Goal: Task Accomplishment & Management: Manage account settings

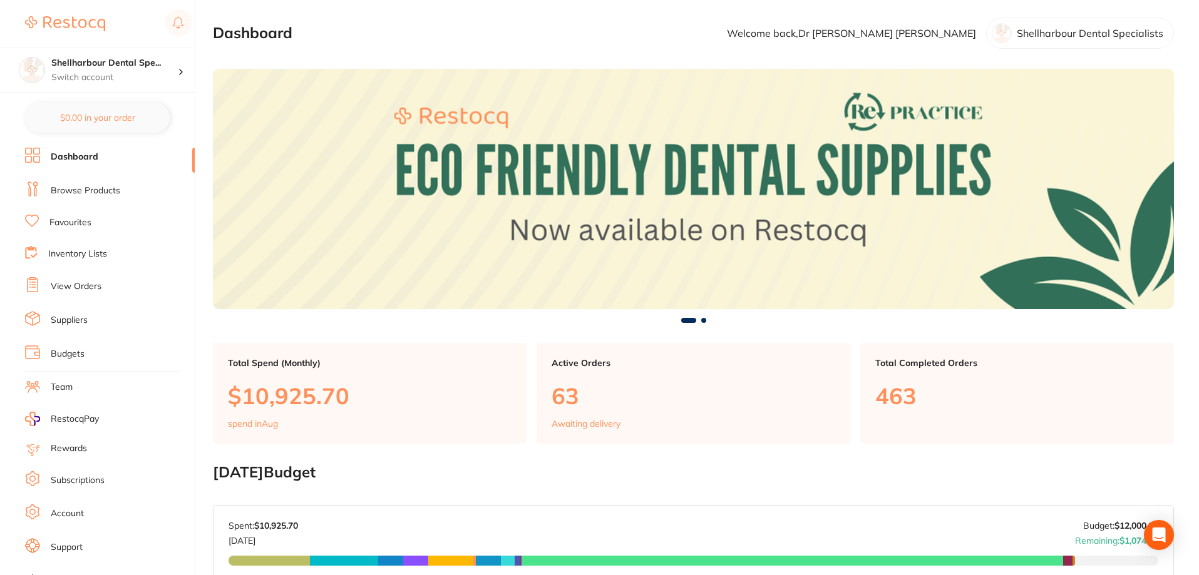
click at [85, 284] on link "View Orders" at bounding box center [76, 286] width 51 height 13
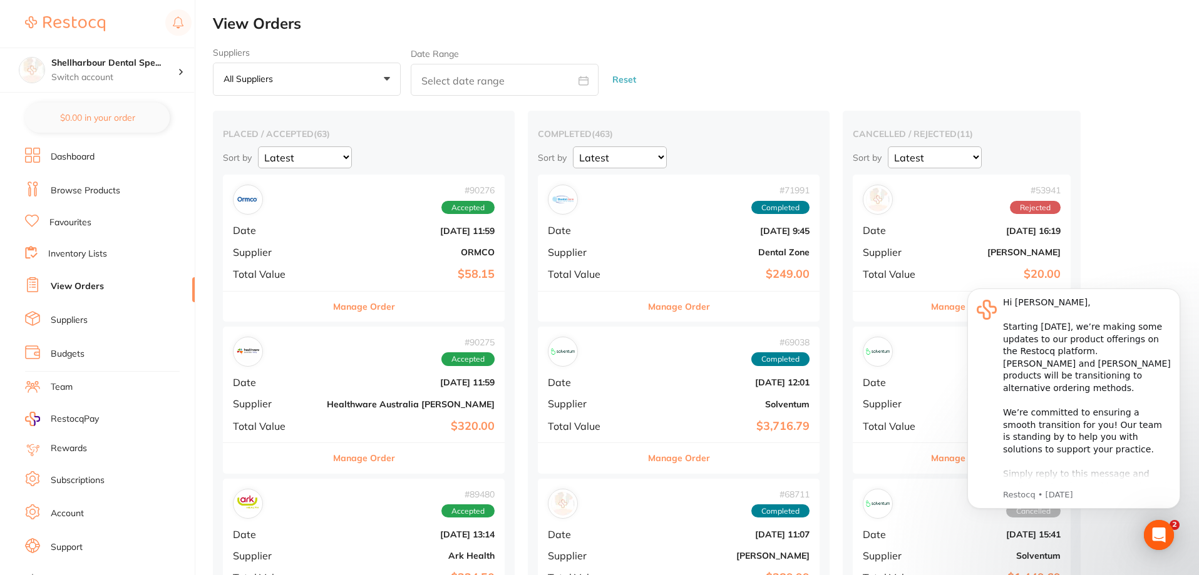
click at [318, 89] on button "All suppliers +0" at bounding box center [307, 80] width 188 height 34
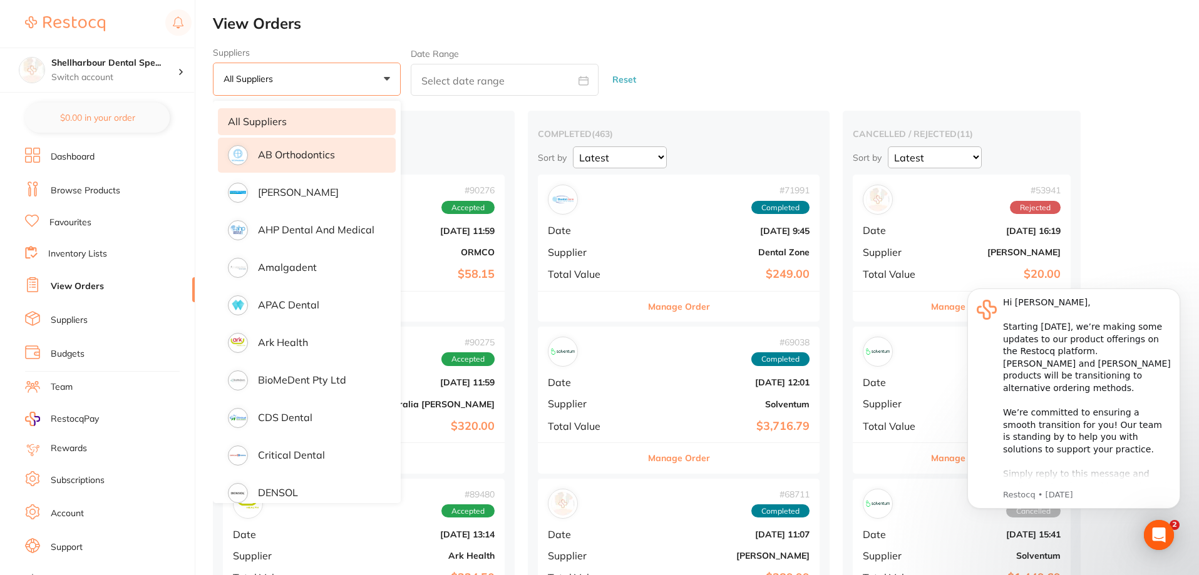
click at [298, 165] on li "AB Orthodontics" at bounding box center [307, 155] width 178 height 35
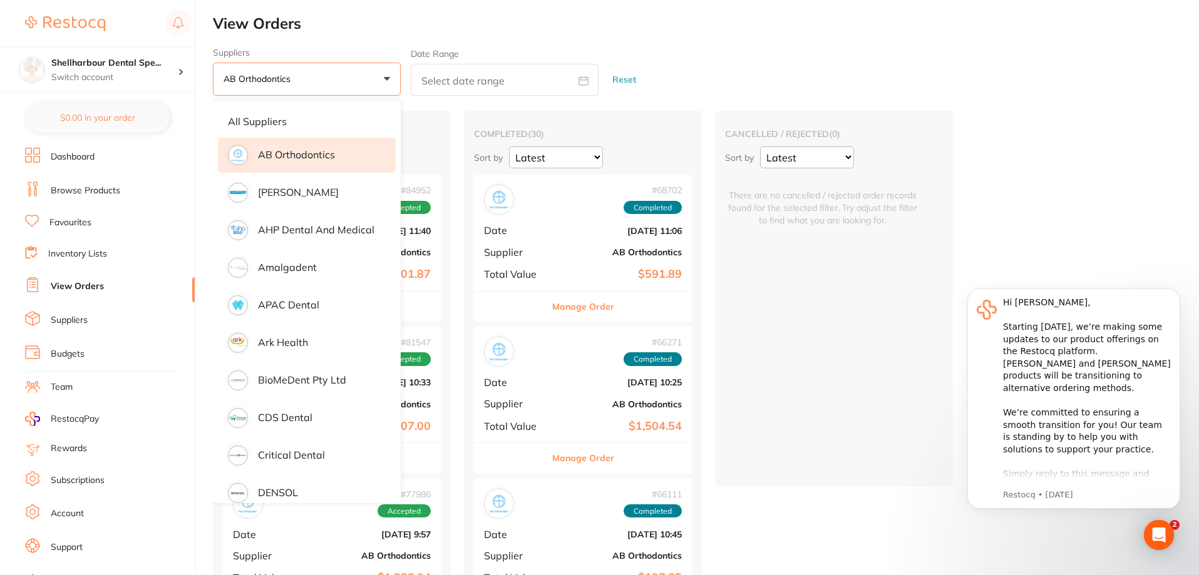
drag, startPoint x: 474, startPoint y: 107, endPoint x: 465, endPoint y: 112, distance: 10.1
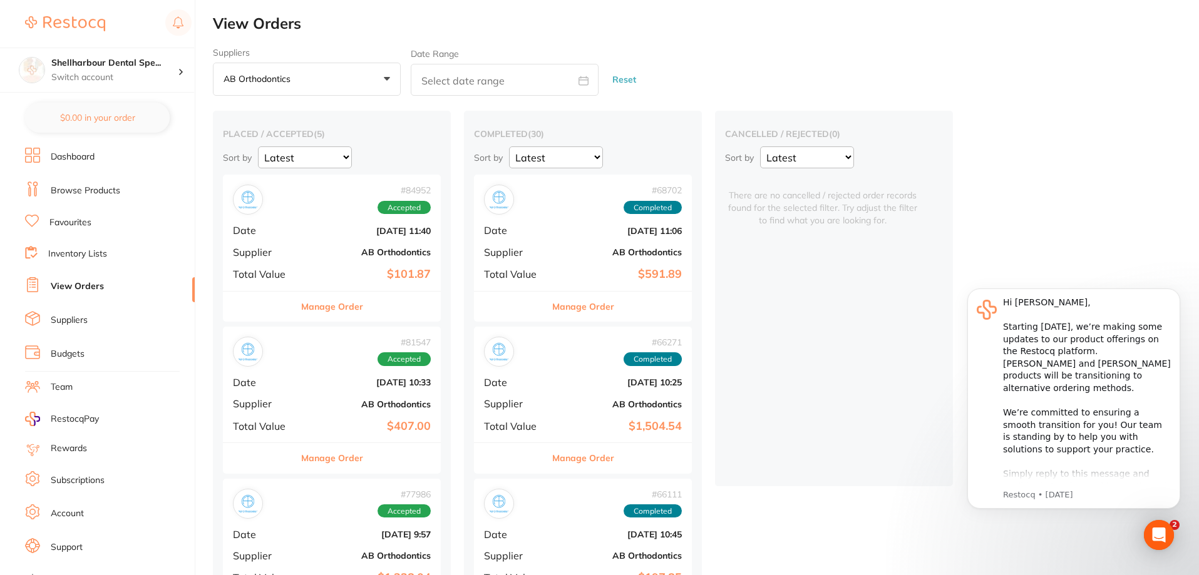
click at [365, 90] on button "AB Orthodontics +0" at bounding box center [307, 80] width 188 height 34
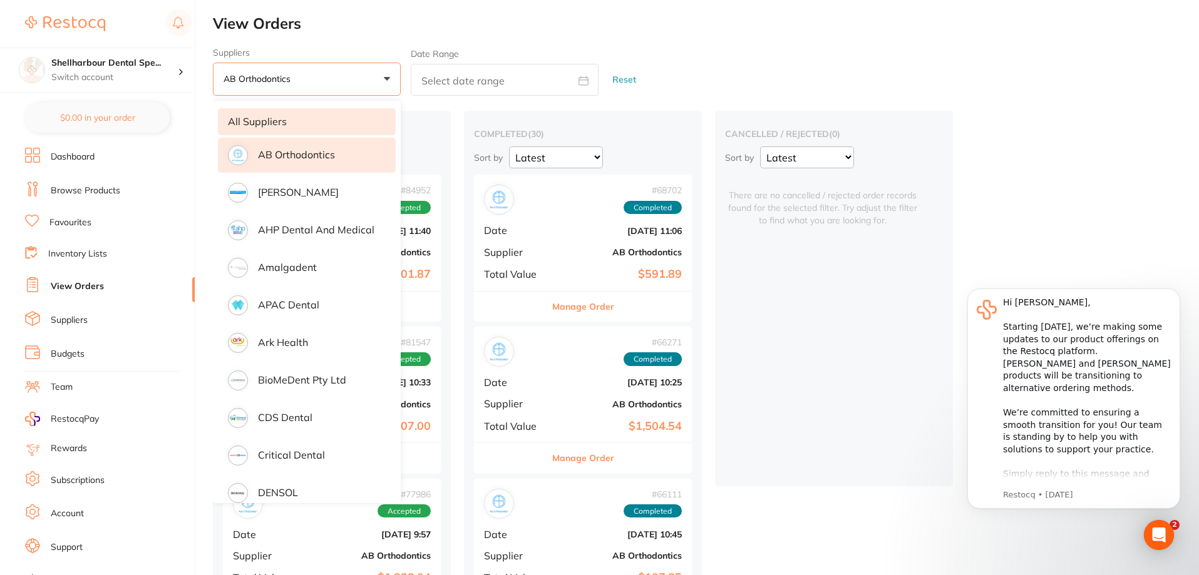
click at [284, 121] on li "All suppliers" at bounding box center [307, 121] width 178 height 26
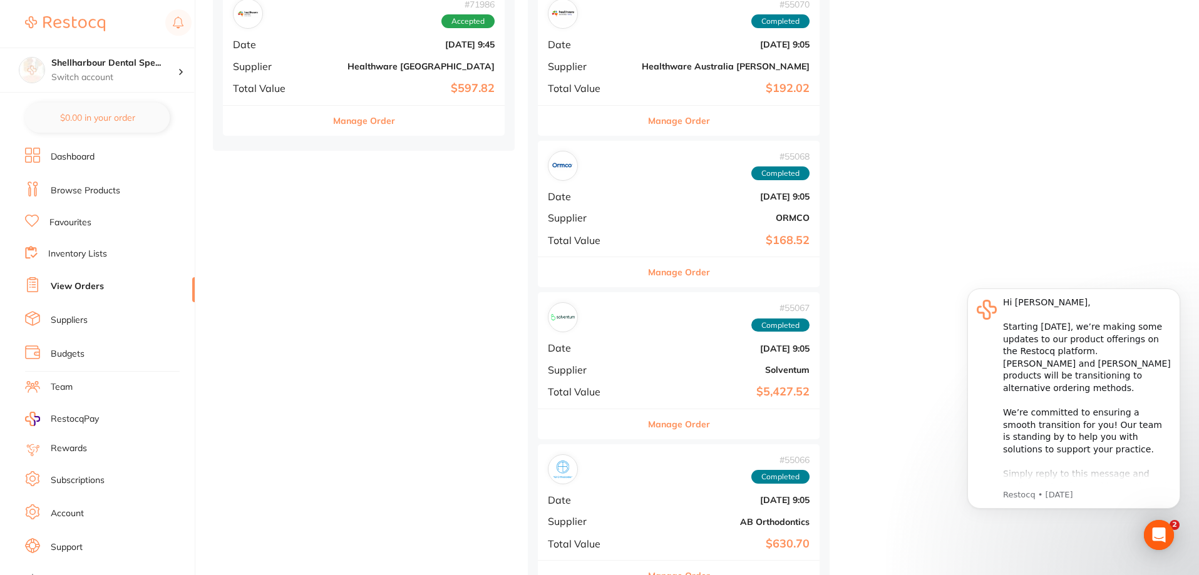
scroll to position [9327, 0]
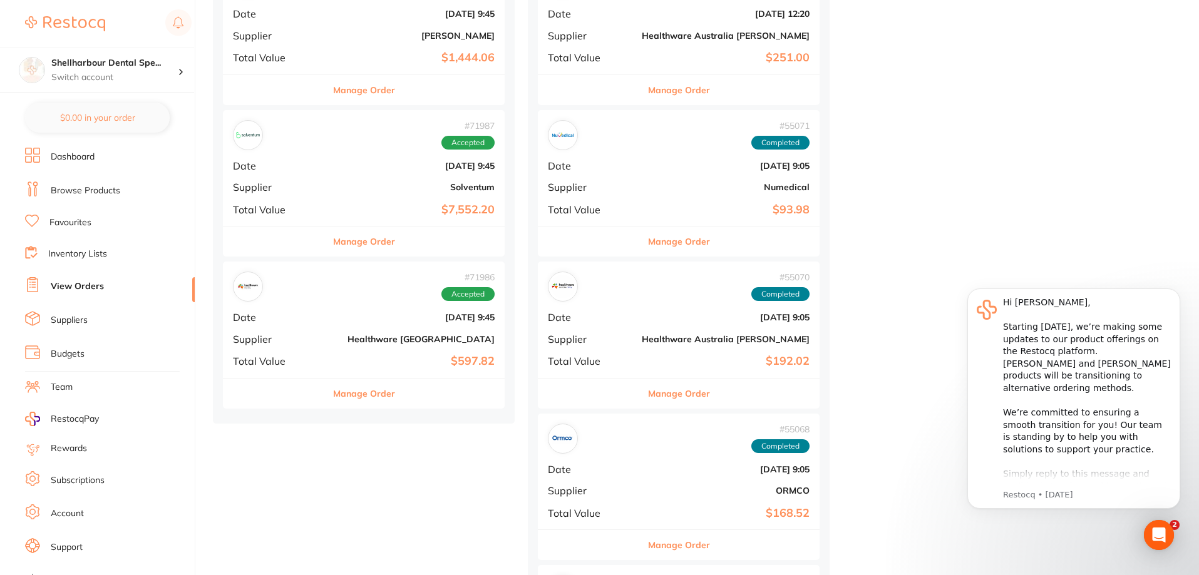
click at [350, 397] on button "Manage Order" at bounding box center [364, 394] width 62 height 30
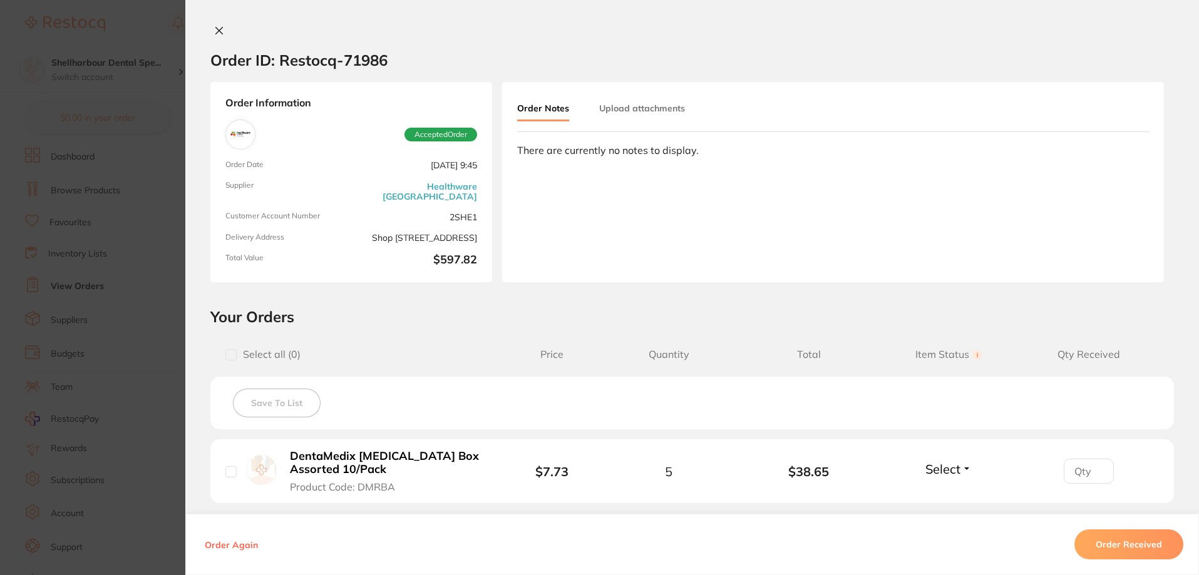
click at [1116, 547] on button "Order Received" at bounding box center [1128, 545] width 109 height 30
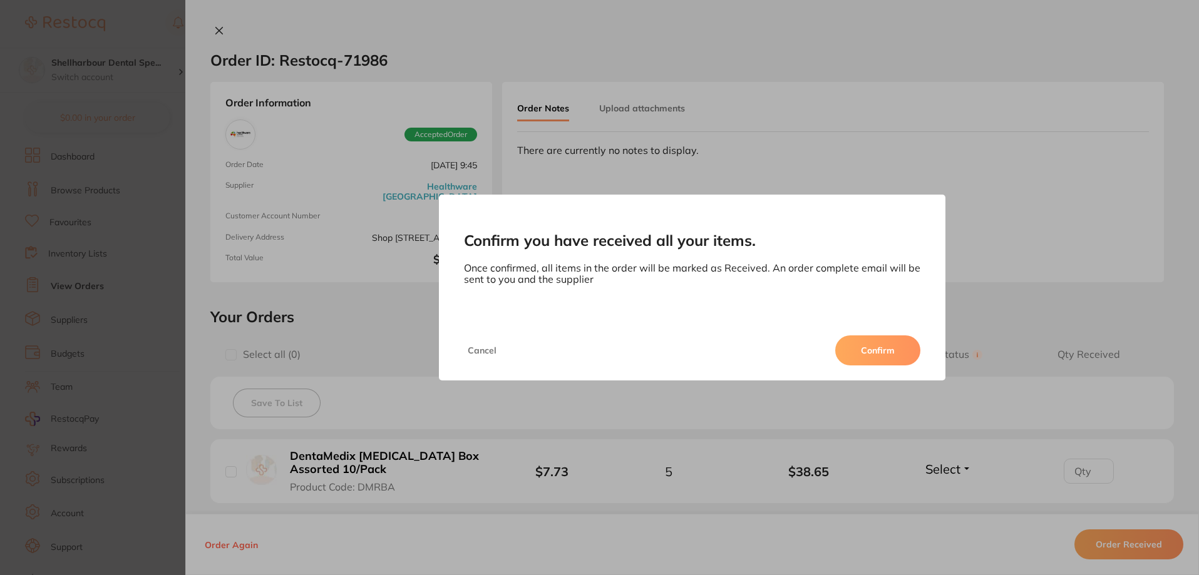
click at [889, 347] on button "Confirm" at bounding box center [877, 351] width 85 height 30
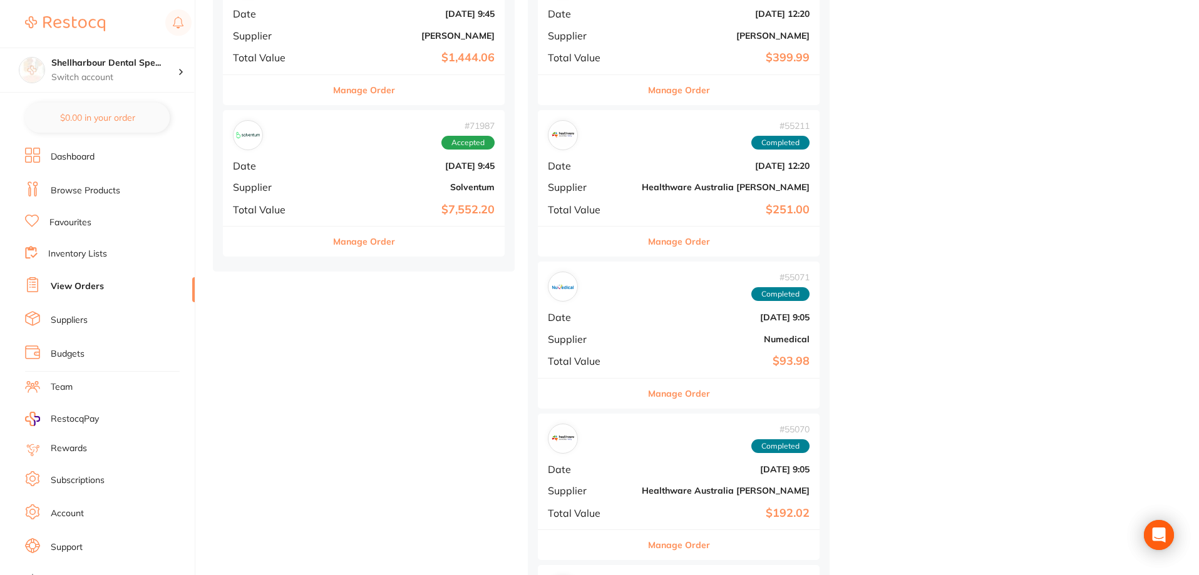
click at [333, 248] on button "Manage Order" at bounding box center [364, 242] width 62 height 30
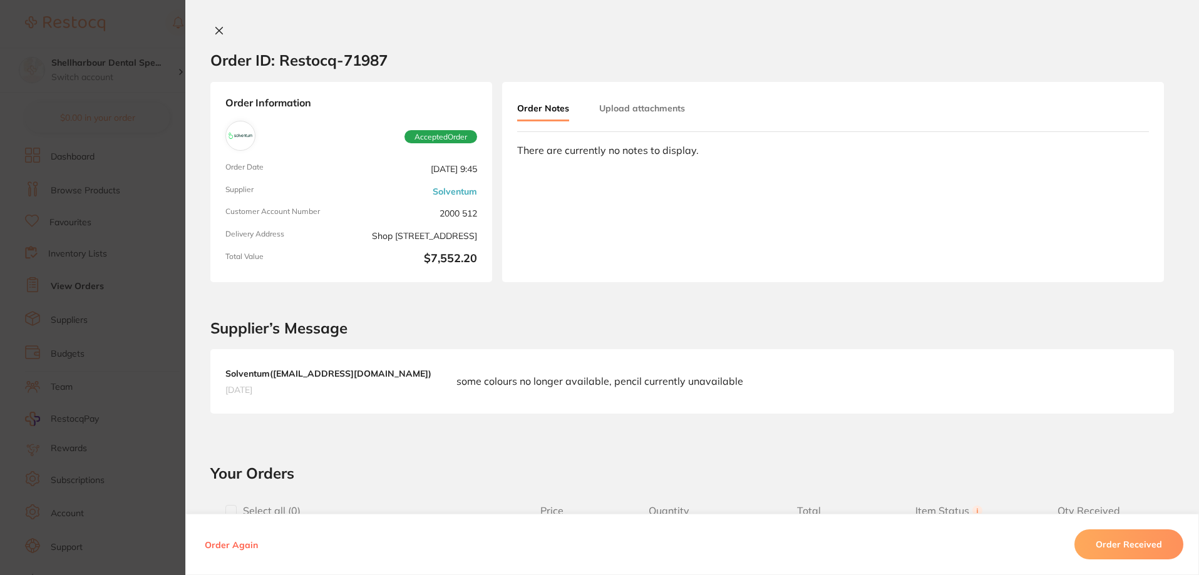
click at [1132, 546] on button "Order Received" at bounding box center [1128, 545] width 109 height 30
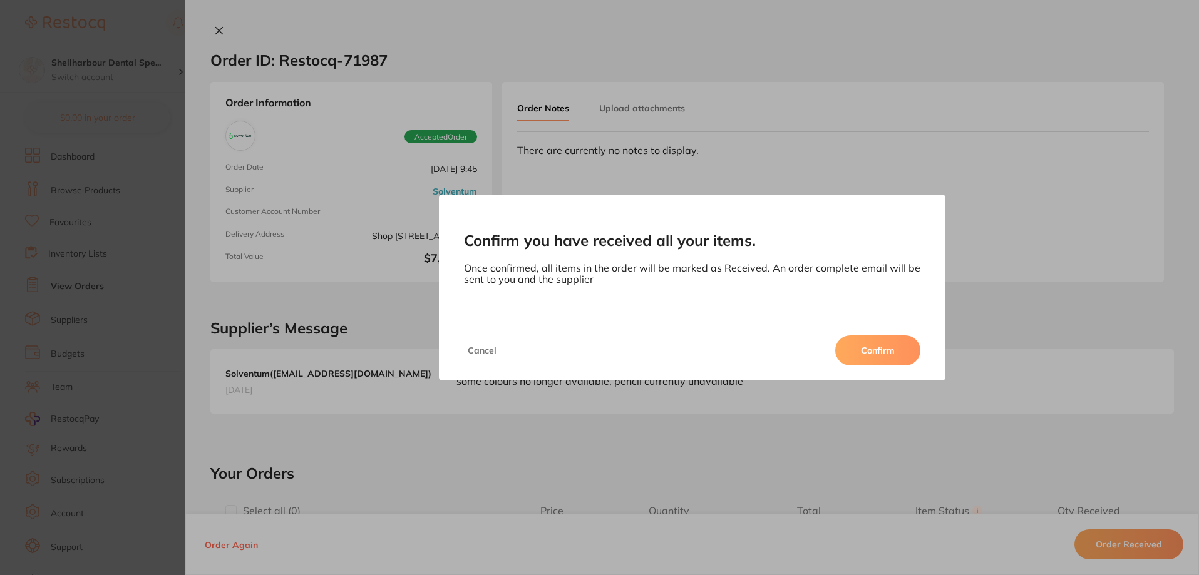
click at [873, 346] on button "Confirm" at bounding box center [877, 351] width 85 height 30
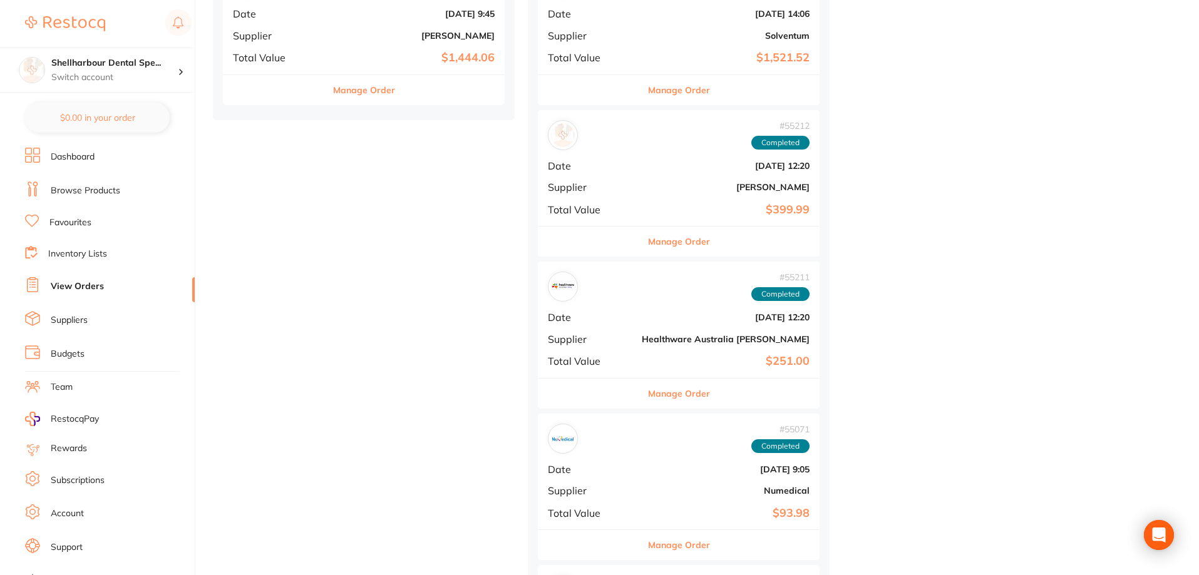
scroll to position [8952, 0]
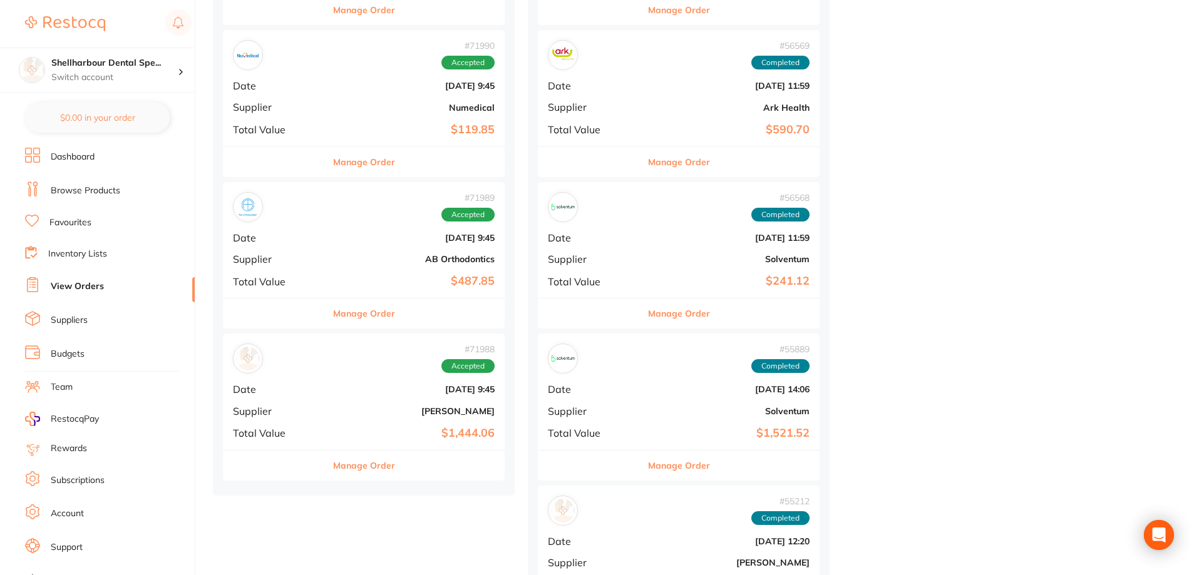
drag, startPoint x: 341, startPoint y: 463, endPoint x: 770, endPoint y: 411, distance: 431.9
click at [341, 462] on button "Manage Order" at bounding box center [364, 466] width 62 height 30
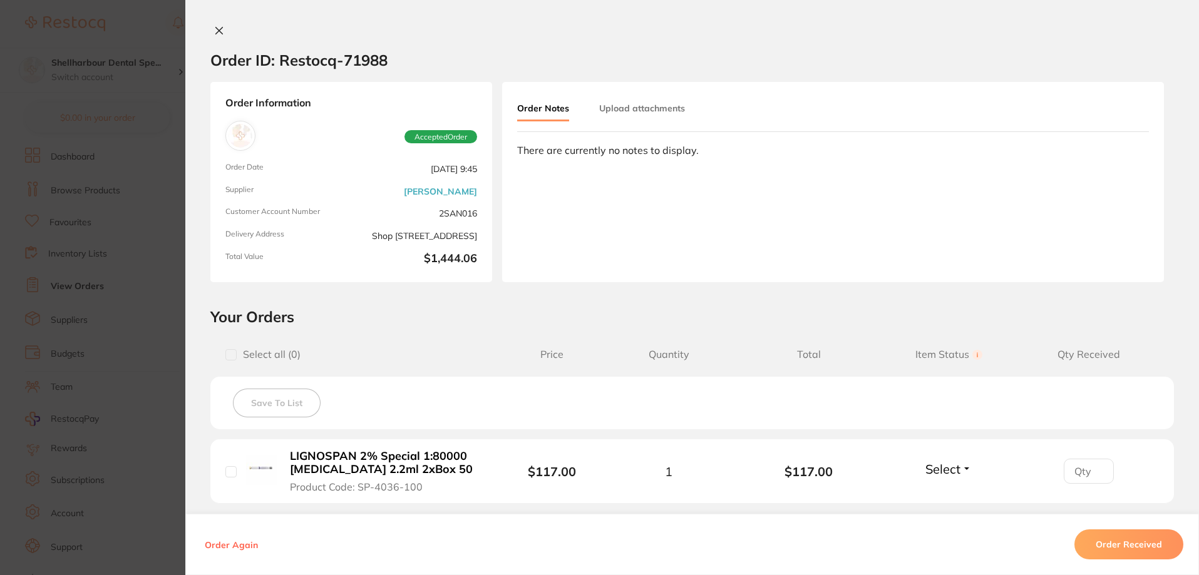
drag, startPoint x: 223, startPoint y: 29, endPoint x: 409, endPoint y: 251, distance: 290.1
click at [223, 30] on button at bounding box center [219, 31] width 18 height 13
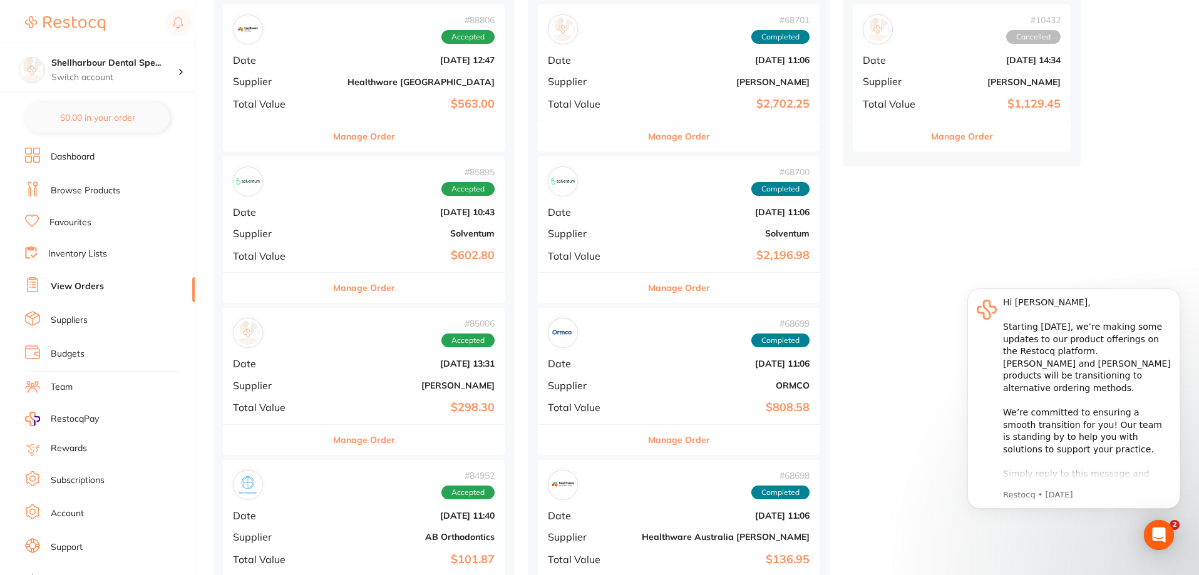
scroll to position [1690, 0]
click at [355, 300] on button "Manage Order" at bounding box center [364, 287] width 62 height 30
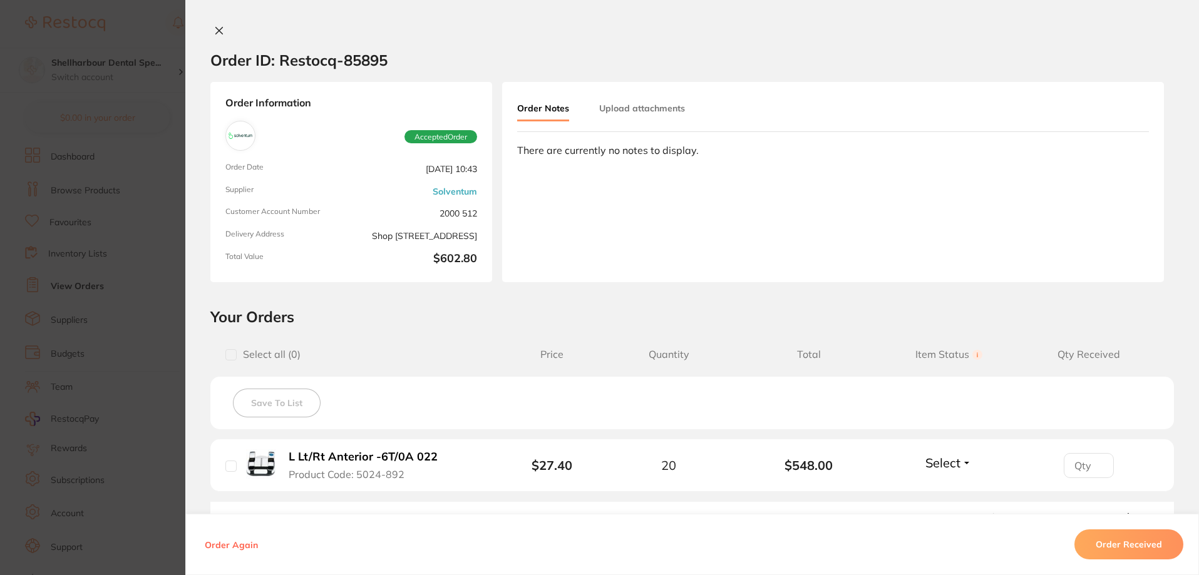
click at [1121, 551] on button "Order Received" at bounding box center [1128, 545] width 109 height 30
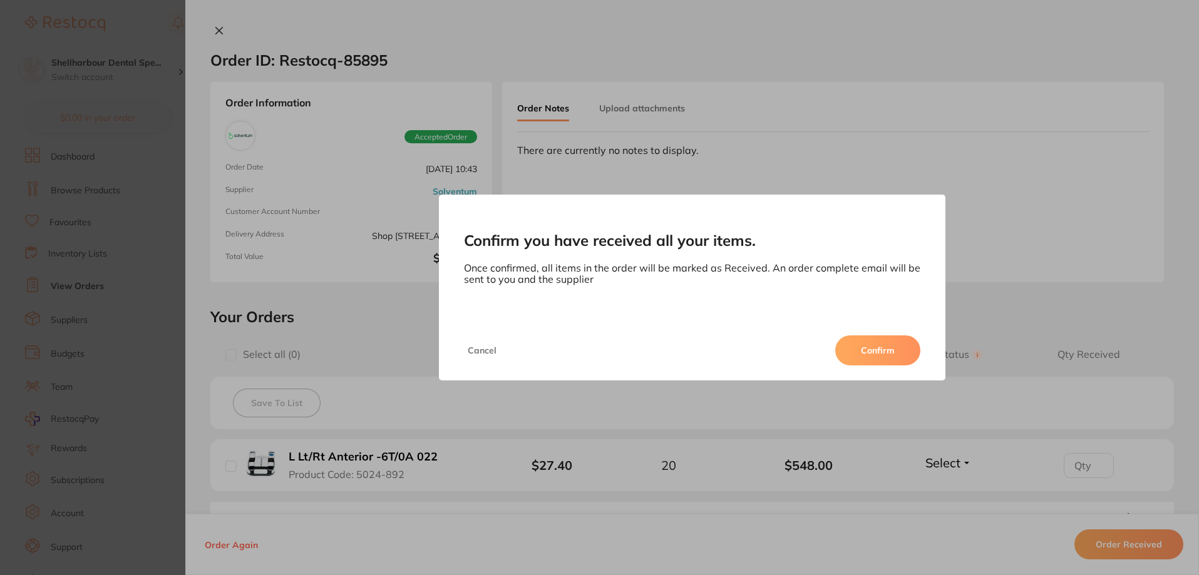
drag, startPoint x: 894, startPoint y: 346, endPoint x: 614, endPoint y: 316, distance: 281.4
click at [893, 346] on button "Confirm" at bounding box center [877, 351] width 85 height 30
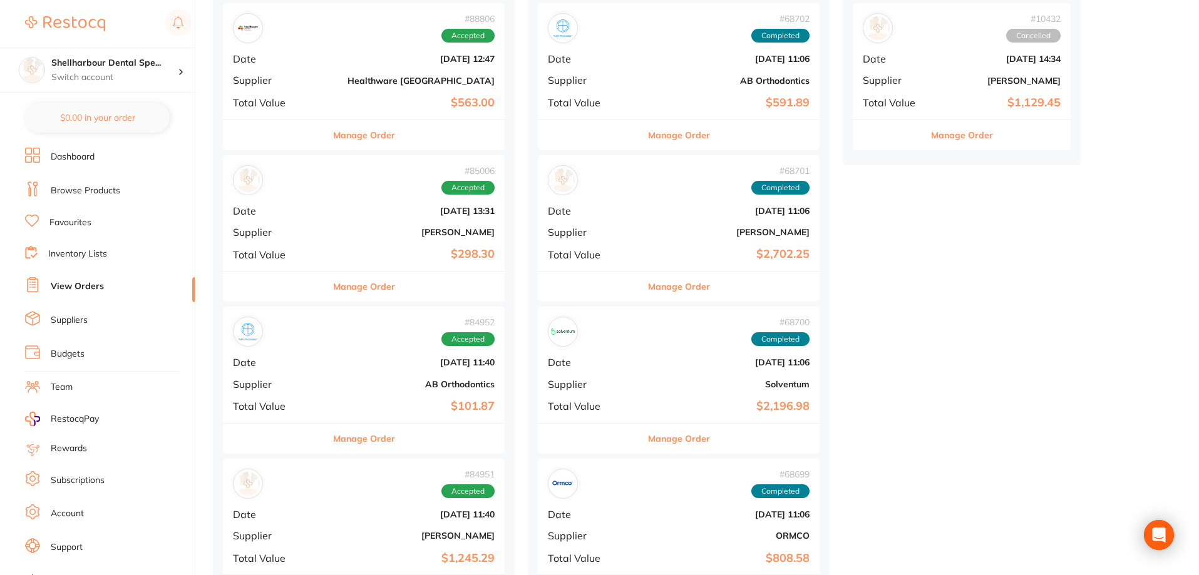
click at [342, 283] on button "Manage Order" at bounding box center [364, 287] width 62 height 30
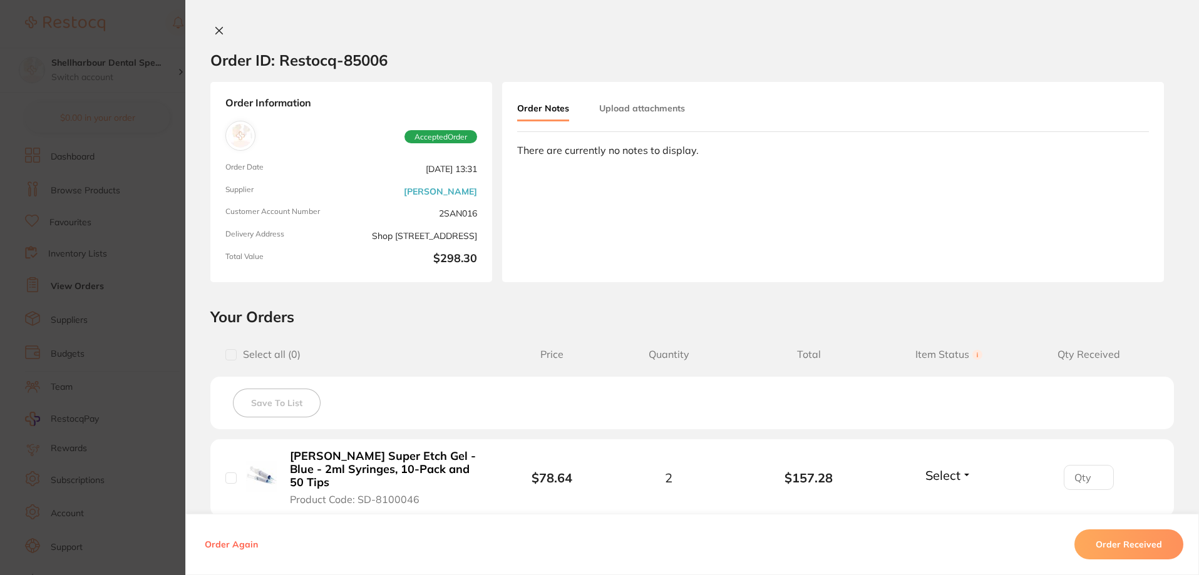
click at [1124, 542] on button "Order Received" at bounding box center [1128, 545] width 109 height 30
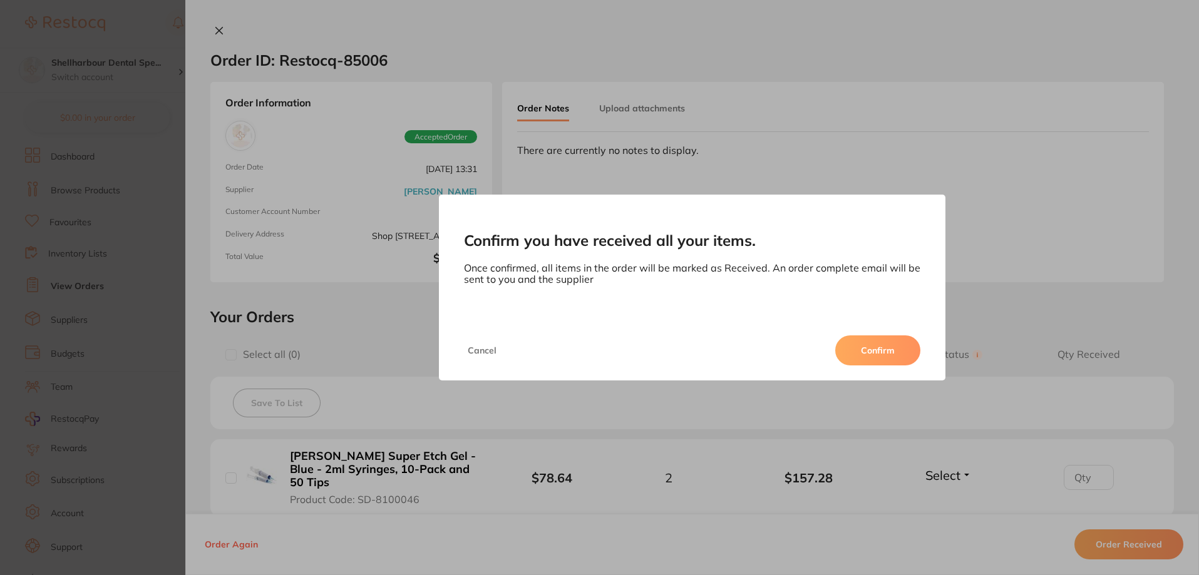
click at [853, 350] on button "Confirm" at bounding box center [877, 351] width 85 height 30
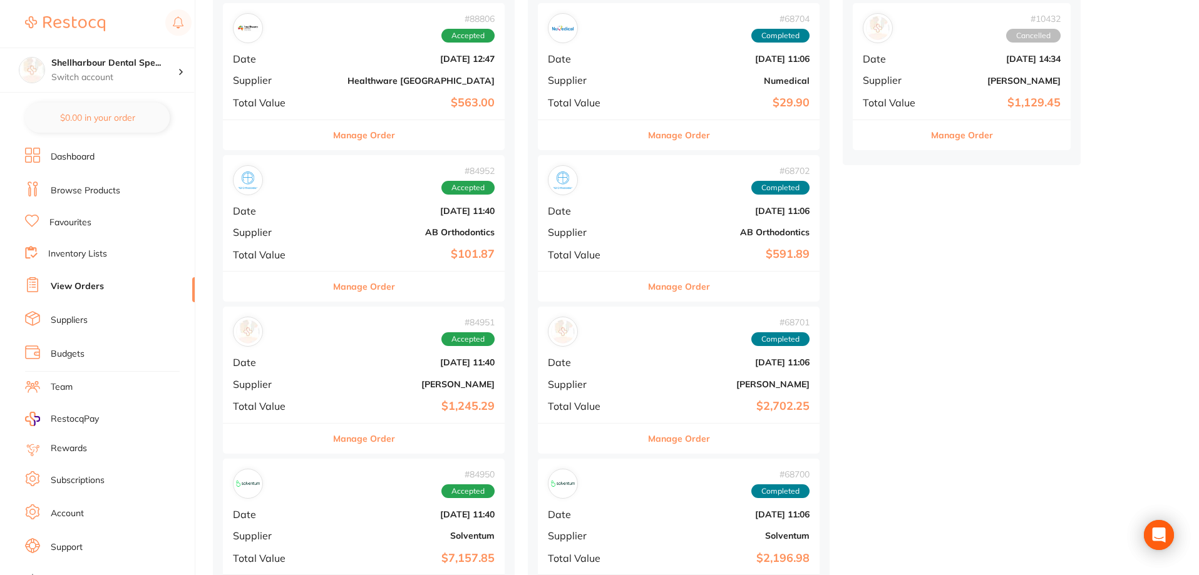
click at [340, 288] on button "Manage Order" at bounding box center [364, 287] width 62 height 30
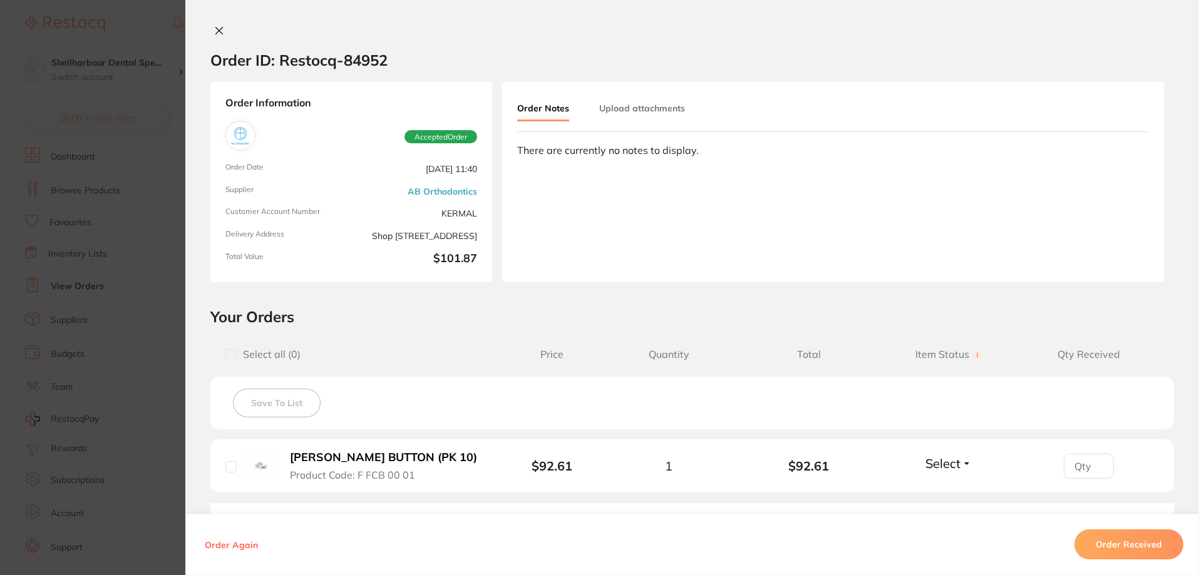
click at [1108, 540] on button "Order Received" at bounding box center [1128, 545] width 109 height 30
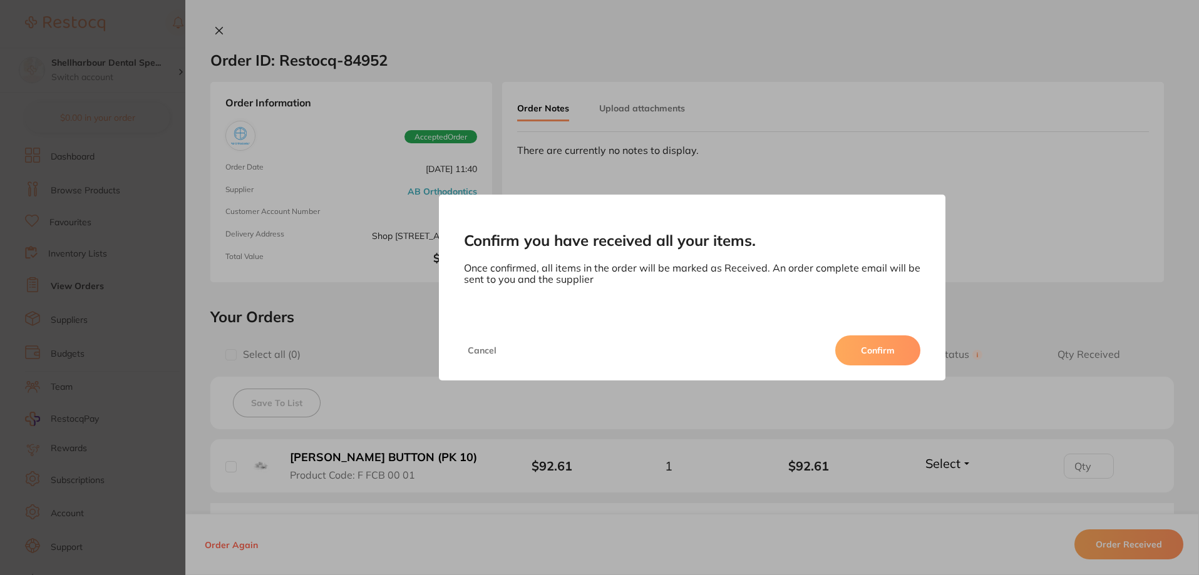
click at [863, 342] on button "Confirm" at bounding box center [877, 351] width 85 height 30
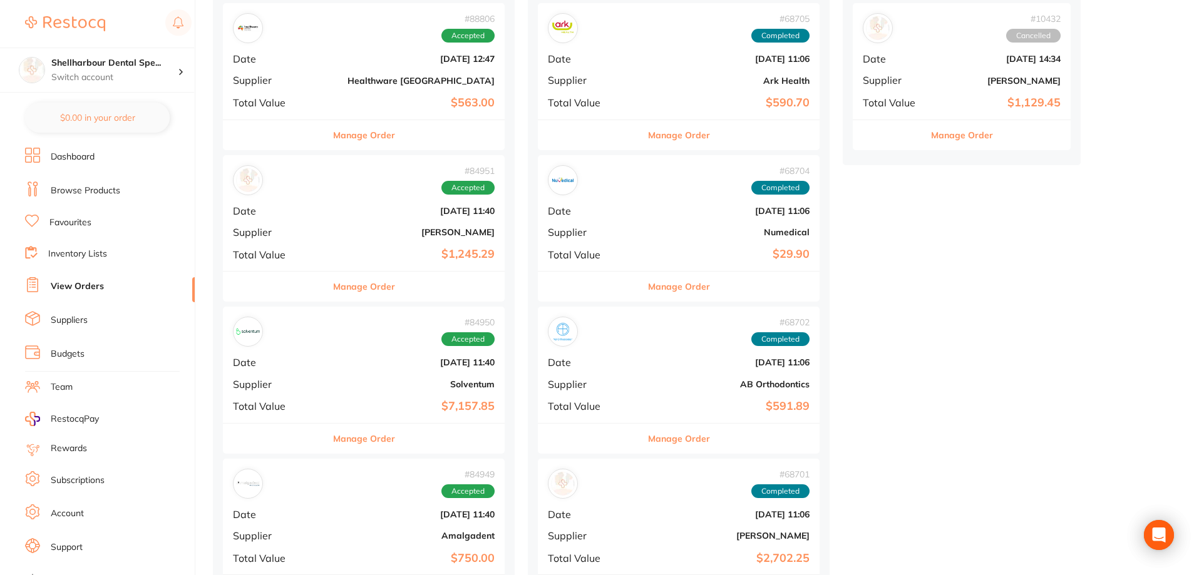
click at [348, 294] on button "Manage Order" at bounding box center [364, 287] width 62 height 30
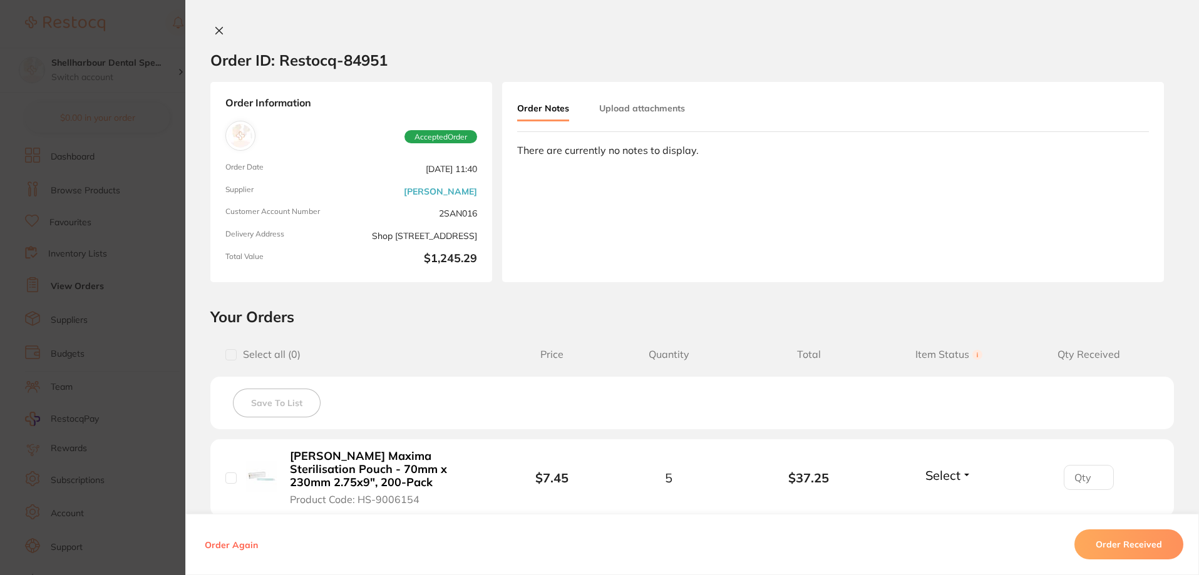
click at [1120, 544] on button "Order Received" at bounding box center [1128, 545] width 109 height 30
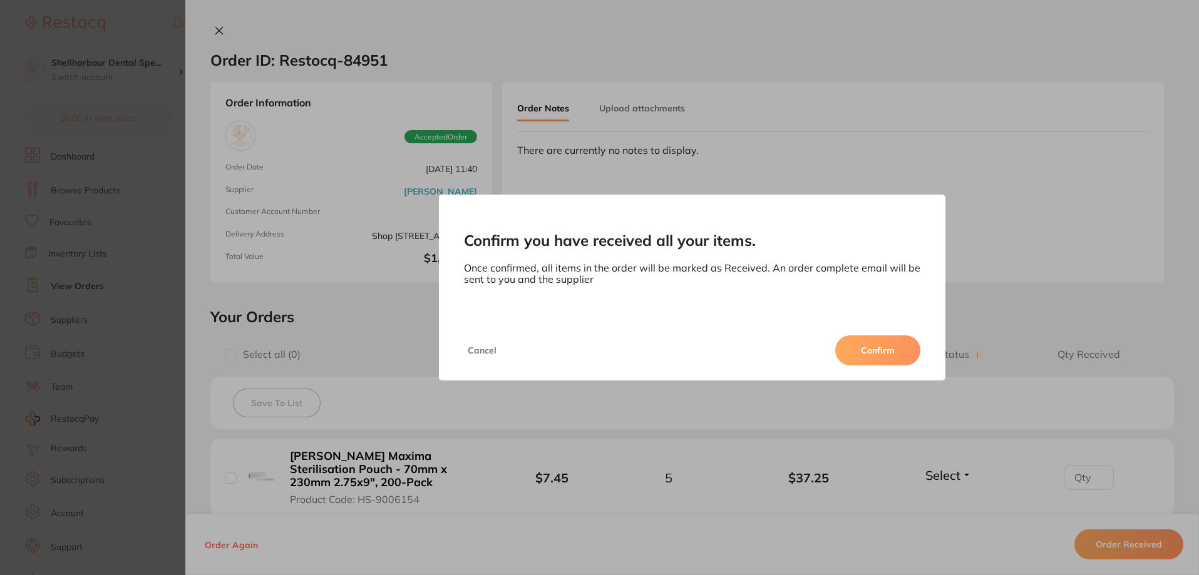
click at [857, 358] on button "Confirm" at bounding box center [877, 351] width 85 height 30
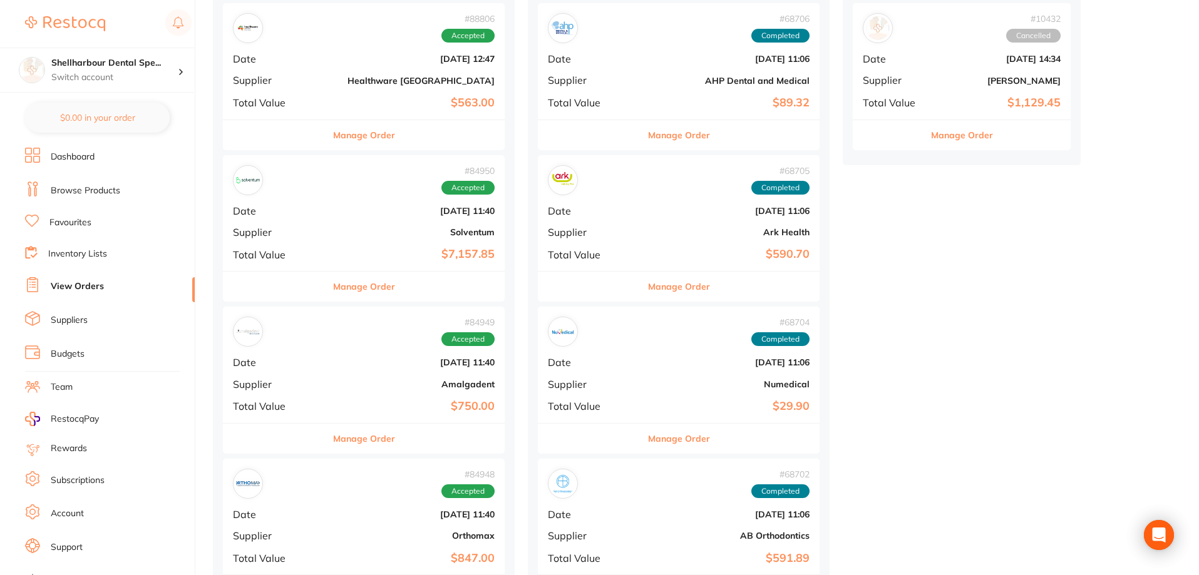
click at [333, 288] on button "Manage Order" at bounding box center [364, 287] width 62 height 30
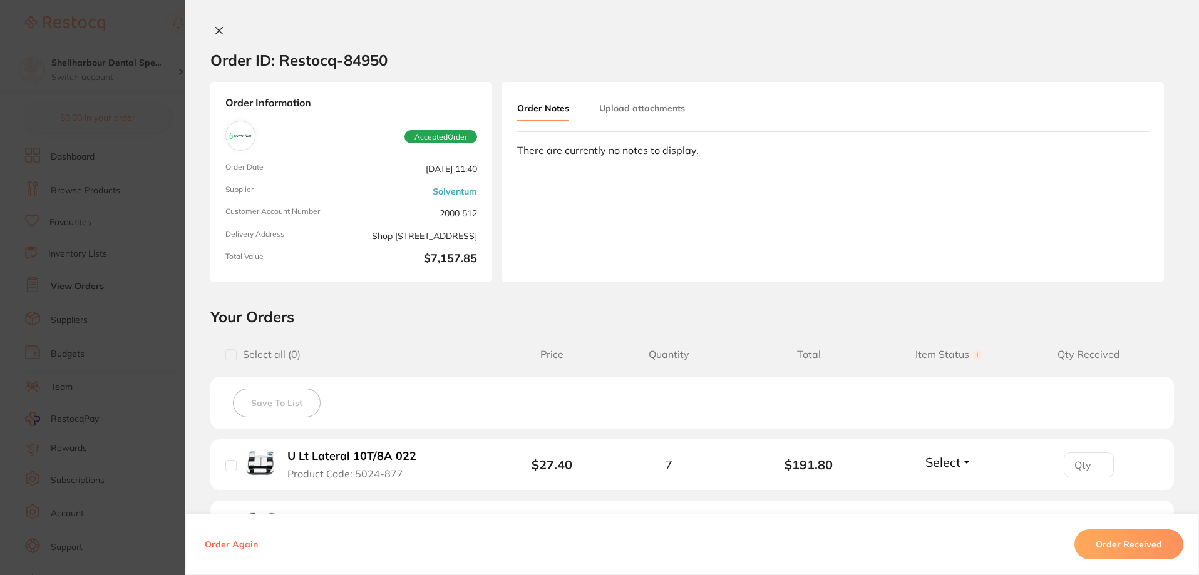
click at [1115, 546] on button "Order Received" at bounding box center [1128, 545] width 109 height 30
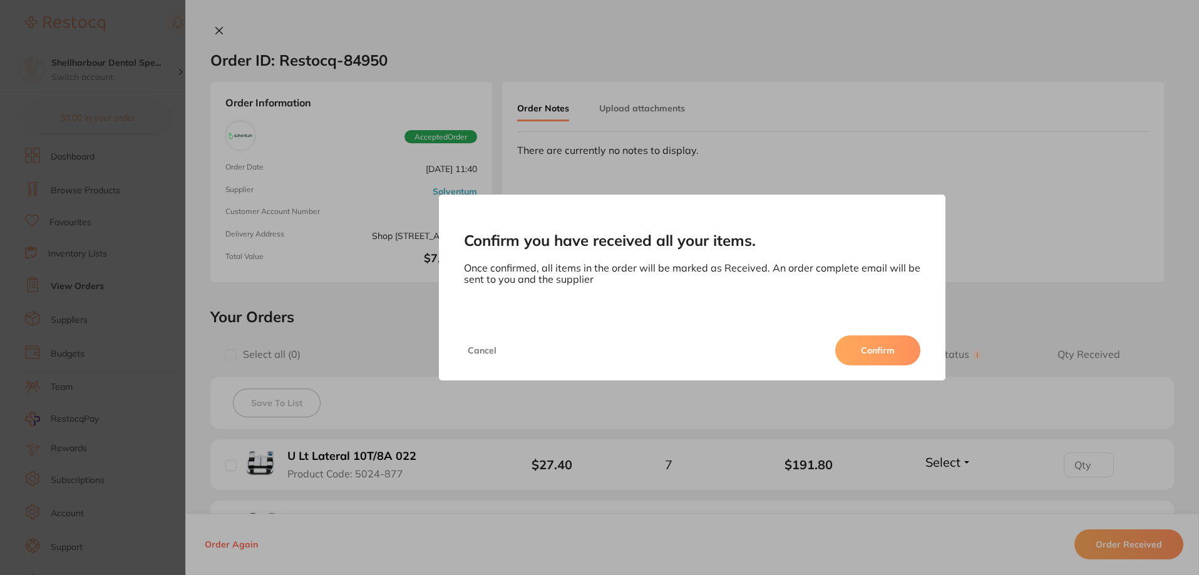
click at [872, 339] on button "Confirm" at bounding box center [877, 351] width 85 height 30
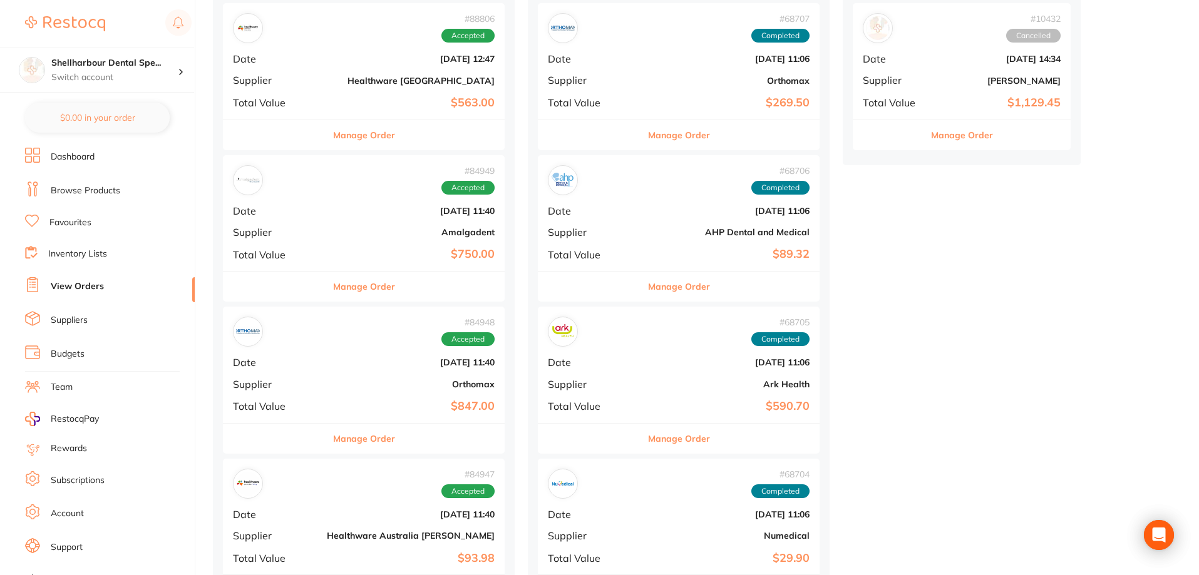
click at [333, 287] on button "Manage Order" at bounding box center [364, 287] width 62 height 30
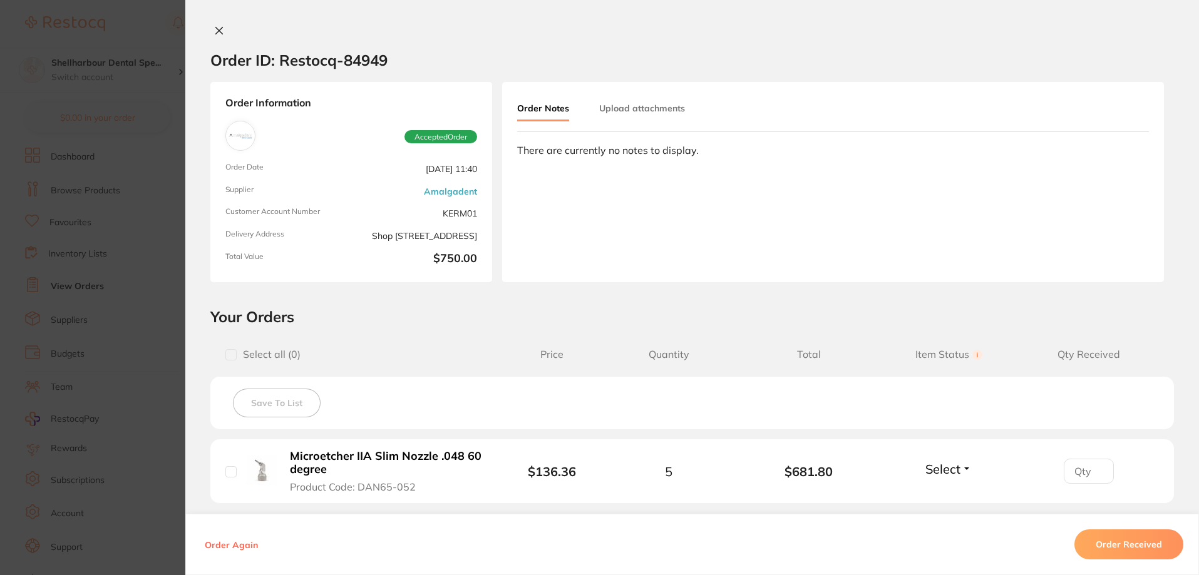
click at [1118, 537] on button "Order Received" at bounding box center [1128, 545] width 109 height 30
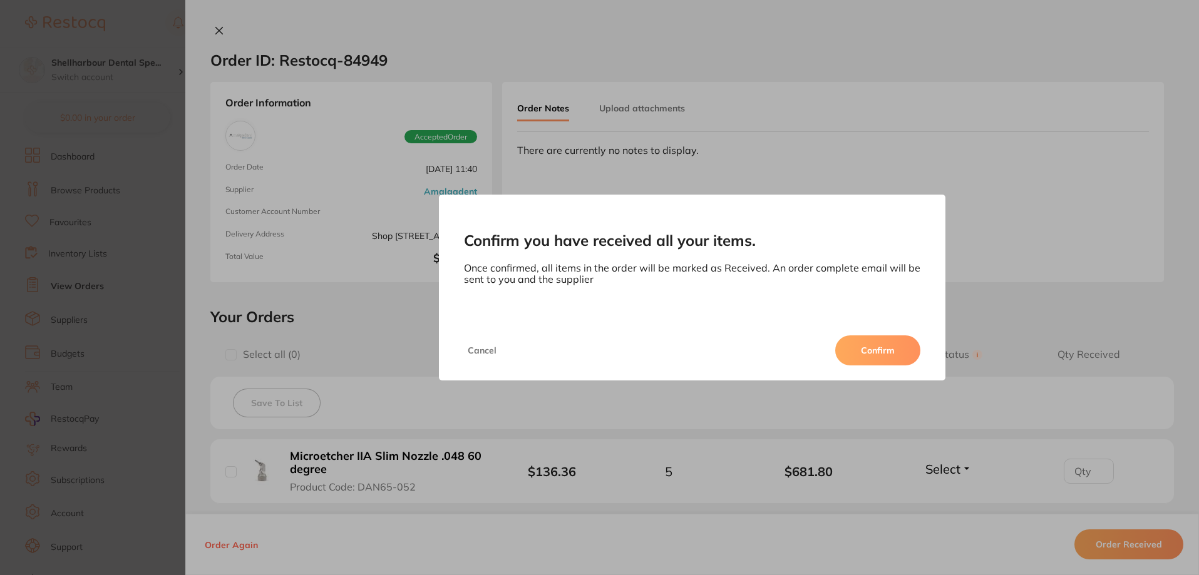
click at [840, 342] on button "Confirm" at bounding box center [877, 351] width 85 height 30
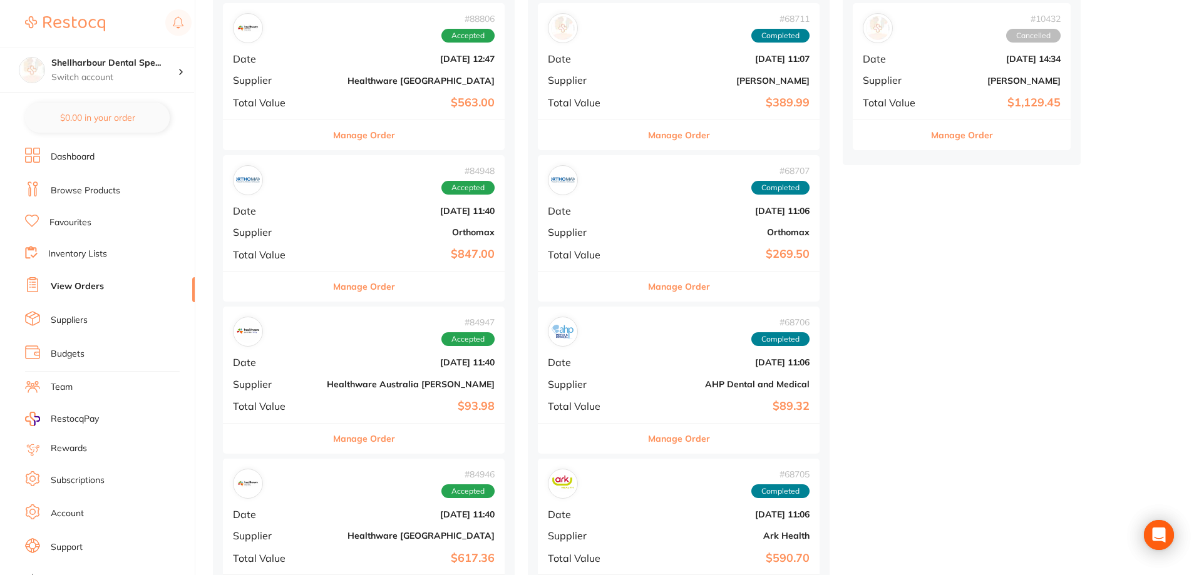
drag, startPoint x: 329, startPoint y: 289, endPoint x: 563, endPoint y: 372, distance: 248.5
click at [333, 289] on button "Manage Order" at bounding box center [364, 287] width 62 height 30
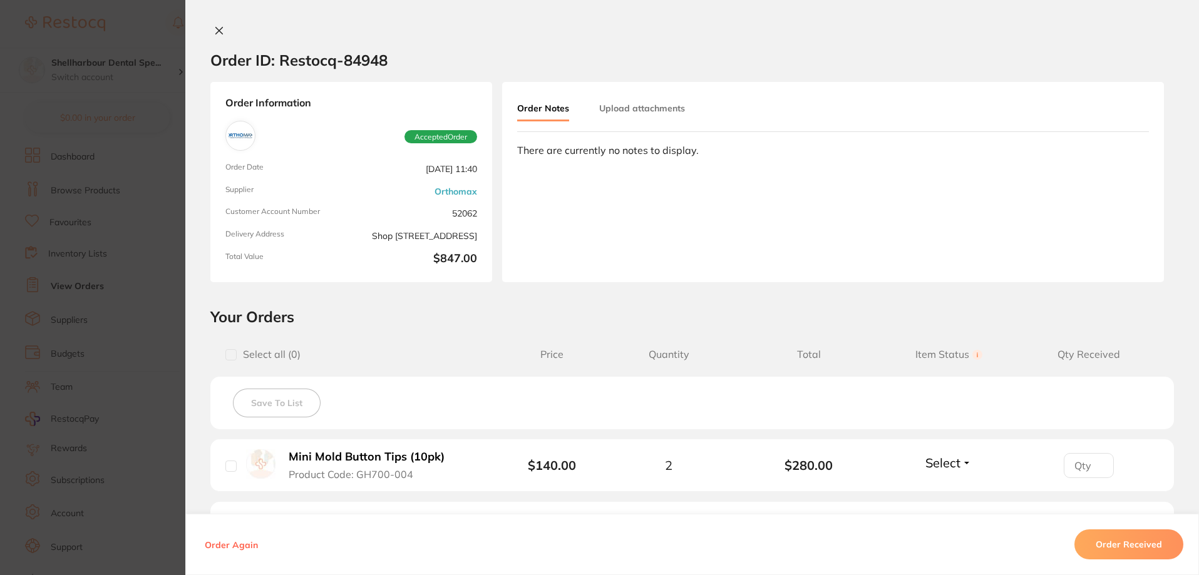
click at [1090, 540] on button "Order Received" at bounding box center [1128, 545] width 109 height 30
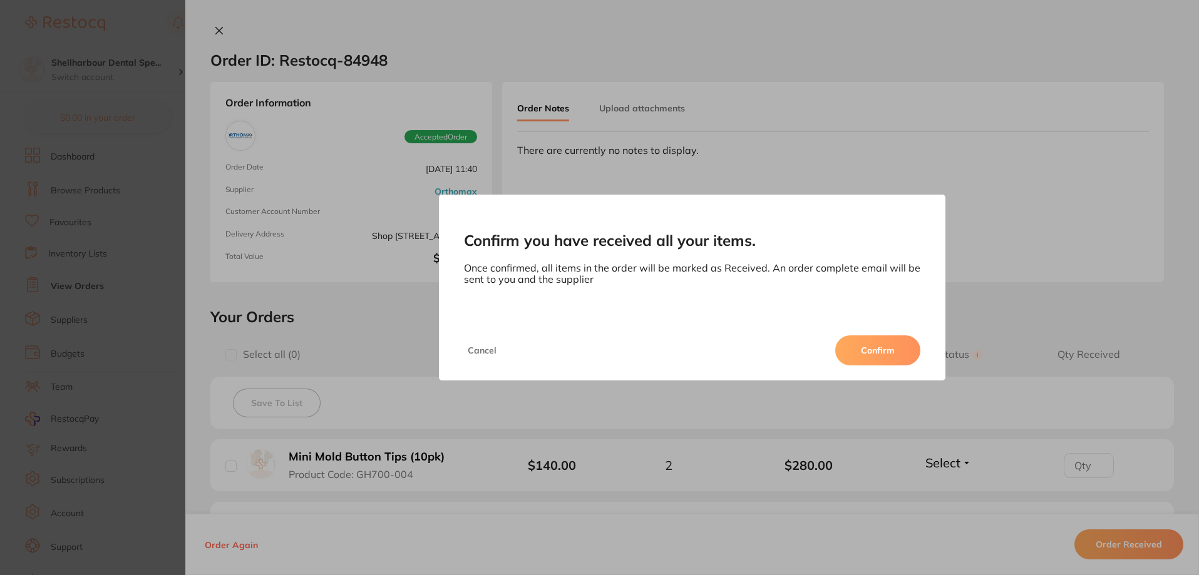
click at [876, 352] on button "Confirm" at bounding box center [877, 351] width 85 height 30
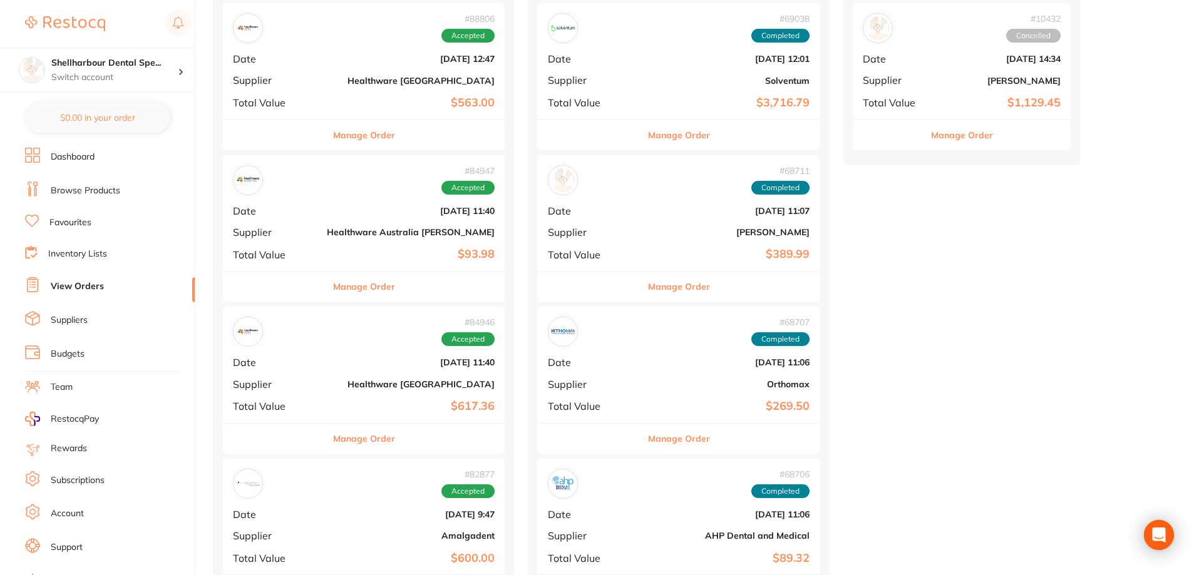
drag, startPoint x: 324, startPoint y: 294, endPoint x: 367, endPoint y: 299, distance: 43.4
click at [333, 295] on button "Manage Order" at bounding box center [364, 287] width 62 height 30
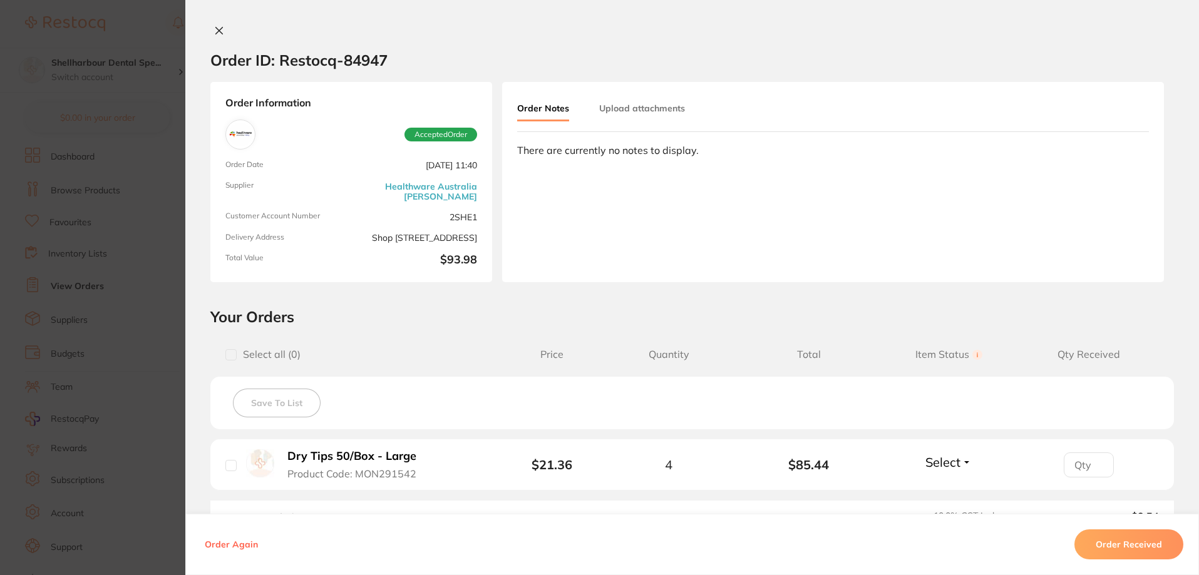
click at [1097, 539] on button "Order Received" at bounding box center [1128, 545] width 109 height 30
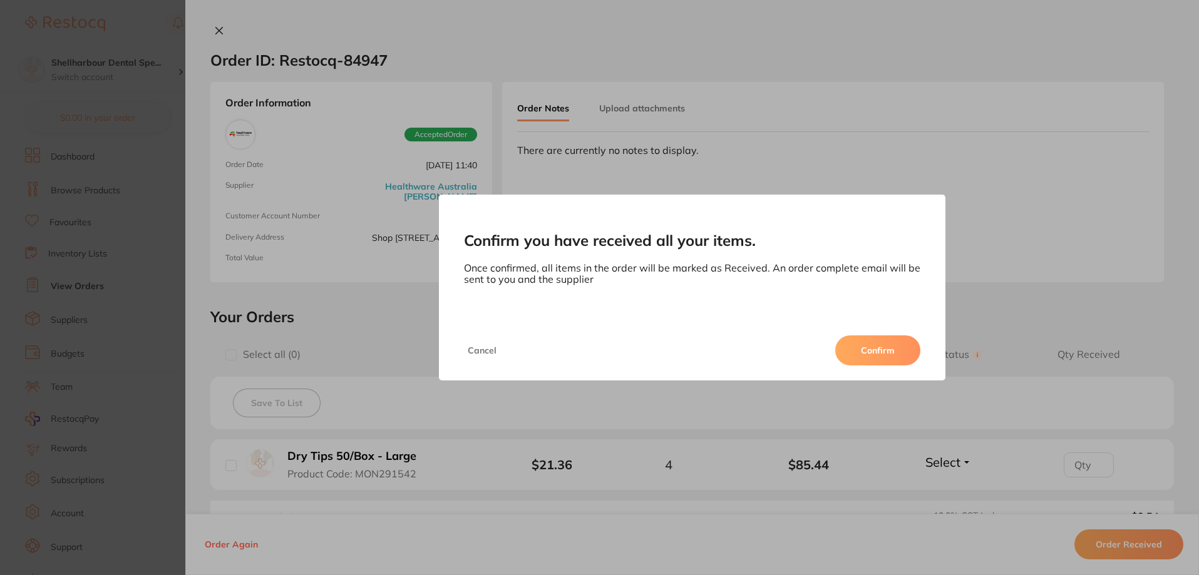
drag, startPoint x: 875, startPoint y: 353, endPoint x: 434, endPoint y: 315, distance: 443.0
click at [875, 354] on button "Confirm" at bounding box center [877, 351] width 85 height 30
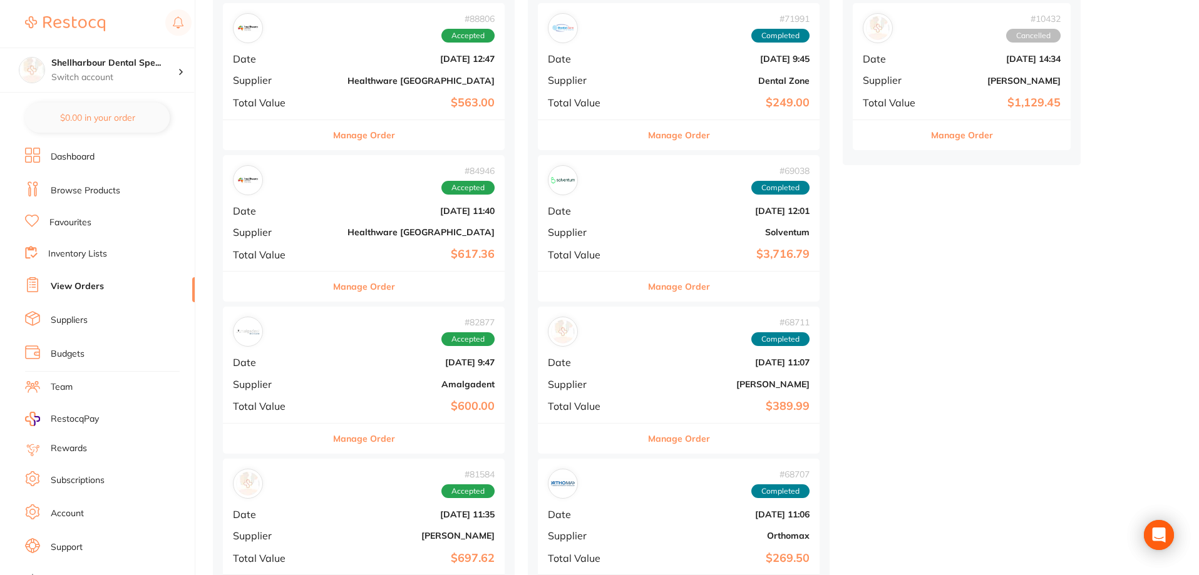
click at [346, 293] on button "Manage Order" at bounding box center [364, 287] width 62 height 30
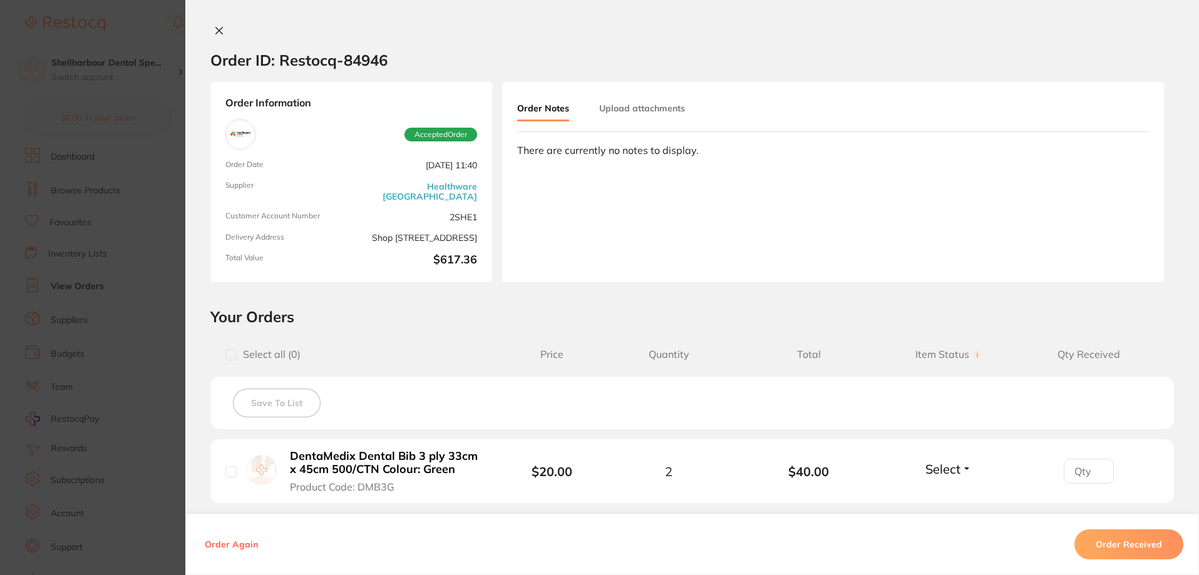
click at [1102, 540] on button "Order Received" at bounding box center [1128, 545] width 109 height 30
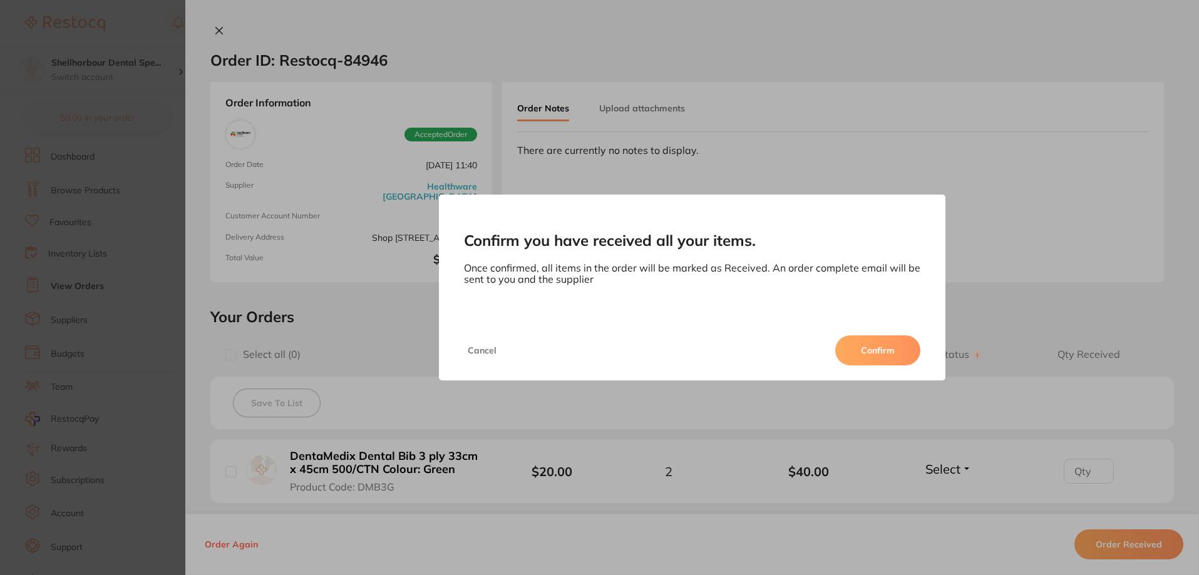
drag, startPoint x: 848, startPoint y: 344, endPoint x: 434, endPoint y: 316, distance: 414.7
click at [848, 346] on button "Confirm" at bounding box center [877, 351] width 85 height 30
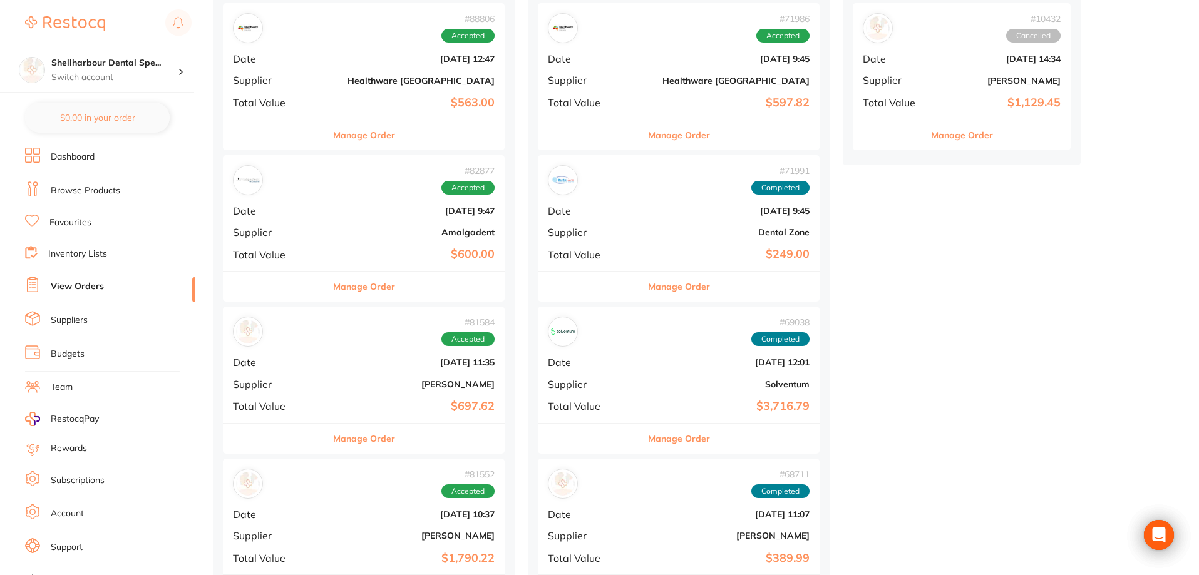
click at [337, 292] on button "Manage Order" at bounding box center [364, 287] width 62 height 30
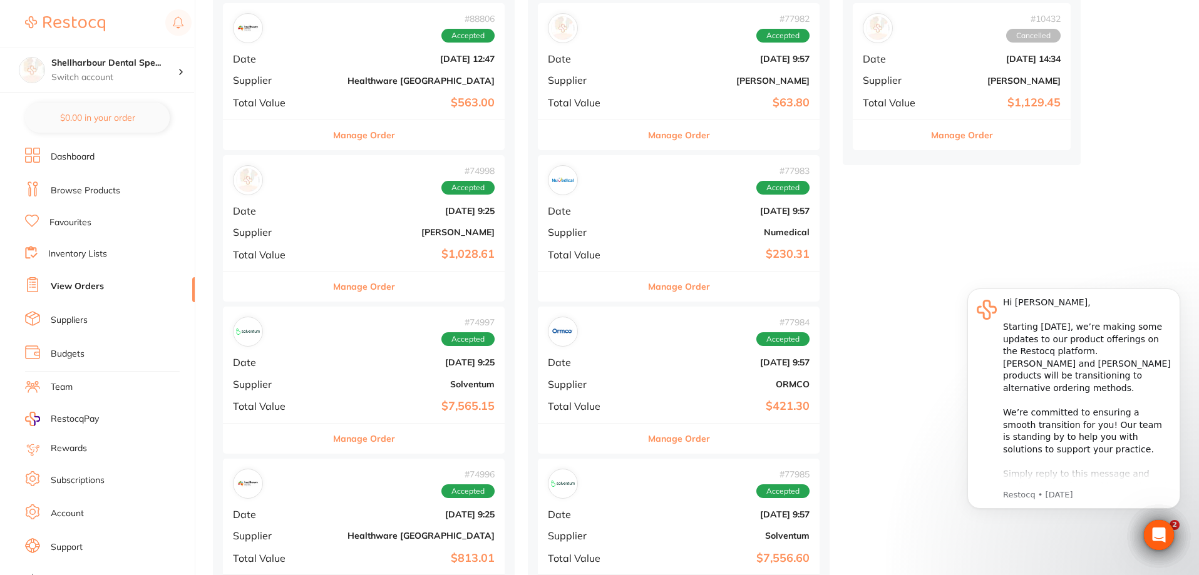
click at [332, 308] on div "# 74997 Accepted Date [DATE] 9:25 Supplier Solventum Total Value $7,565.15" at bounding box center [364, 365] width 282 height 116
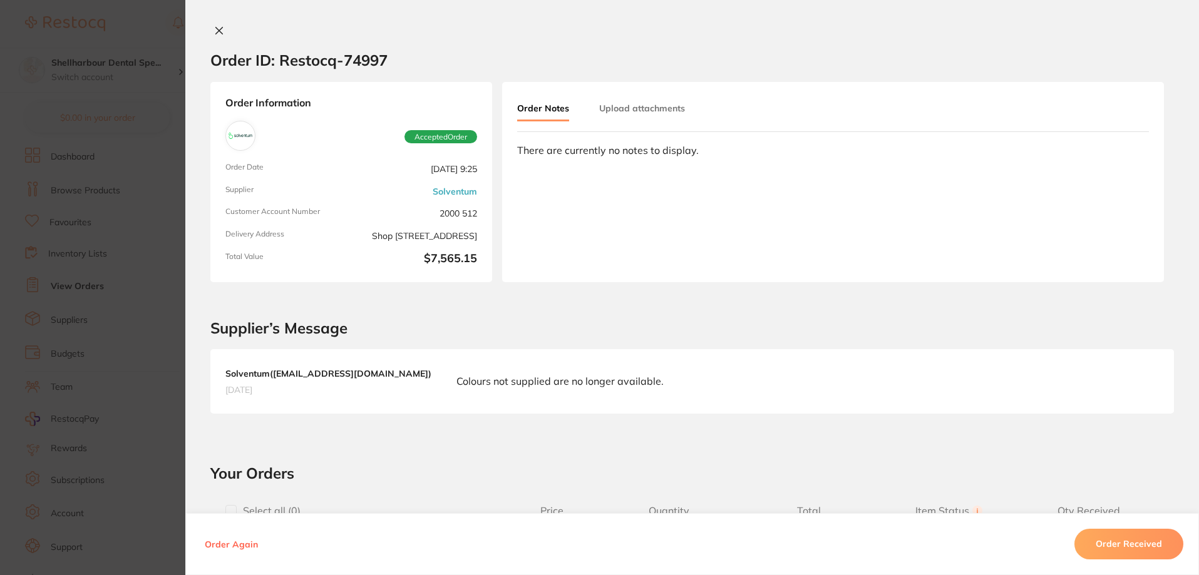
scroll to position [2194, 0]
click at [1132, 534] on button "Order Received" at bounding box center [1128, 545] width 109 height 30
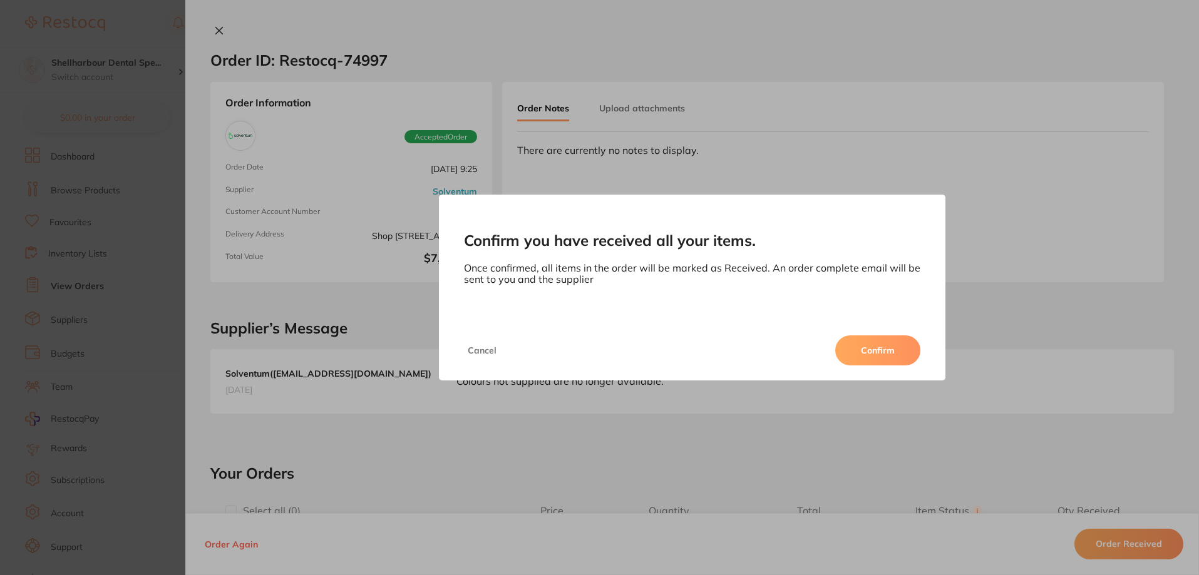
drag, startPoint x: 860, startPoint y: 346, endPoint x: 413, endPoint y: 388, distance: 449.0
click at [860, 347] on button "Confirm" at bounding box center [877, 351] width 85 height 30
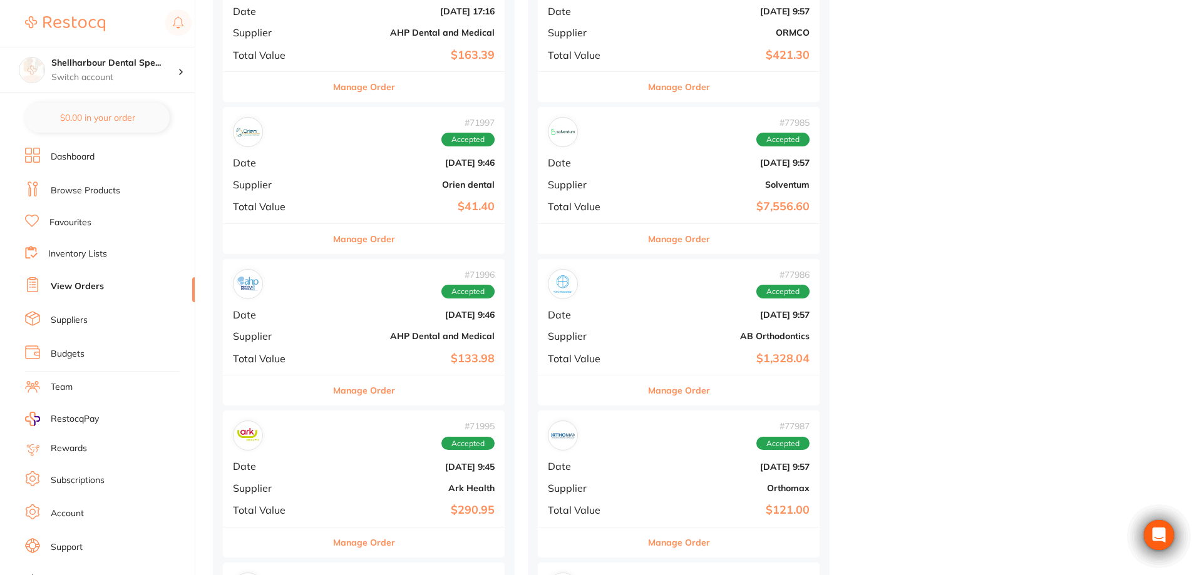
click at [333, 248] on button "Manage Order" at bounding box center [364, 239] width 62 height 30
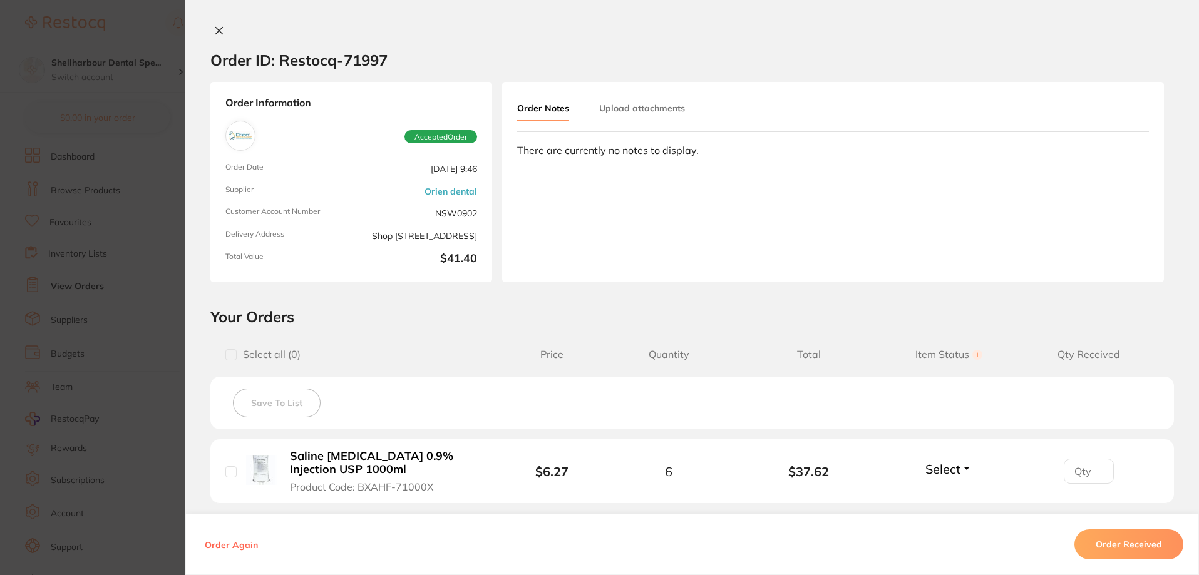
click at [1105, 540] on button "Order Received" at bounding box center [1128, 545] width 109 height 30
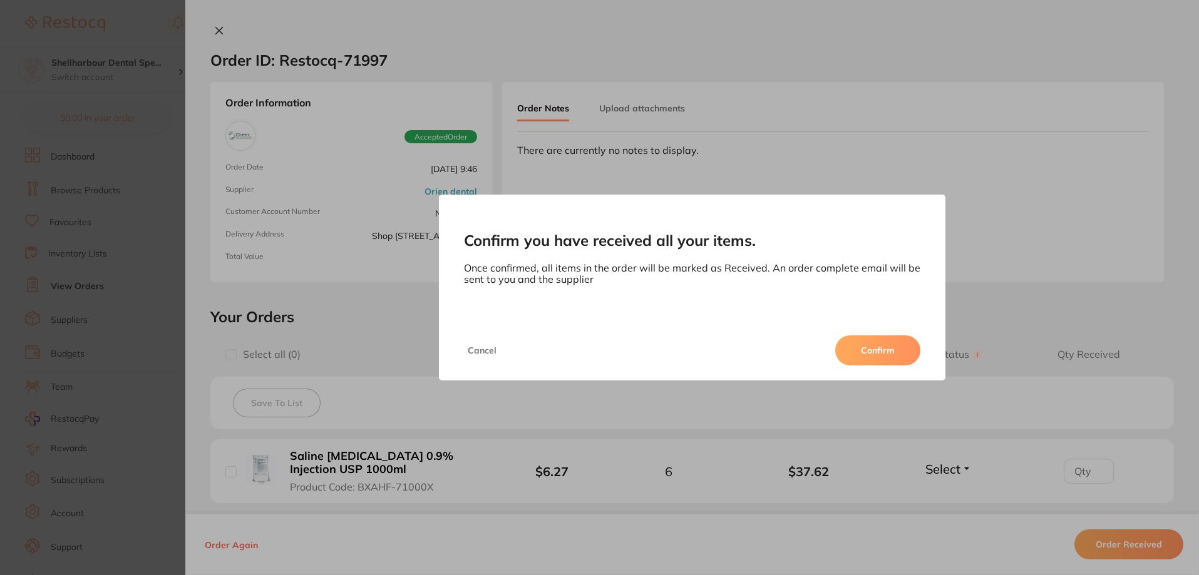
drag, startPoint x: 852, startPoint y: 332, endPoint x: 865, endPoint y: 346, distance: 19.1
click at [852, 332] on div "Cancel Confirm" at bounding box center [692, 351] width 507 height 60
click at [865, 346] on button "Confirm" at bounding box center [877, 351] width 85 height 30
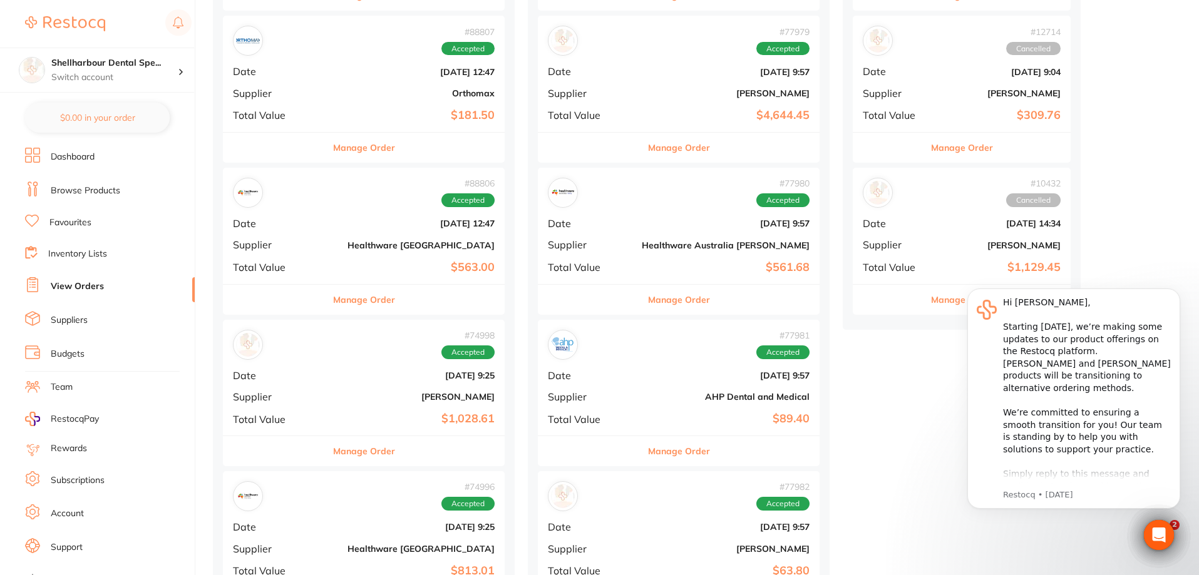
scroll to position [1693, 0]
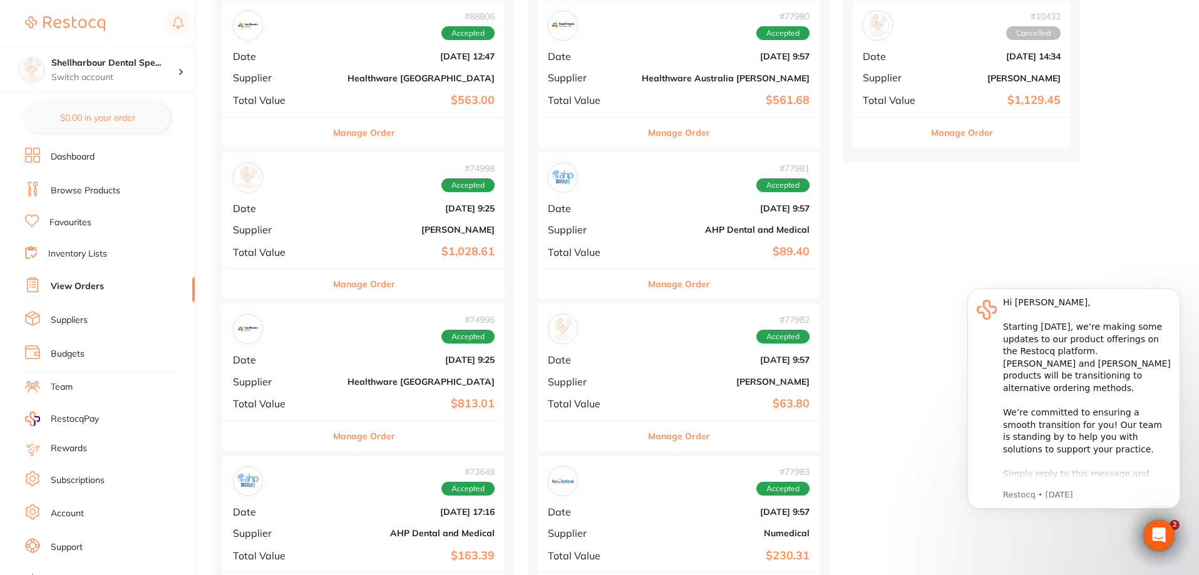
drag, startPoint x: 339, startPoint y: 292, endPoint x: 789, endPoint y: 358, distance: 454.3
click at [340, 292] on button "Manage Order" at bounding box center [364, 284] width 62 height 30
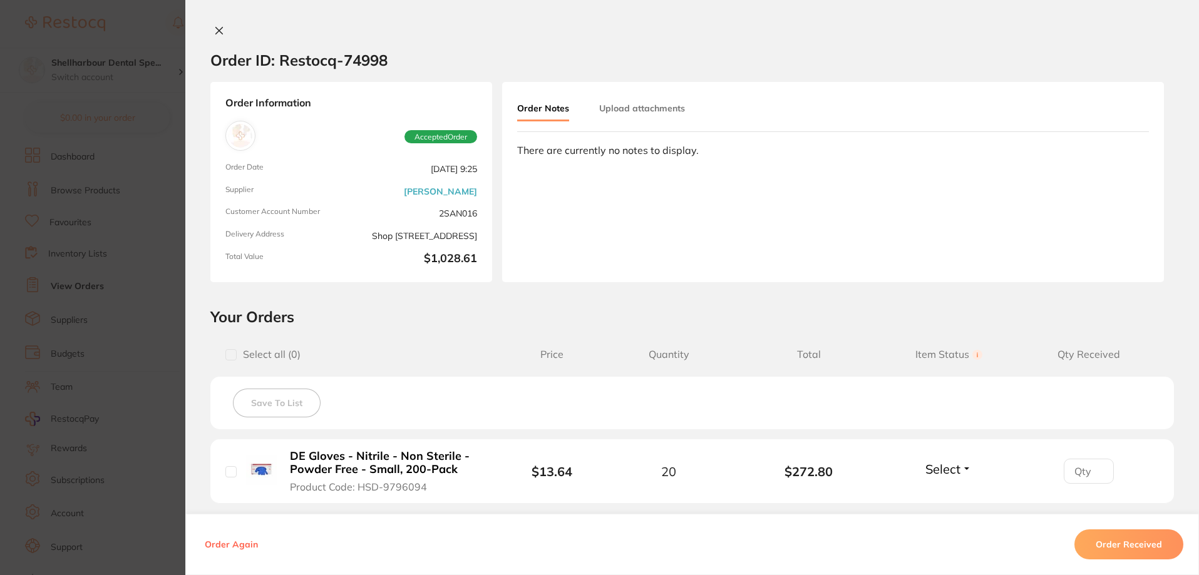
click at [1099, 538] on button "Order Received" at bounding box center [1128, 545] width 109 height 30
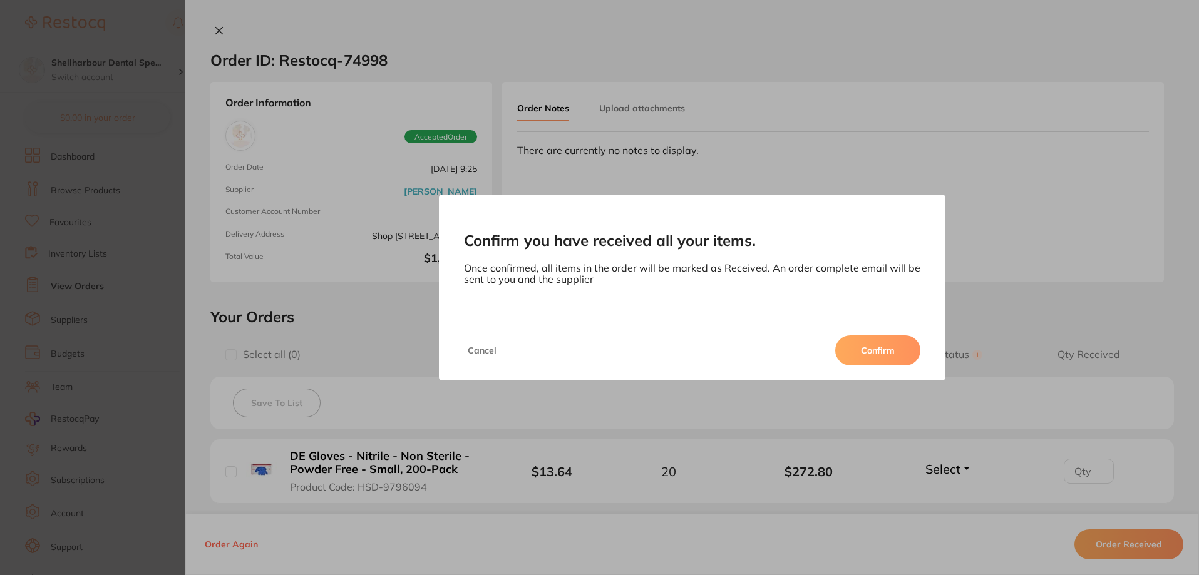
click at [896, 359] on button "Confirm" at bounding box center [877, 351] width 85 height 30
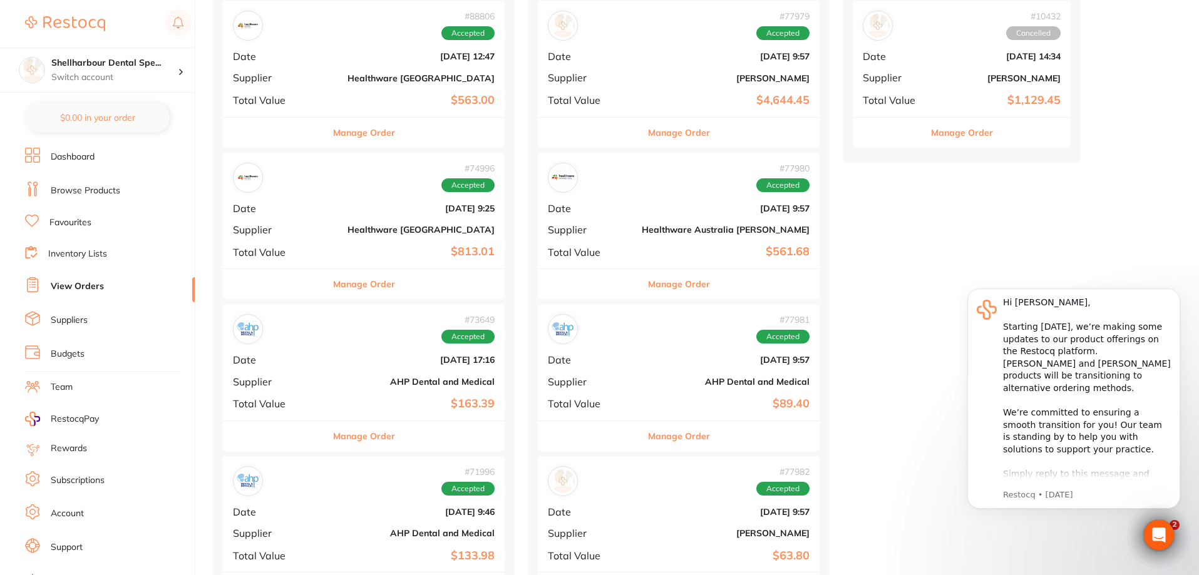
drag, startPoint x: 321, startPoint y: 277, endPoint x: 654, endPoint y: 331, distance: 337.5
click at [333, 278] on button "Manage Order" at bounding box center [364, 284] width 62 height 30
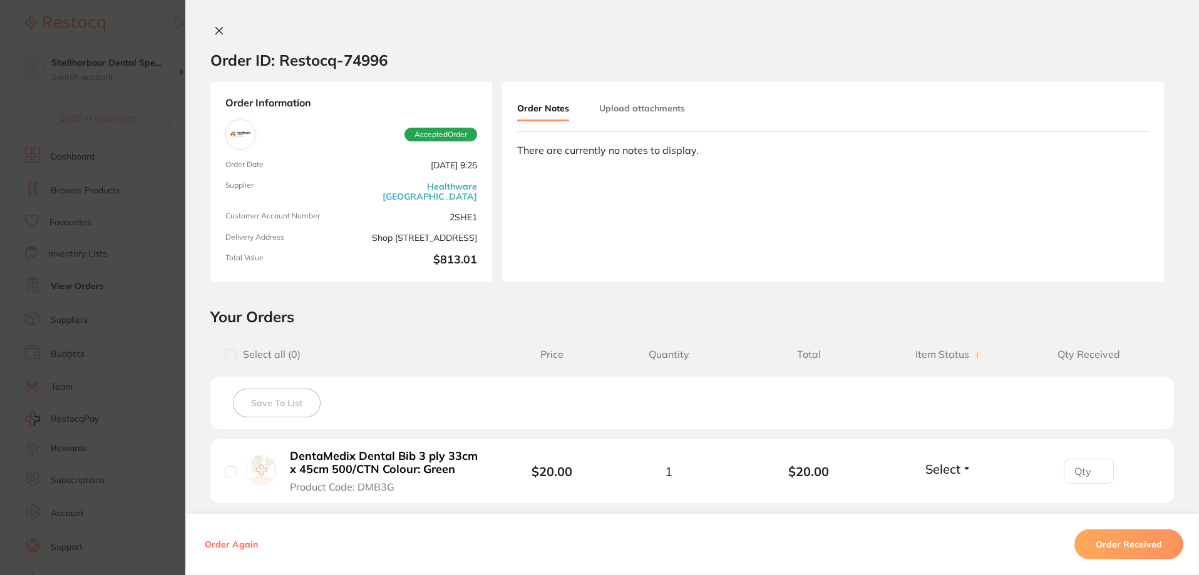
click at [1115, 533] on button "Order Received" at bounding box center [1128, 545] width 109 height 30
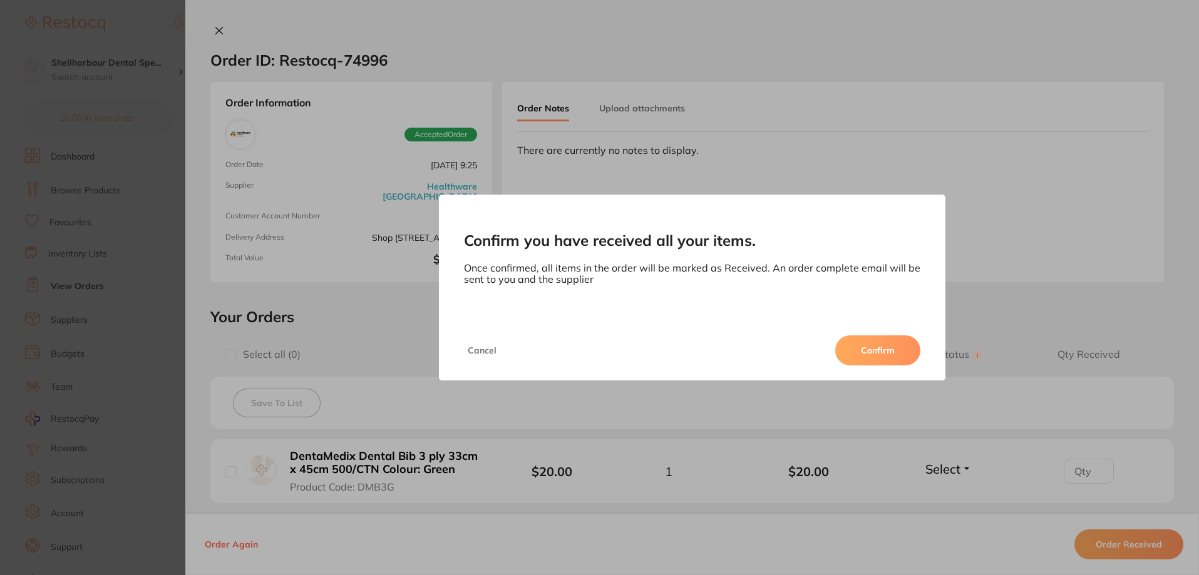
drag, startPoint x: 898, startPoint y: 339, endPoint x: 398, endPoint y: 333, distance: 499.6
click at [898, 340] on button "Confirm" at bounding box center [877, 351] width 85 height 30
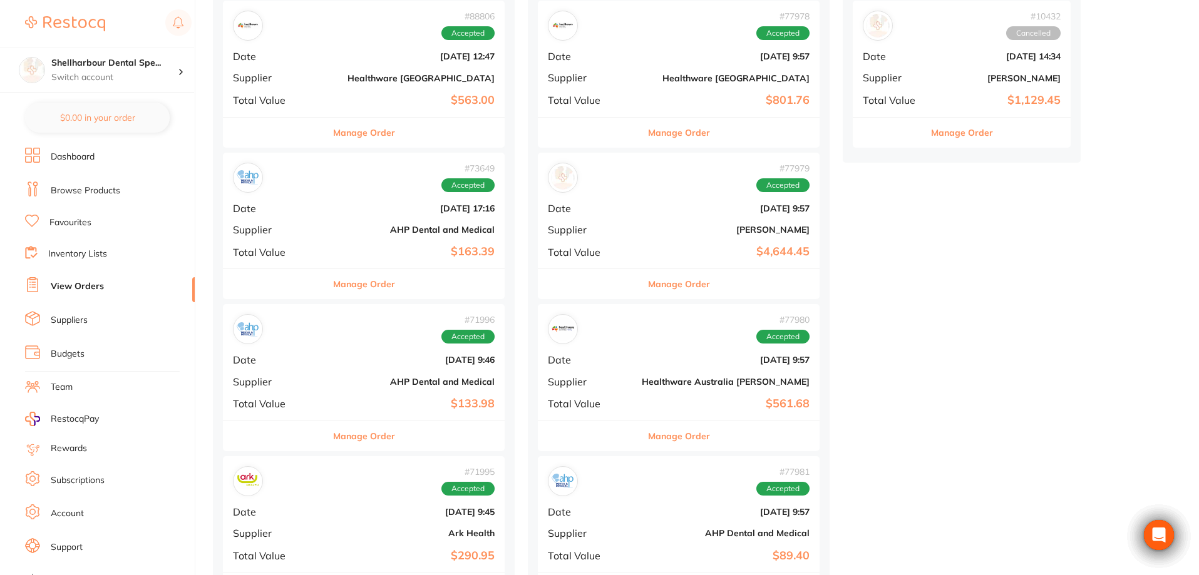
click at [334, 294] on button "Manage Order" at bounding box center [364, 284] width 62 height 30
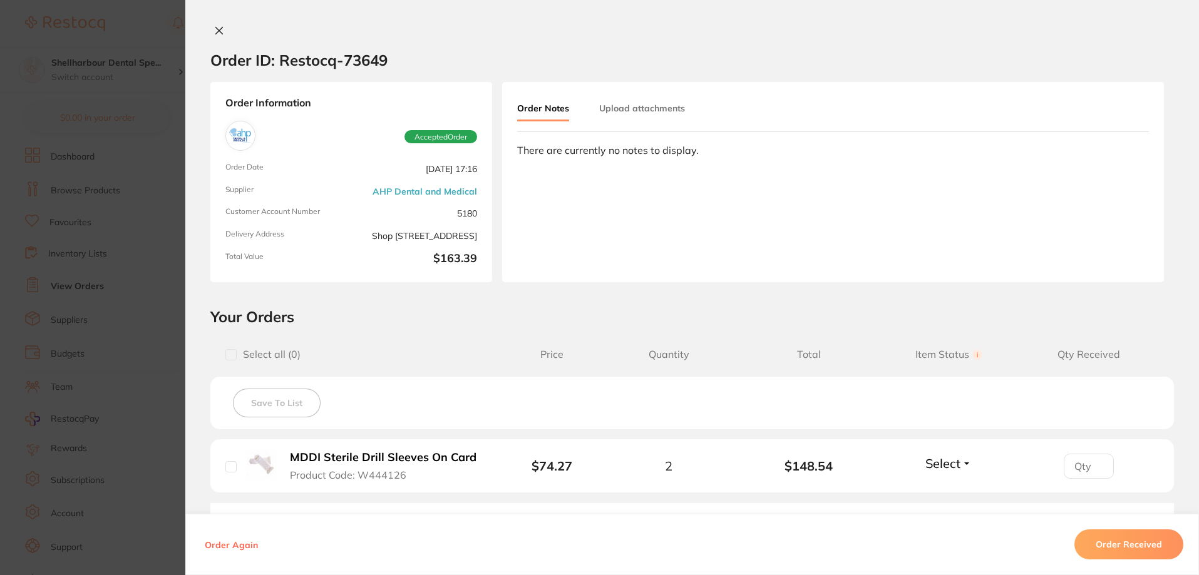
click at [1097, 542] on button "Order Received" at bounding box center [1128, 545] width 109 height 30
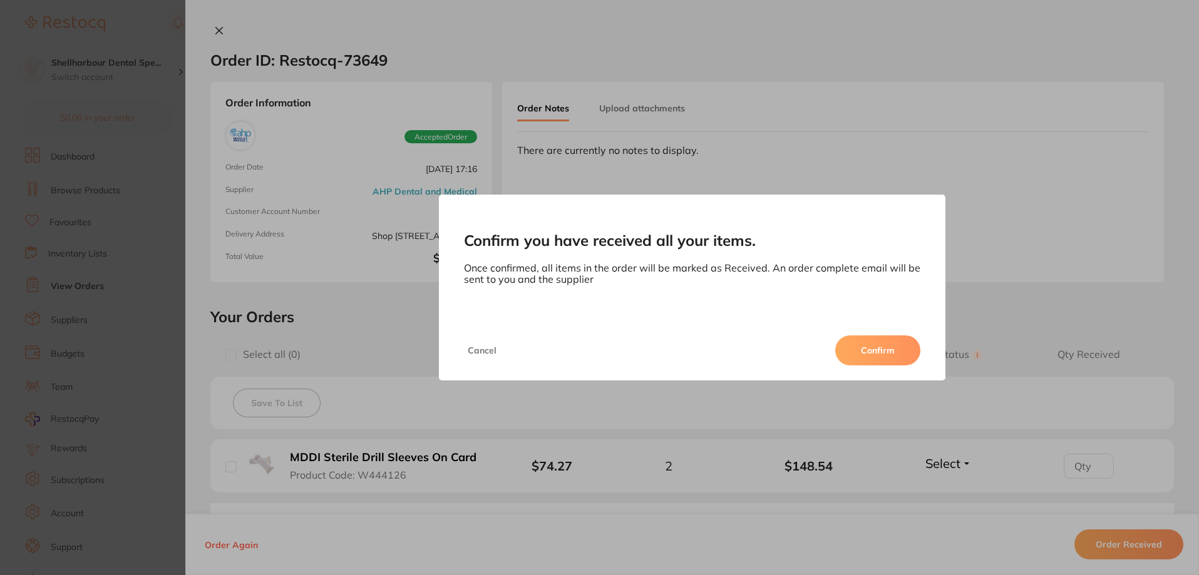
click at [899, 354] on button "Confirm" at bounding box center [877, 351] width 85 height 30
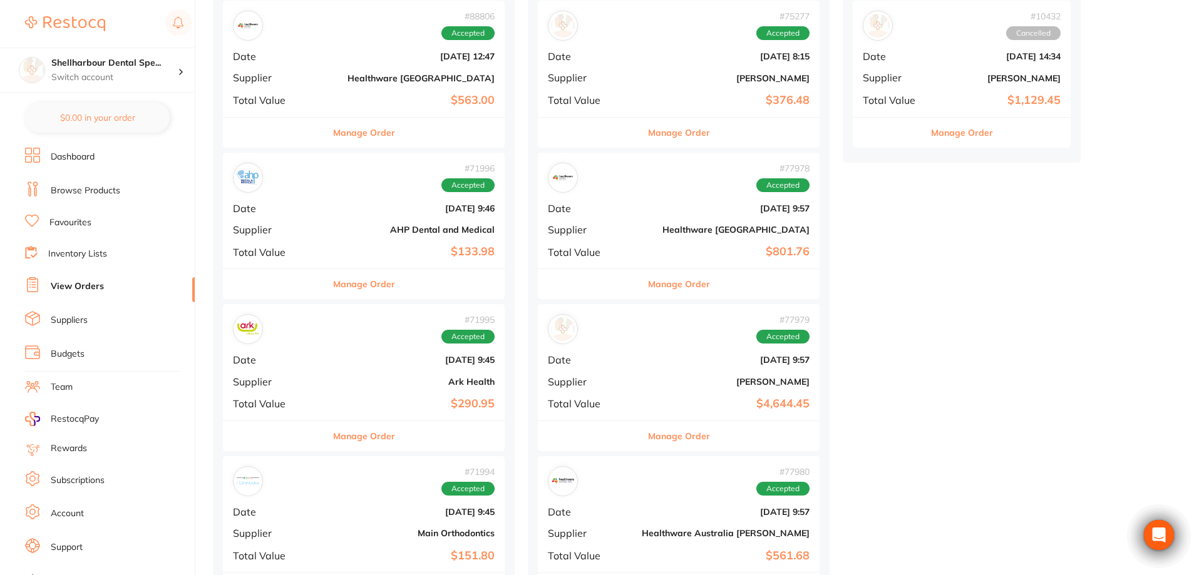
click at [337, 283] on button "Manage Order" at bounding box center [364, 284] width 62 height 30
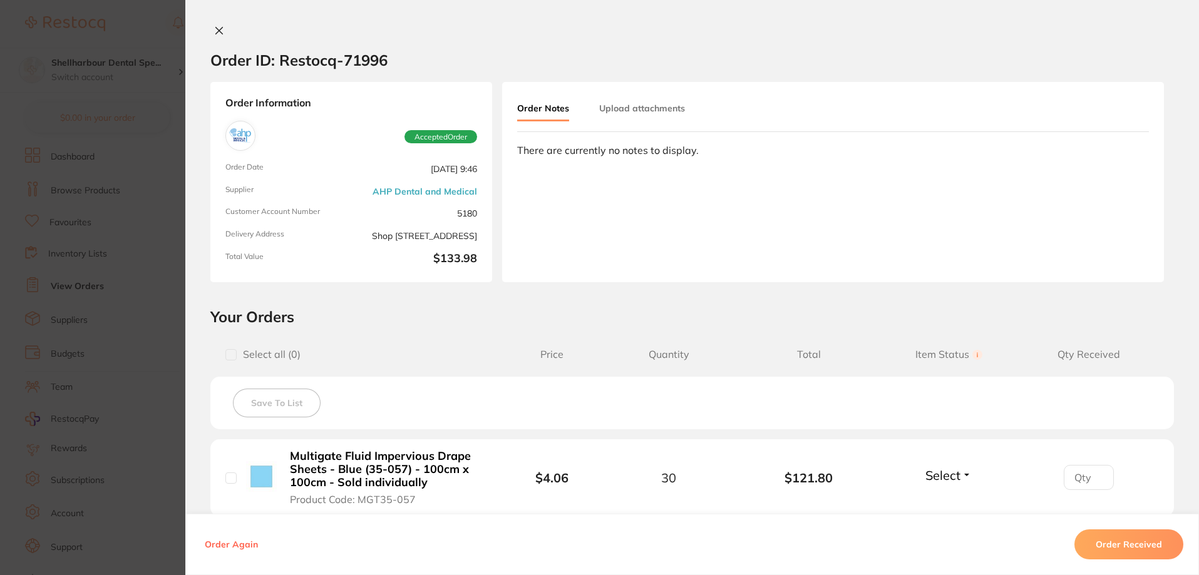
drag, startPoint x: 1155, startPoint y: 545, endPoint x: 1139, endPoint y: 531, distance: 21.3
click at [1157, 547] on button "Order Received" at bounding box center [1128, 545] width 109 height 30
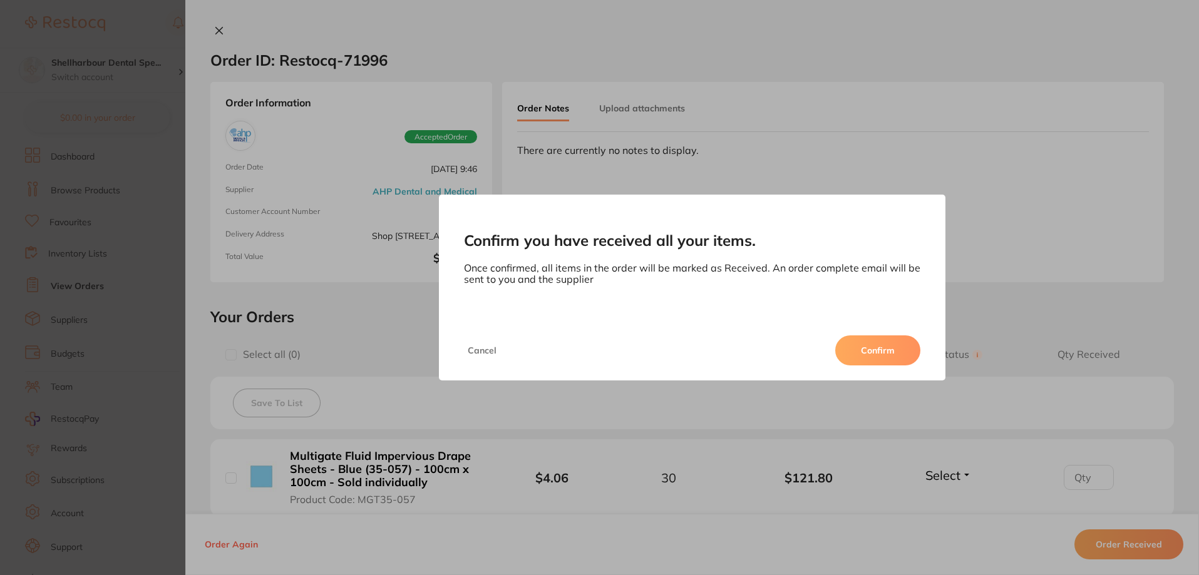
click at [873, 334] on div "Cancel Confirm" at bounding box center [692, 351] width 507 height 60
click at [870, 341] on button "Confirm" at bounding box center [877, 351] width 85 height 30
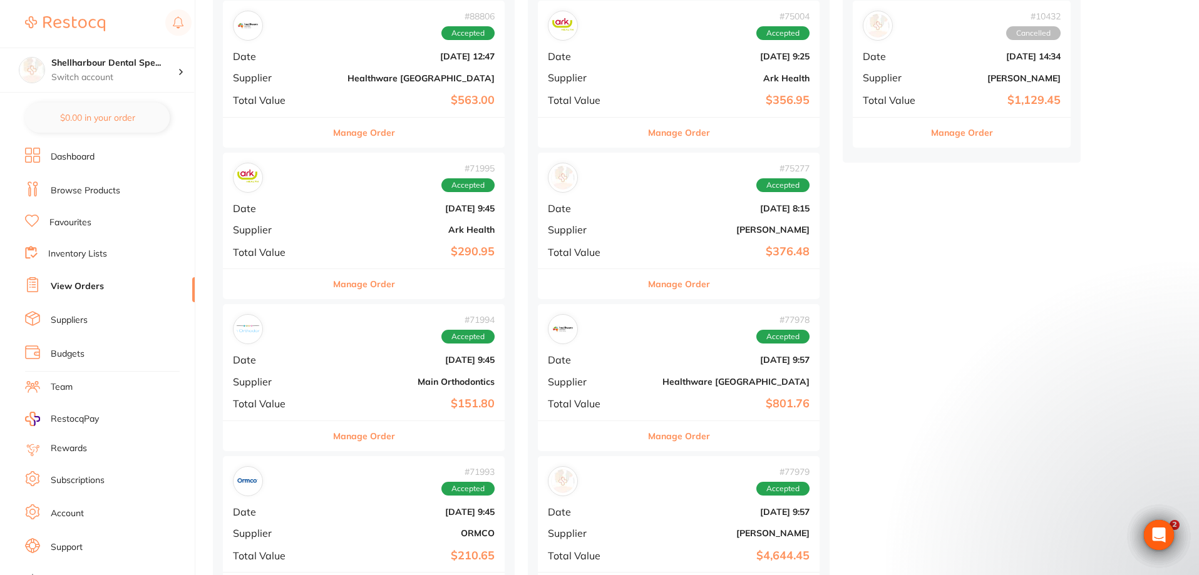
click at [333, 277] on button "Manage Order" at bounding box center [364, 284] width 62 height 30
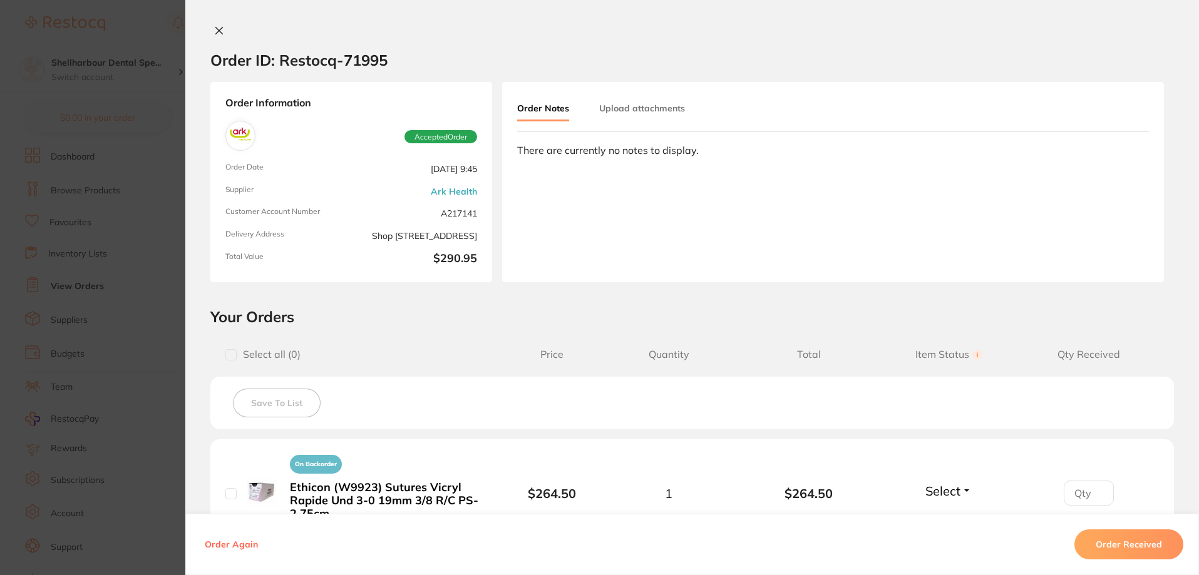
drag, startPoint x: 1133, startPoint y: 540, endPoint x: 1123, endPoint y: 533, distance: 12.5
click at [1133, 541] on button "Order Received" at bounding box center [1128, 545] width 109 height 30
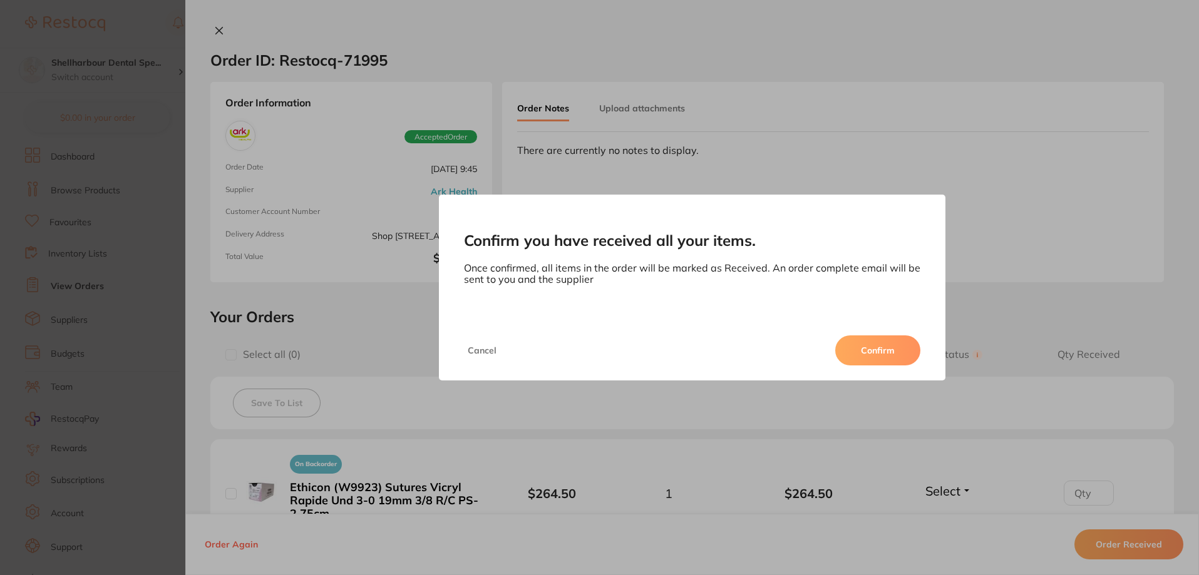
drag, startPoint x: 866, startPoint y: 348, endPoint x: 260, endPoint y: 299, distance: 607.4
click at [865, 349] on button "Confirm" at bounding box center [877, 351] width 85 height 30
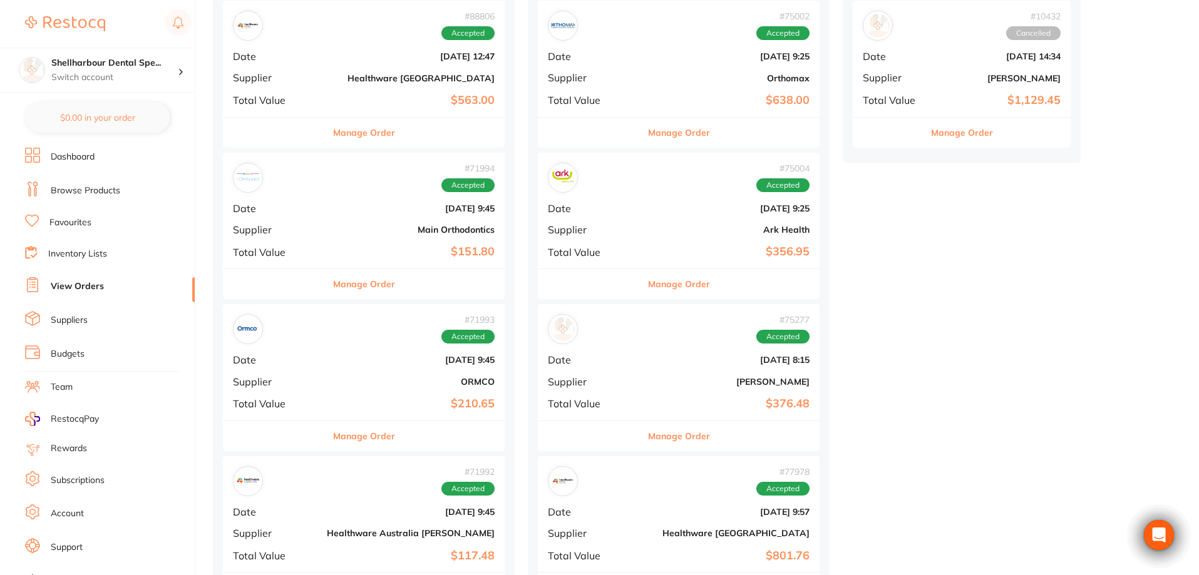
click at [333, 279] on button "Manage Order" at bounding box center [364, 284] width 62 height 30
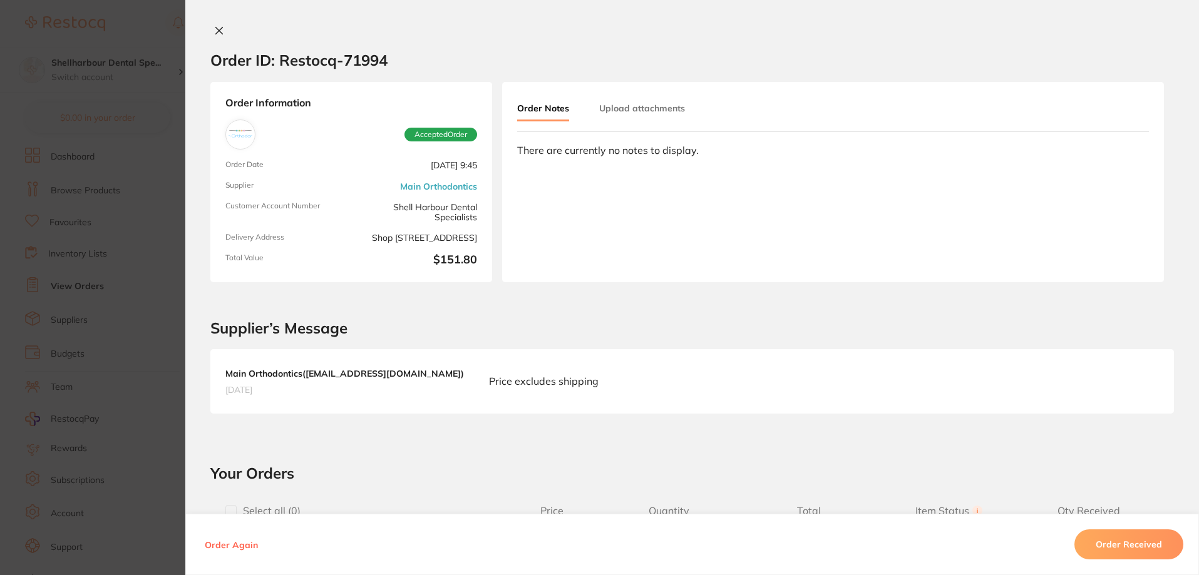
click at [1150, 549] on button "Order Received" at bounding box center [1128, 545] width 109 height 30
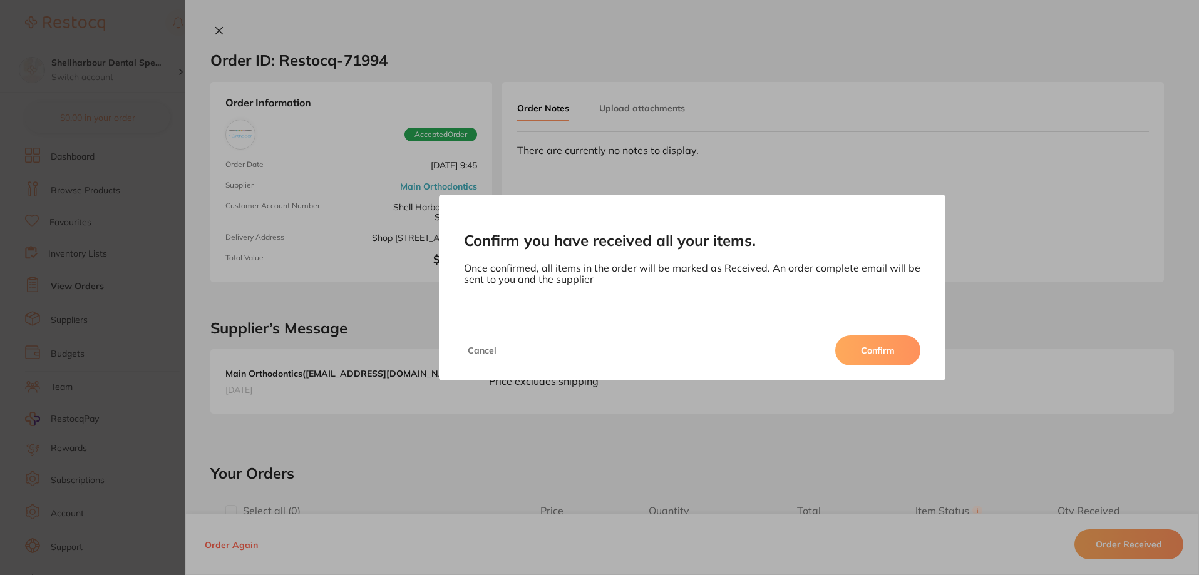
drag, startPoint x: 869, startPoint y: 352, endPoint x: 448, endPoint y: 288, distance: 426.2
click at [869, 353] on button "Confirm" at bounding box center [877, 351] width 85 height 30
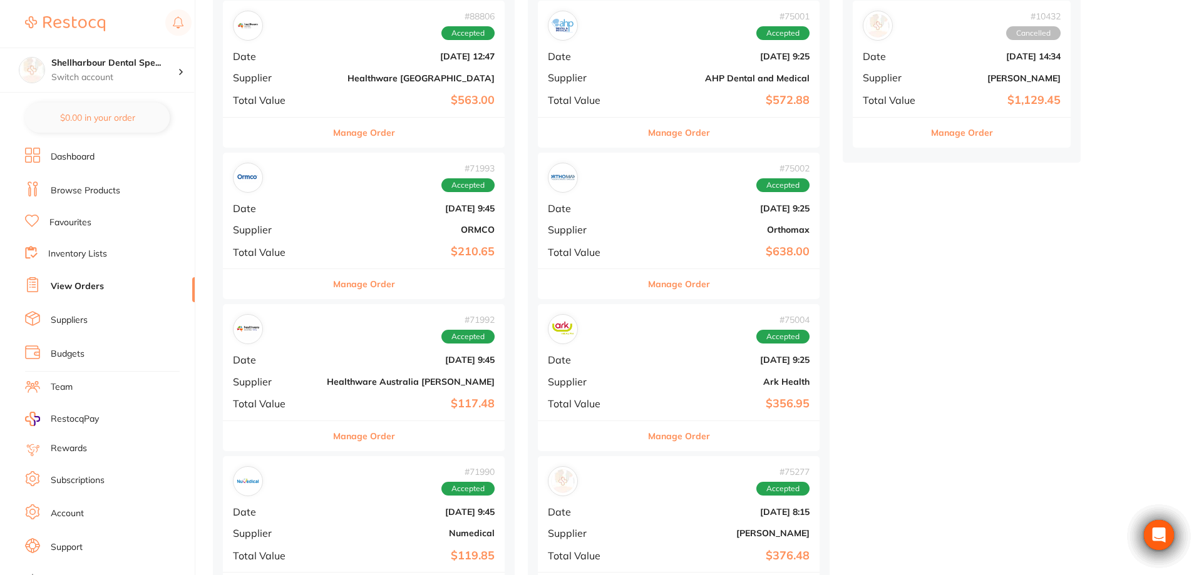
click at [333, 281] on button "Manage Order" at bounding box center [364, 284] width 62 height 30
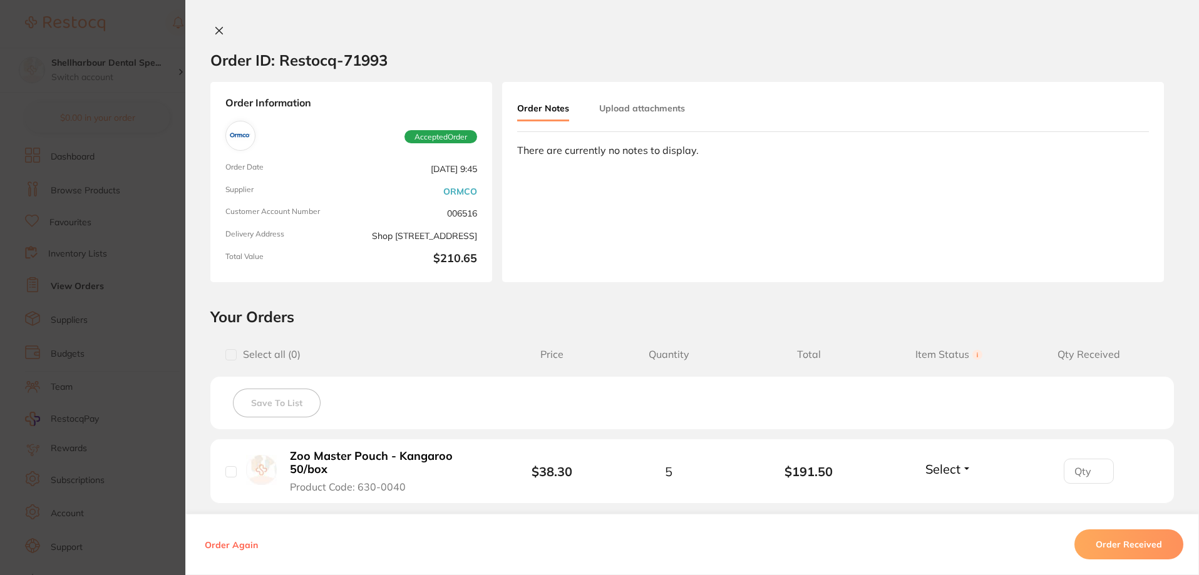
click at [1136, 531] on button "Order Received" at bounding box center [1128, 545] width 109 height 30
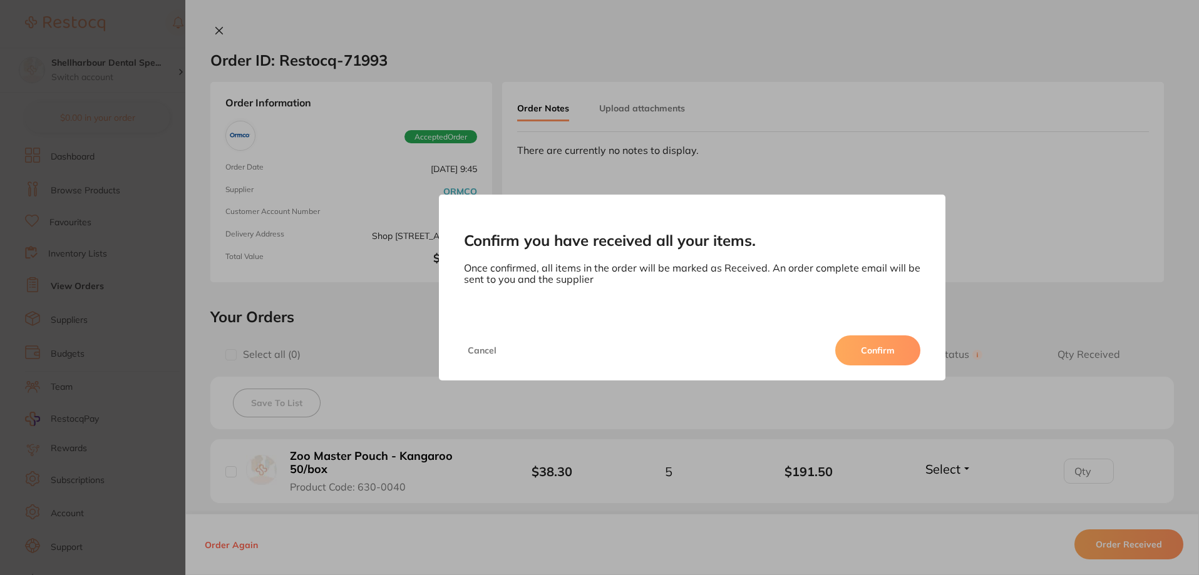
drag, startPoint x: 877, startPoint y: 348, endPoint x: 476, endPoint y: 313, distance: 402.8
click at [878, 349] on button "Confirm" at bounding box center [877, 351] width 85 height 30
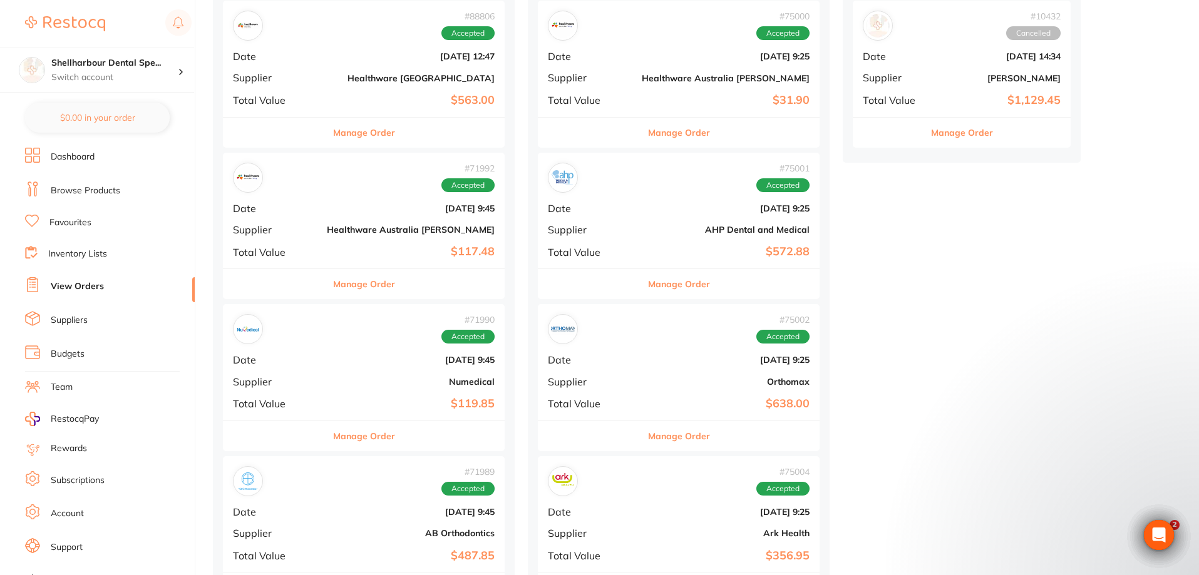
click at [333, 283] on button "Manage Order" at bounding box center [364, 284] width 62 height 30
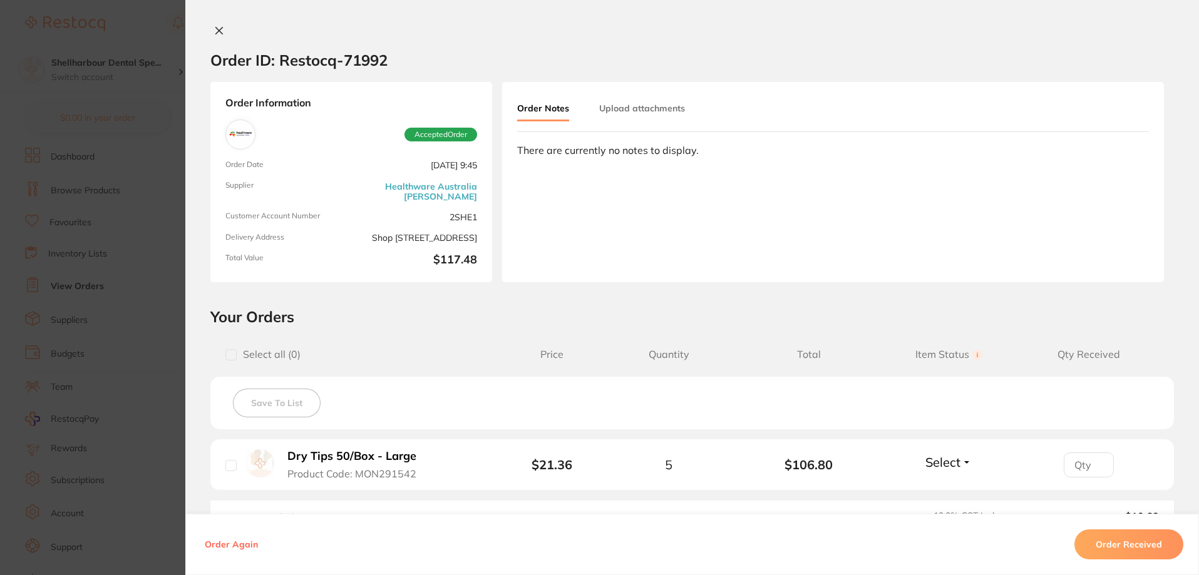
drag, startPoint x: 1132, startPoint y: 537, endPoint x: 1121, endPoint y: 530, distance: 13.5
click at [1132, 538] on button "Order Received" at bounding box center [1128, 545] width 109 height 30
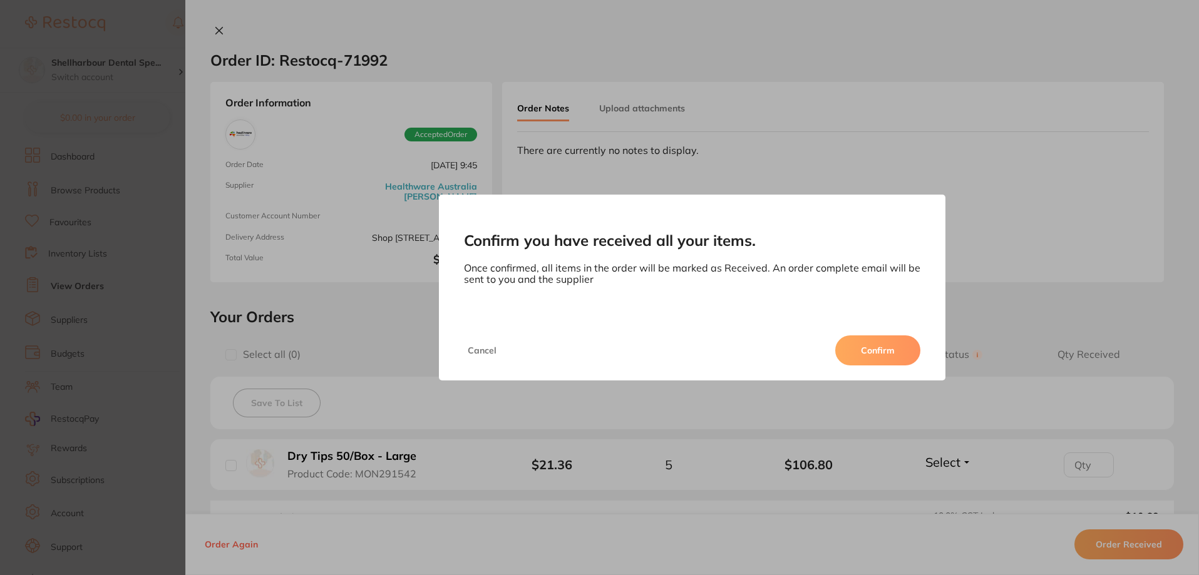
click at [878, 347] on button "Confirm" at bounding box center [877, 351] width 85 height 30
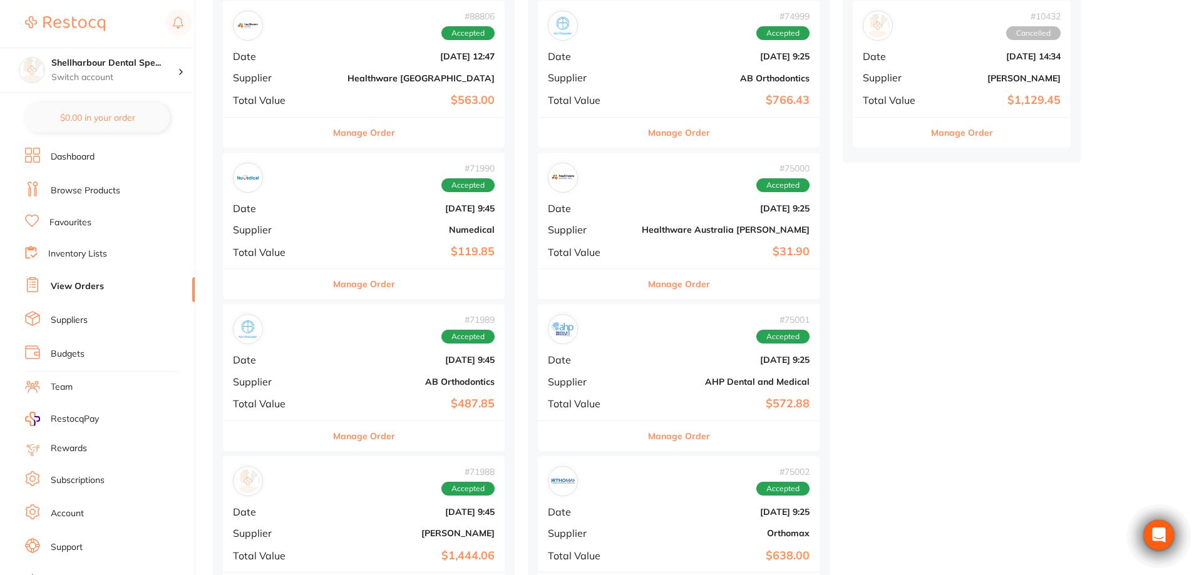
drag, startPoint x: 312, startPoint y: 290, endPoint x: 633, endPoint y: 290, distance: 320.5
click at [333, 290] on button "Manage Order" at bounding box center [364, 284] width 62 height 30
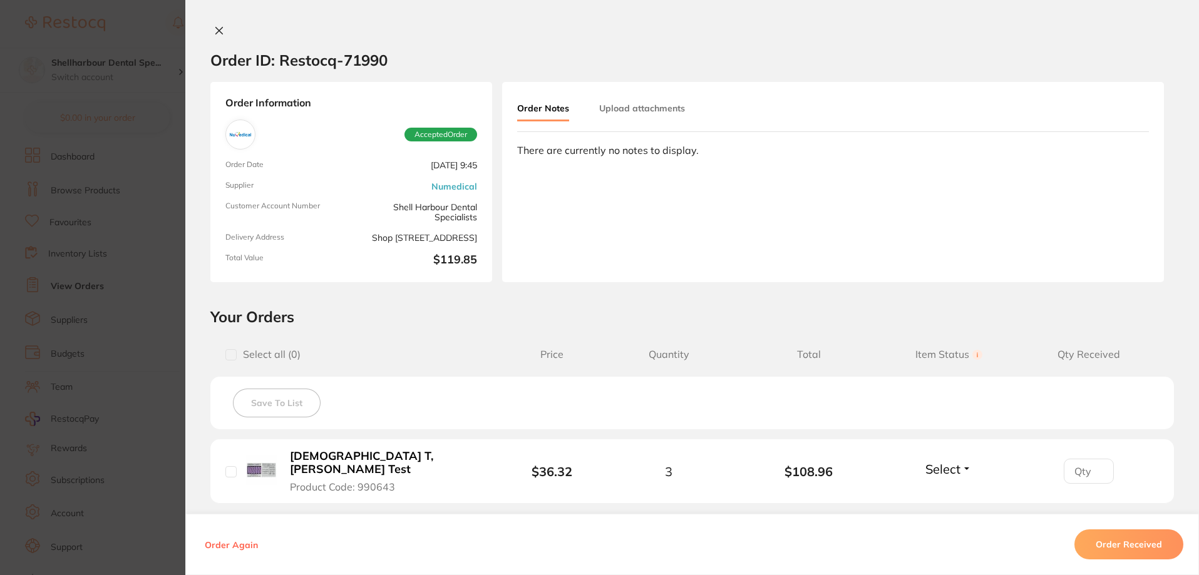
click at [1132, 533] on div "Order Again Order Received" at bounding box center [691, 544] width 1013 height 61
click at [1132, 535] on button "Order Received" at bounding box center [1128, 545] width 109 height 30
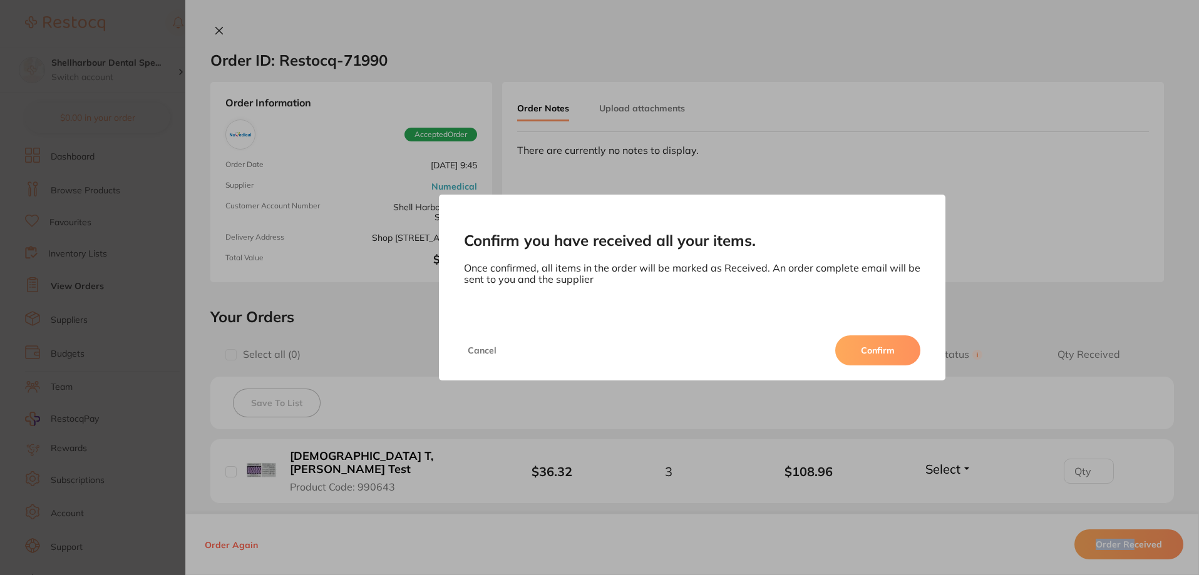
drag, startPoint x: 883, startPoint y: 357, endPoint x: 347, endPoint y: 304, distance: 537.8
click at [883, 357] on button "Confirm" at bounding box center [877, 351] width 85 height 30
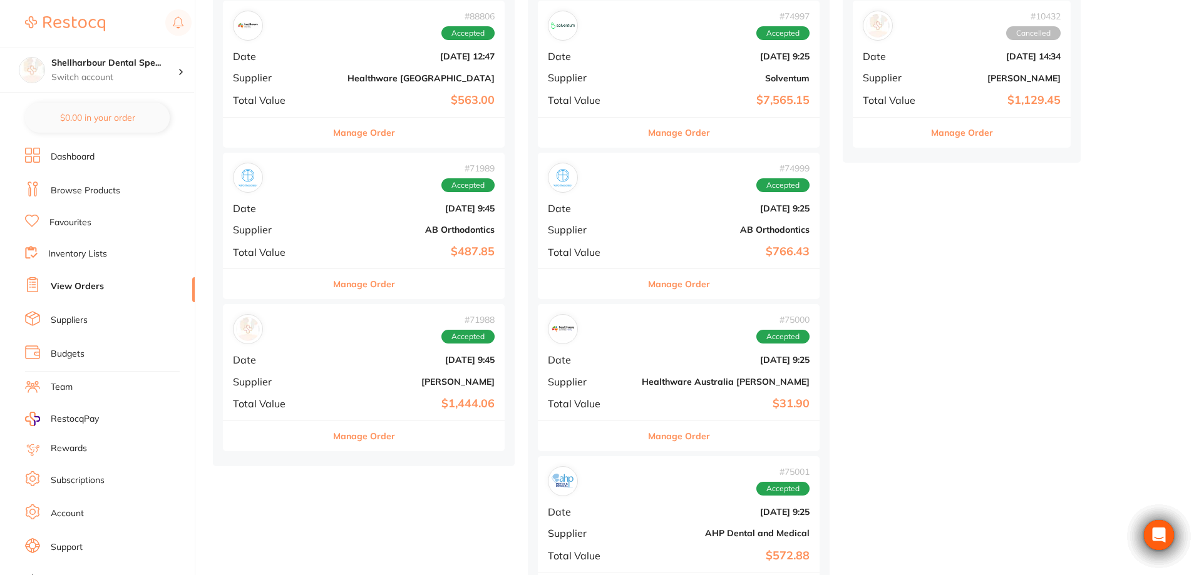
click at [333, 279] on button "Manage Order" at bounding box center [364, 284] width 62 height 30
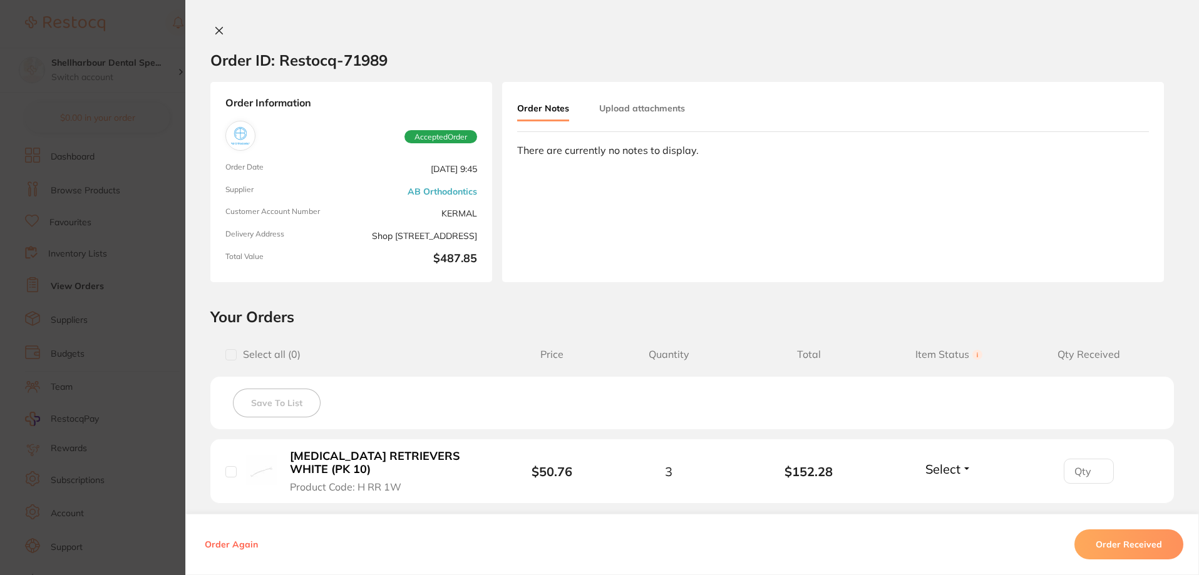
click at [1128, 539] on button "Order Received" at bounding box center [1128, 545] width 109 height 30
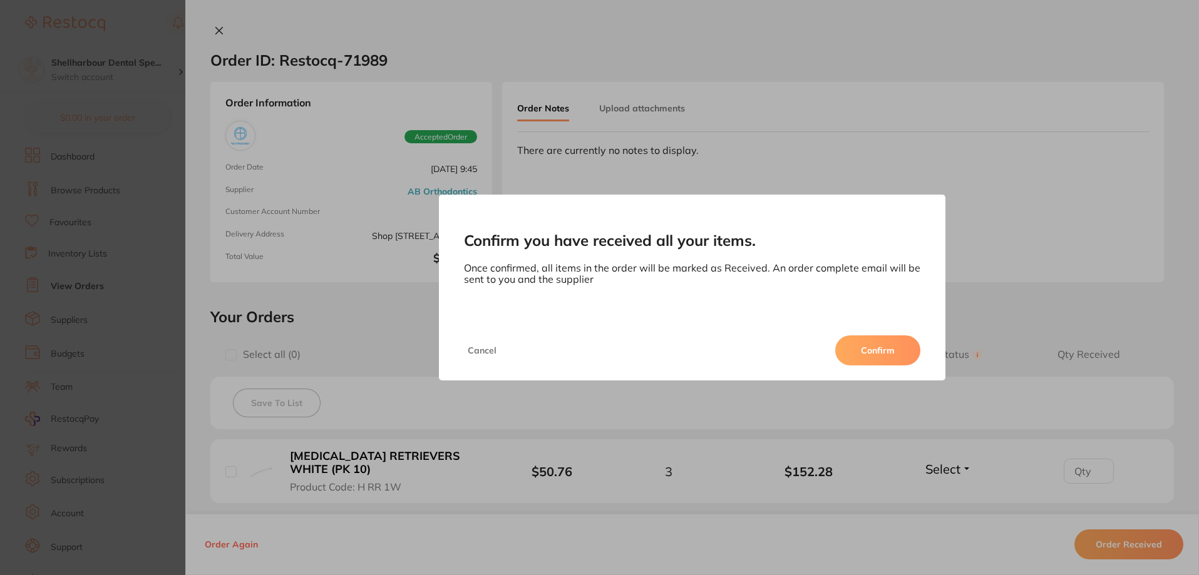
drag, startPoint x: 891, startPoint y: 349, endPoint x: 409, endPoint y: 280, distance: 486.3
click at [891, 350] on button "Confirm" at bounding box center [877, 351] width 85 height 30
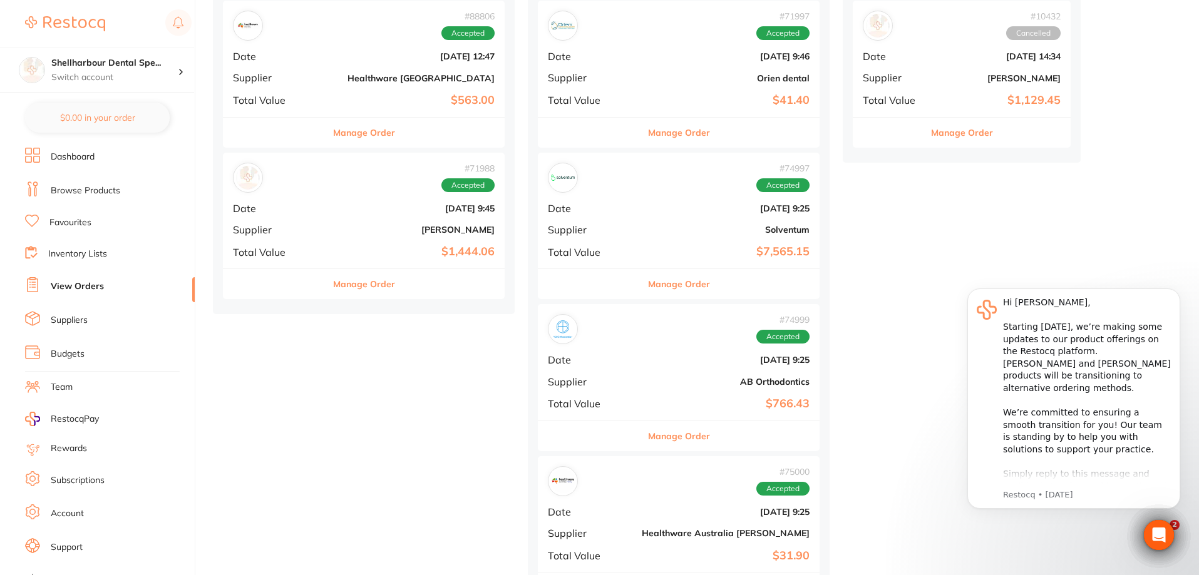
click at [333, 285] on button "Manage Order" at bounding box center [364, 284] width 62 height 30
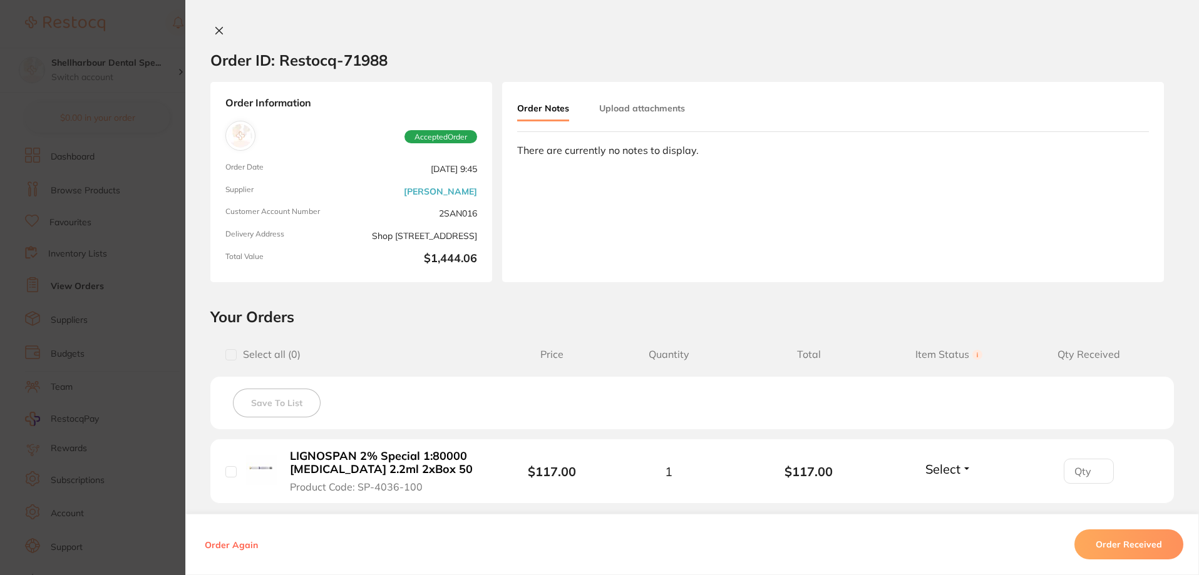
click at [1154, 552] on button "Order Received" at bounding box center [1128, 545] width 109 height 30
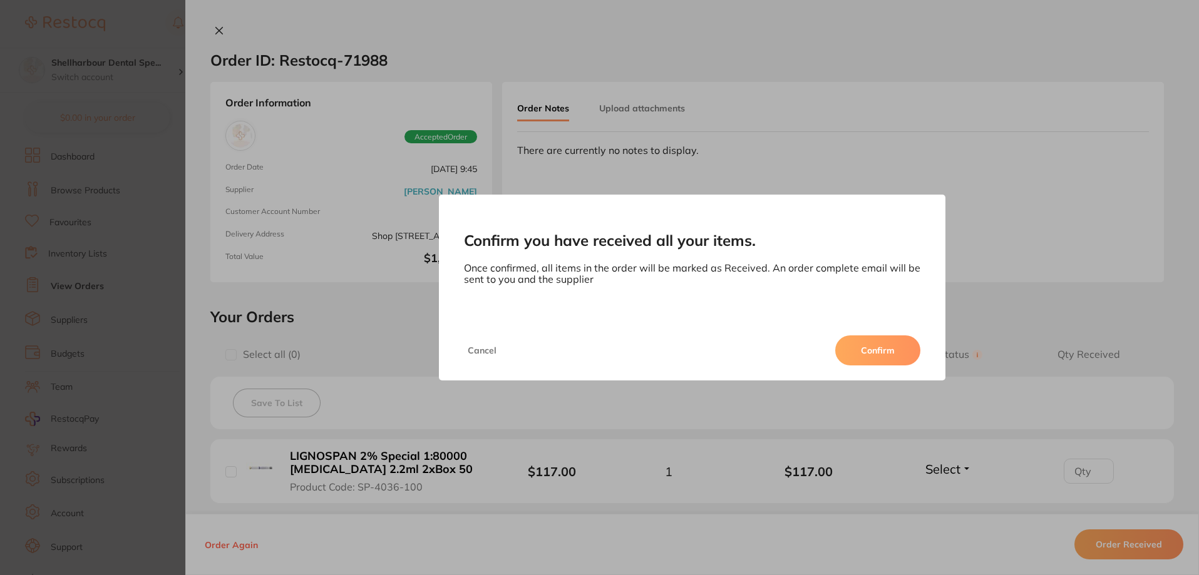
click at [889, 351] on button "Confirm" at bounding box center [877, 351] width 85 height 30
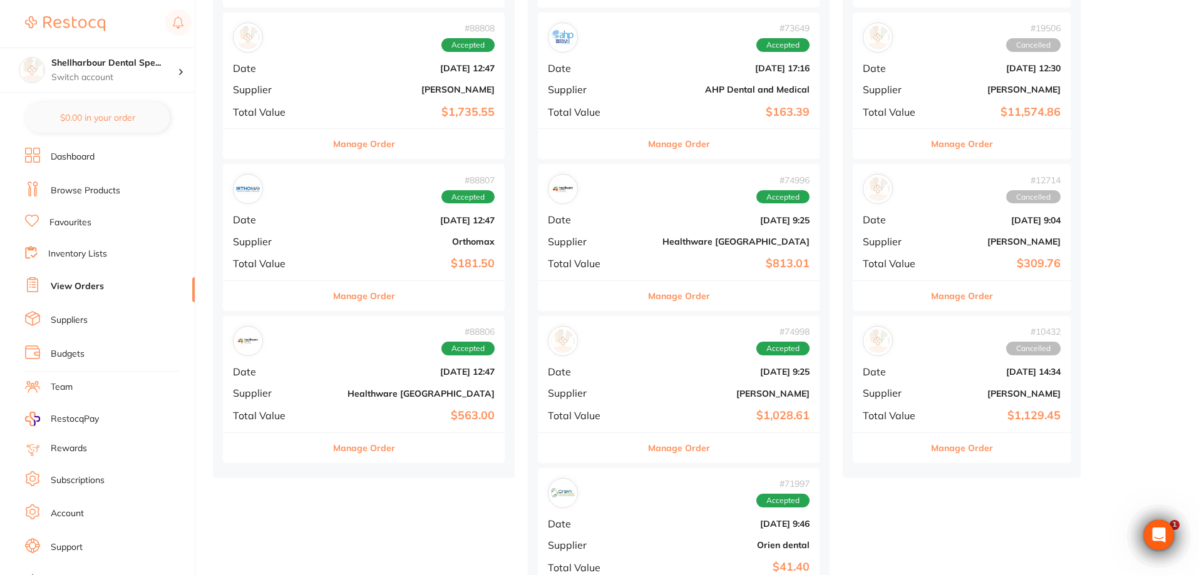
click at [338, 454] on button "Manage Order" at bounding box center [364, 448] width 62 height 30
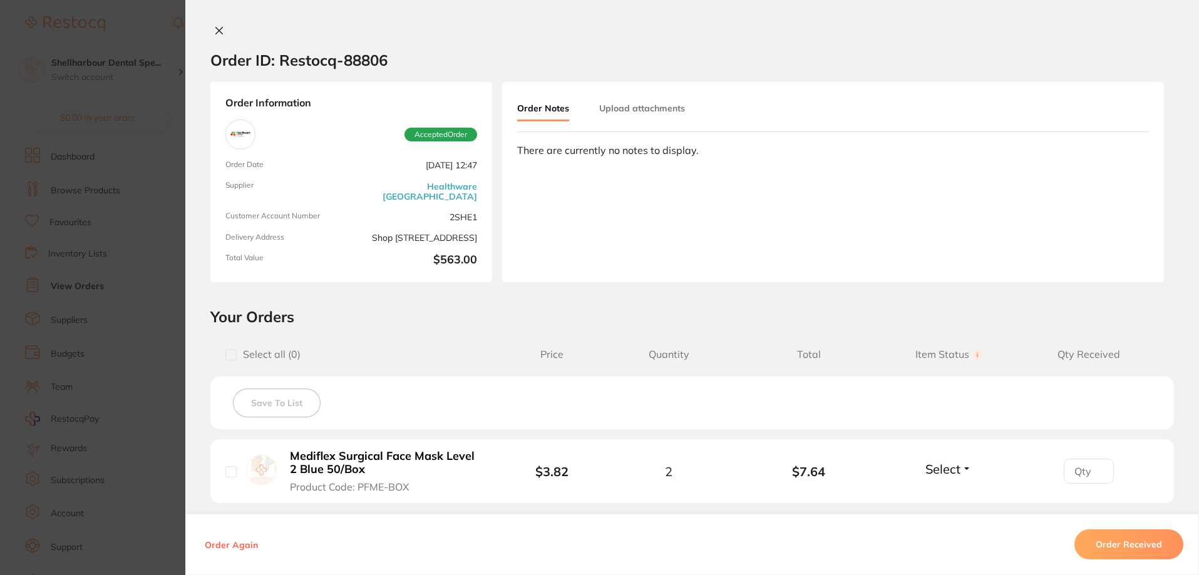
click at [1137, 546] on button "Order Received" at bounding box center [1128, 545] width 109 height 30
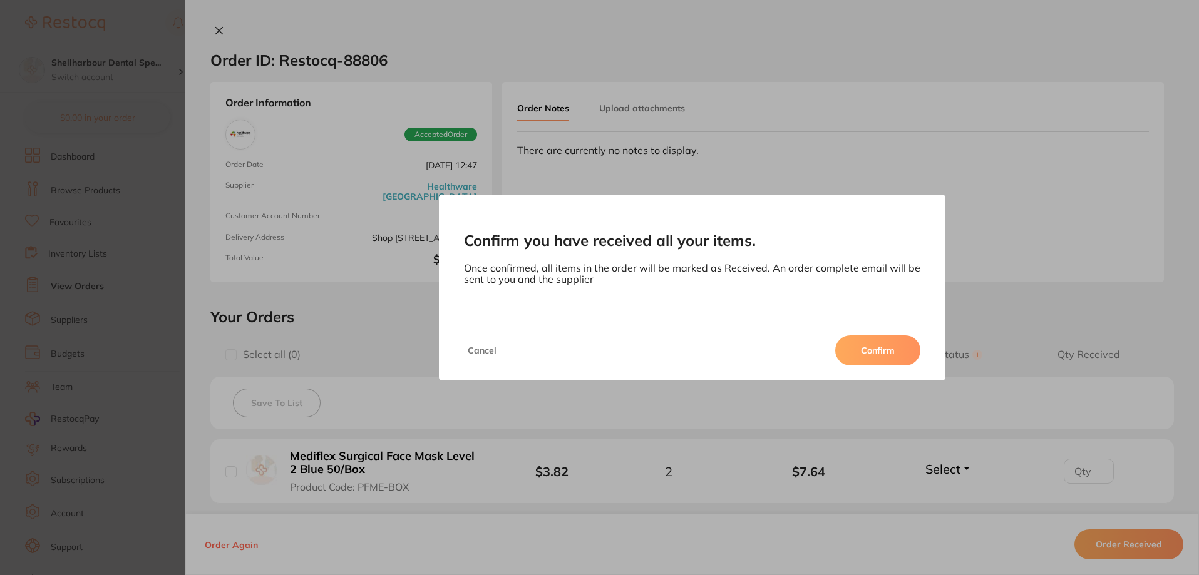
click at [870, 352] on button "Confirm" at bounding box center [877, 351] width 85 height 30
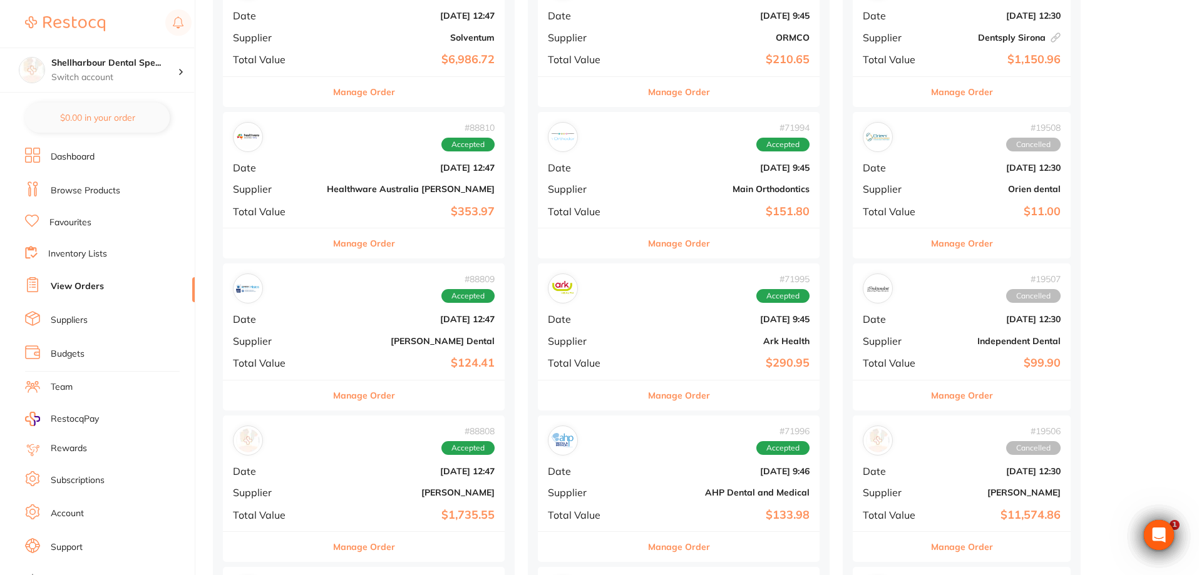
scroll to position [939, 0]
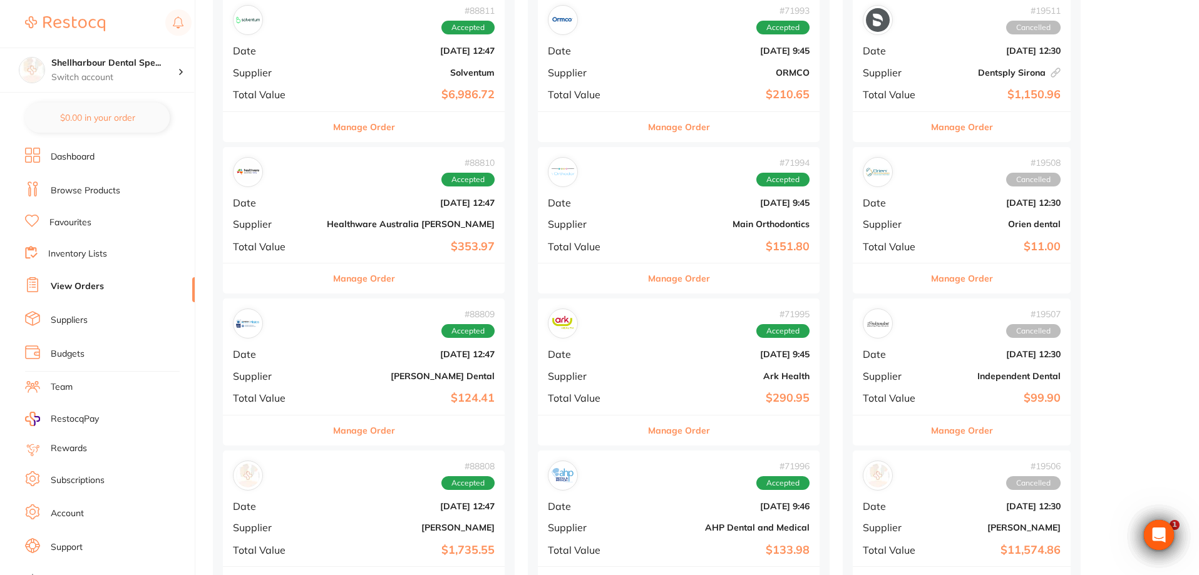
click at [333, 282] on button "Manage Order" at bounding box center [364, 279] width 62 height 30
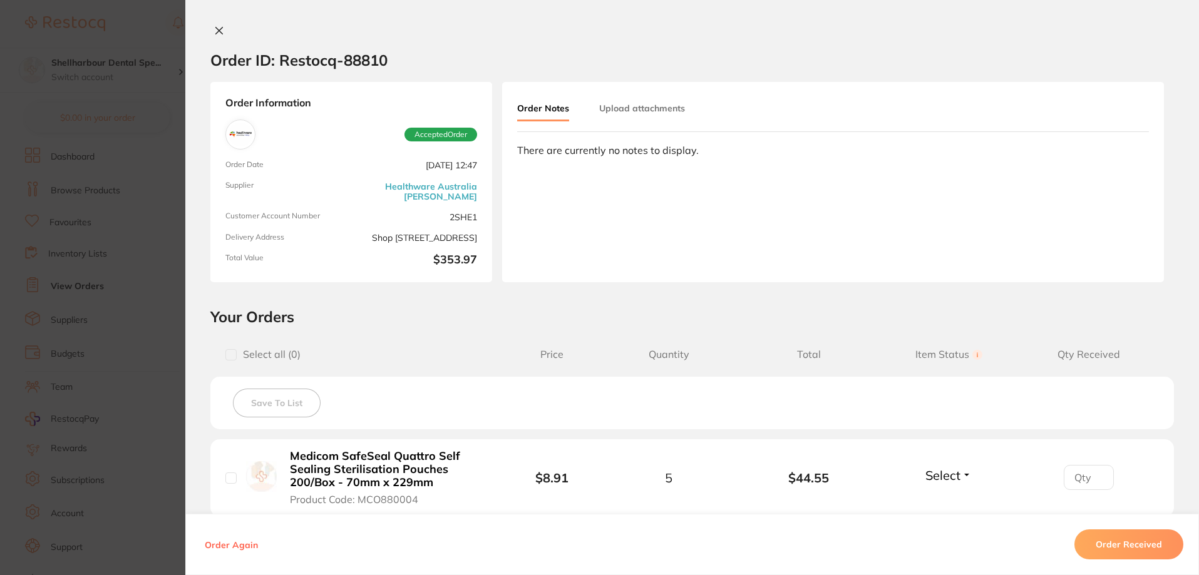
click at [1112, 538] on button "Order Received" at bounding box center [1128, 545] width 109 height 30
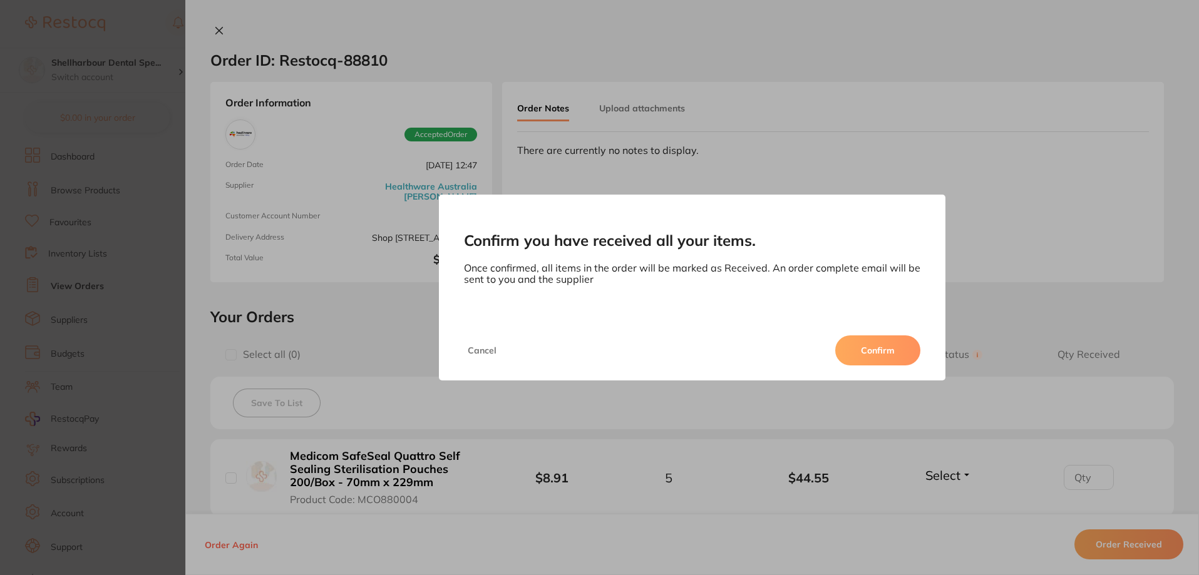
click at [888, 353] on button "Confirm" at bounding box center [877, 351] width 85 height 30
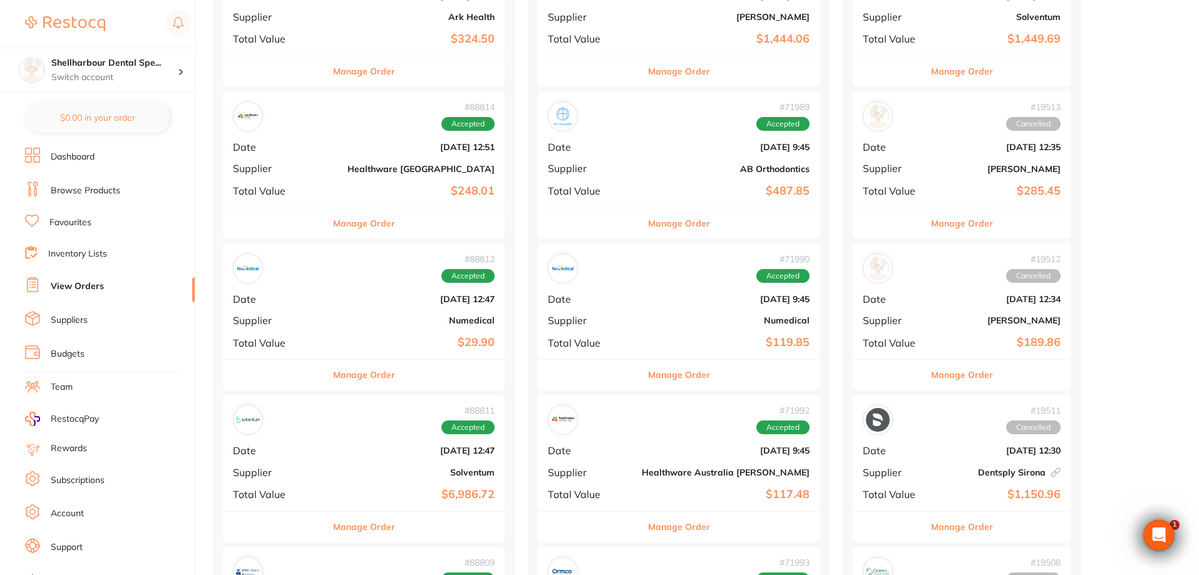
scroll to position [501, 0]
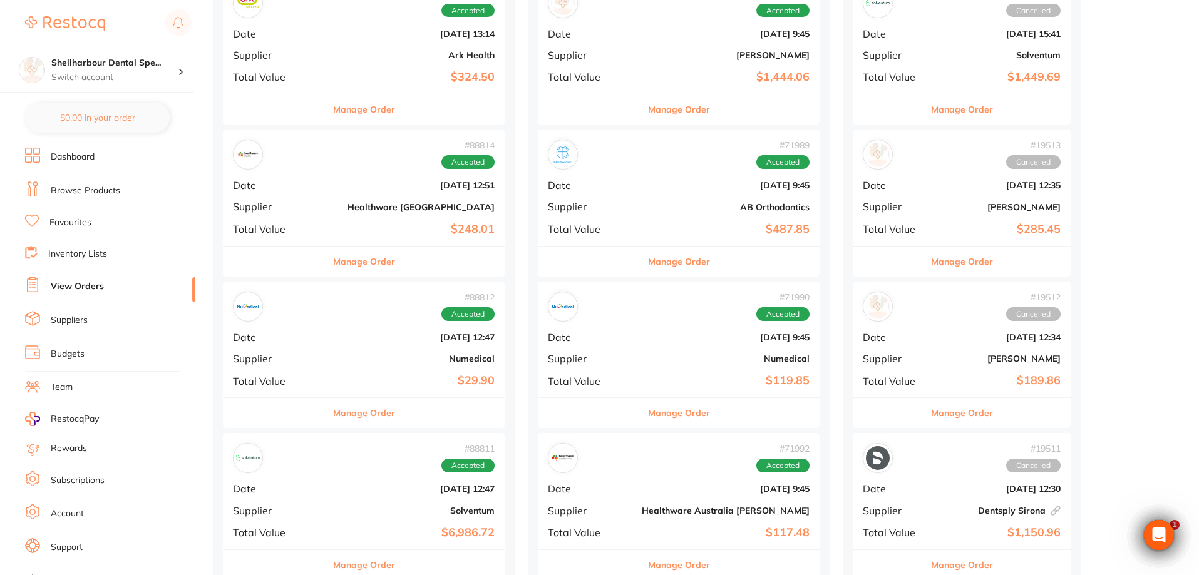
click at [333, 270] on button "Manage Order" at bounding box center [364, 262] width 62 height 30
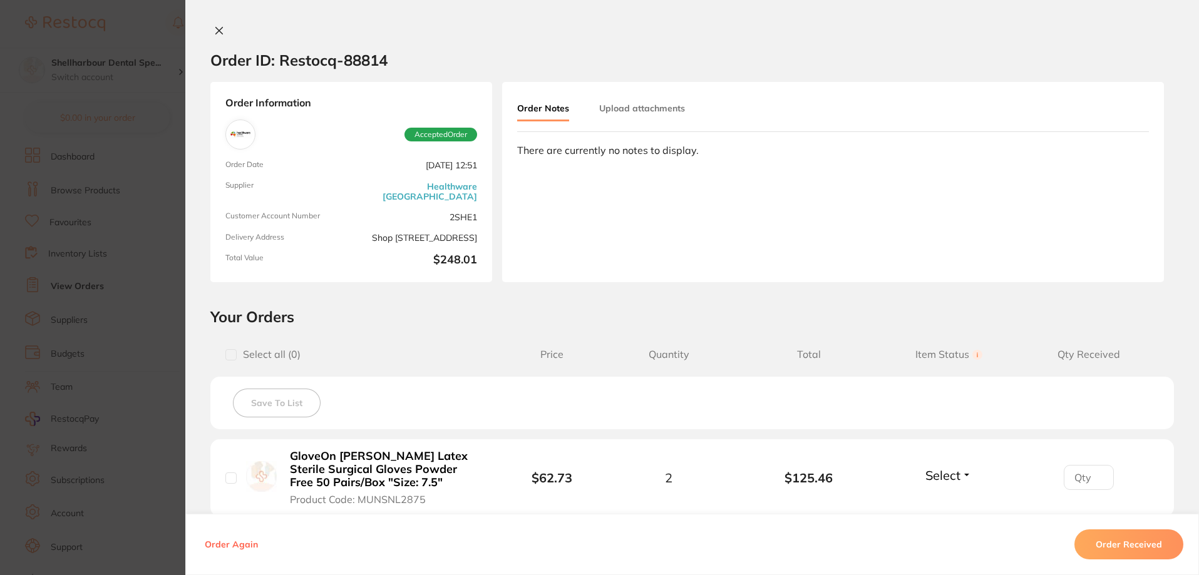
click at [1111, 551] on button "Order Received" at bounding box center [1128, 545] width 109 height 30
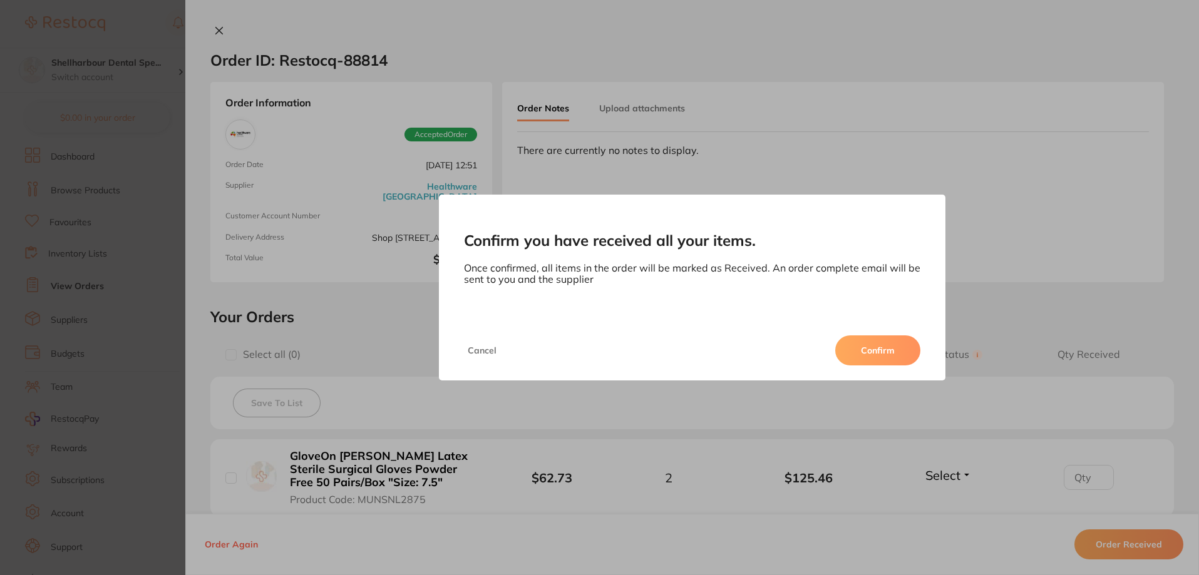
drag, startPoint x: 866, startPoint y: 340, endPoint x: 843, endPoint y: 352, distance: 26.9
click at [866, 342] on button "Confirm" at bounding box center [877, 351] width 85 height 30
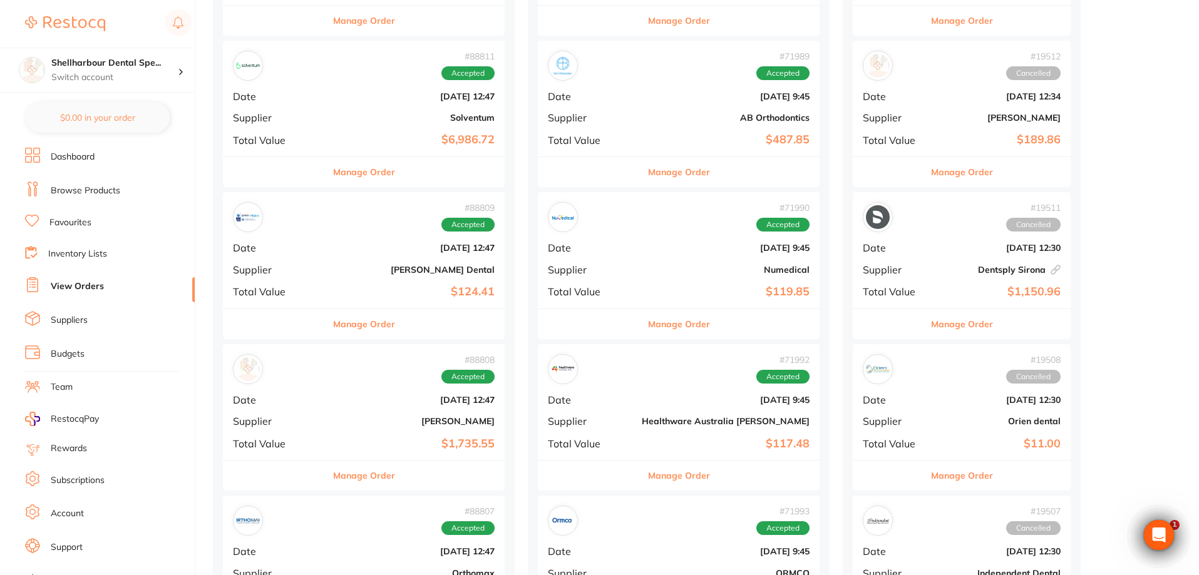
scroll to position [814, 0]
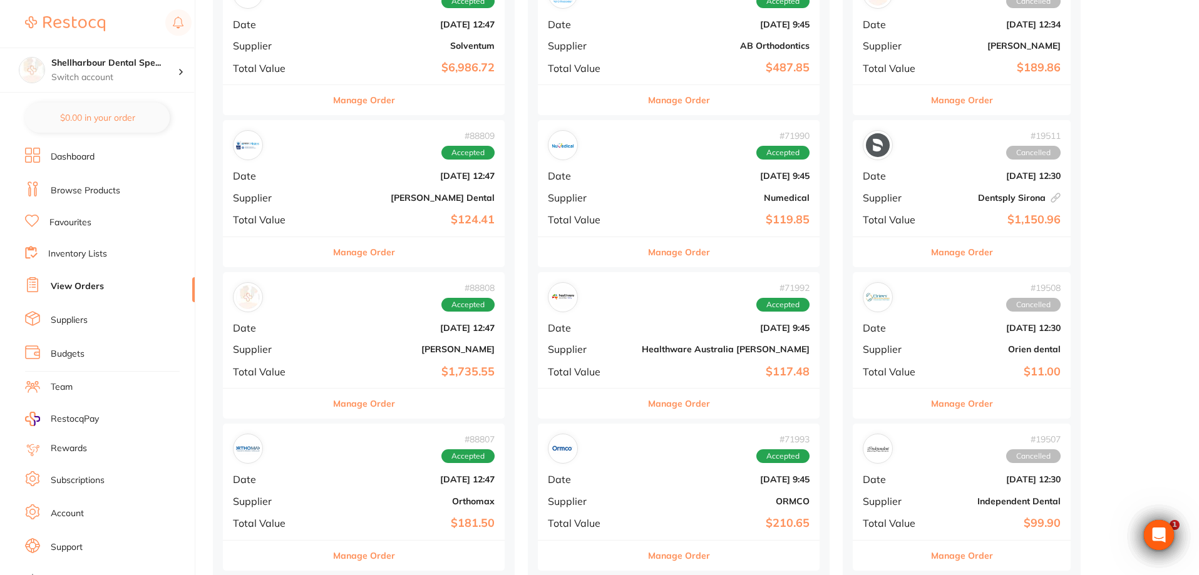
drag, startPoint x: 336, startPoint y: 401, endPoint x: 444, endPoint y: 368, distance: 113.3
click at [336, 401] on button "Manage Order" at bounding box center [364, 404] width 62 height 30
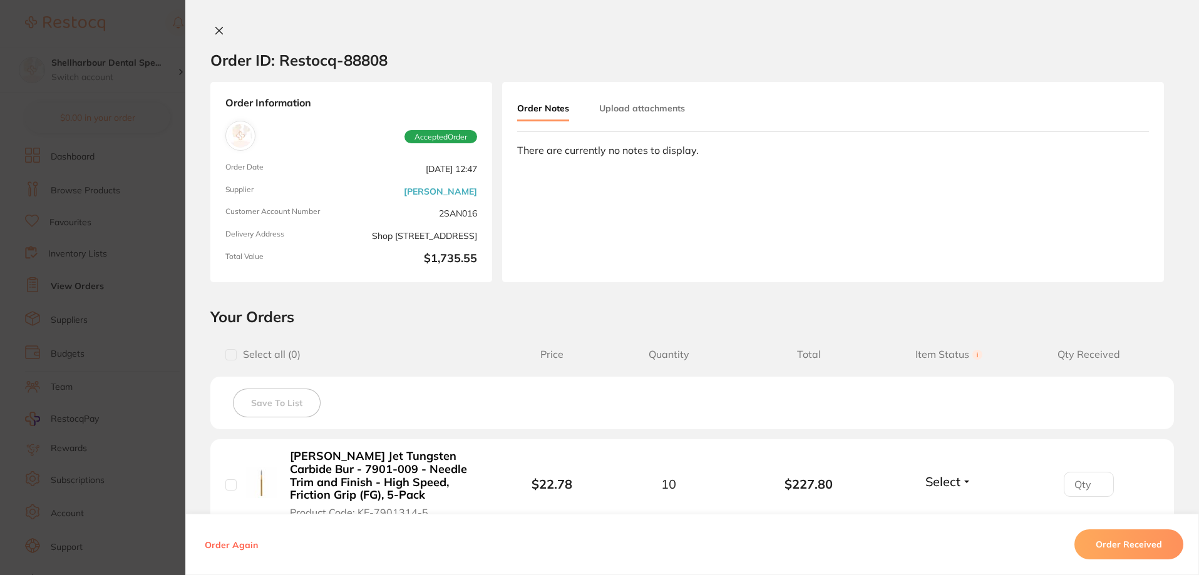
click at [1110, 546] on button "Order Received" at bounding box center [1128, 545] width 109 height 30
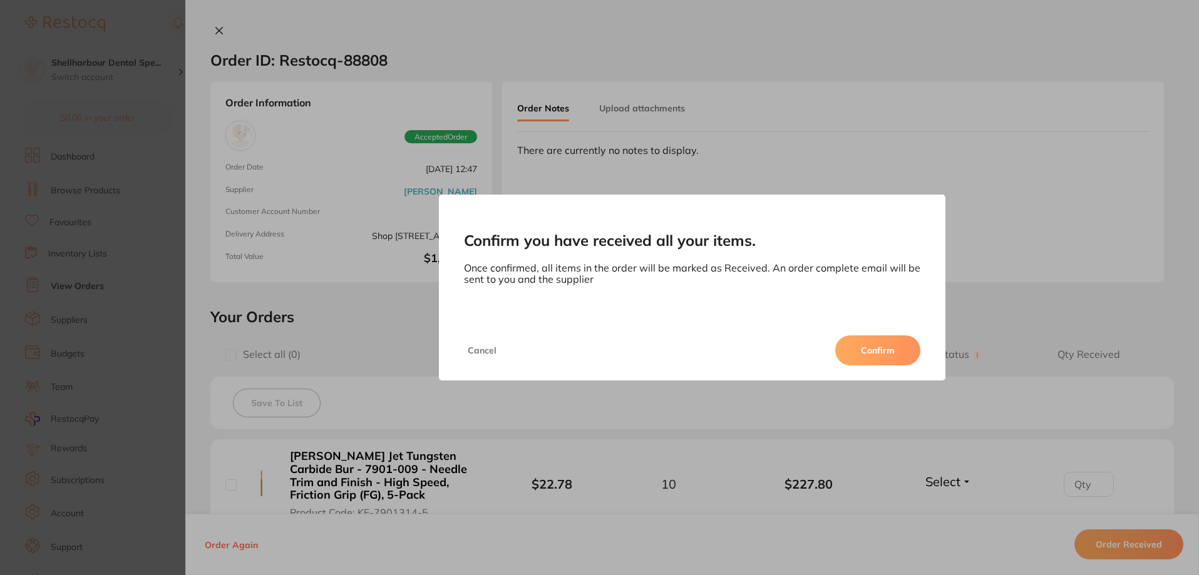
click at [891, 358] on button "Confirm" at bounding box center [877, 351] width 85 height 30
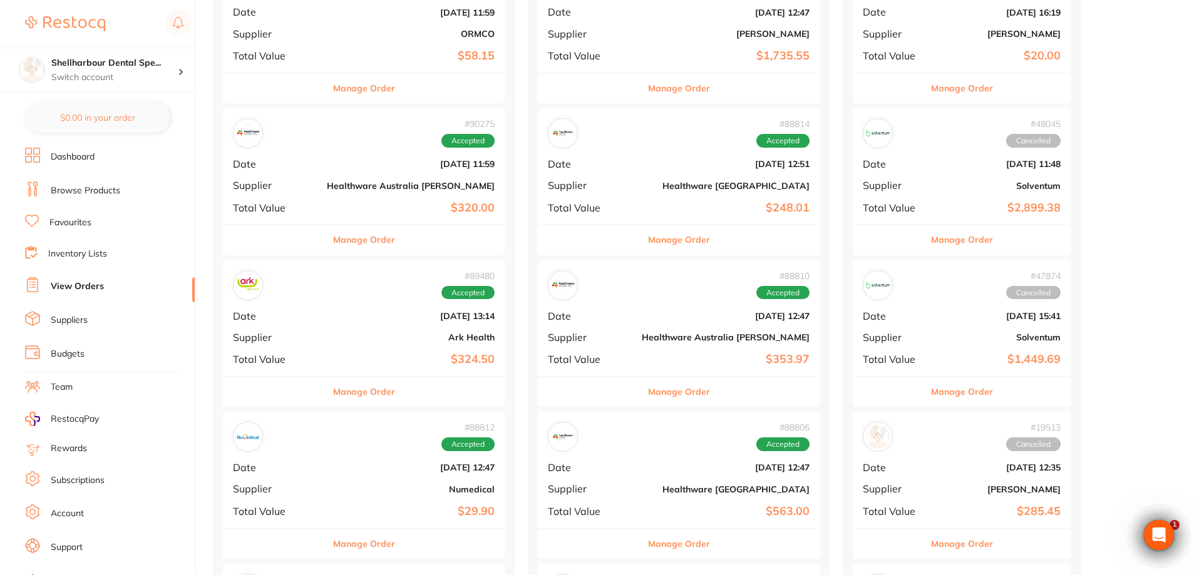
scroll to position [188, 0]
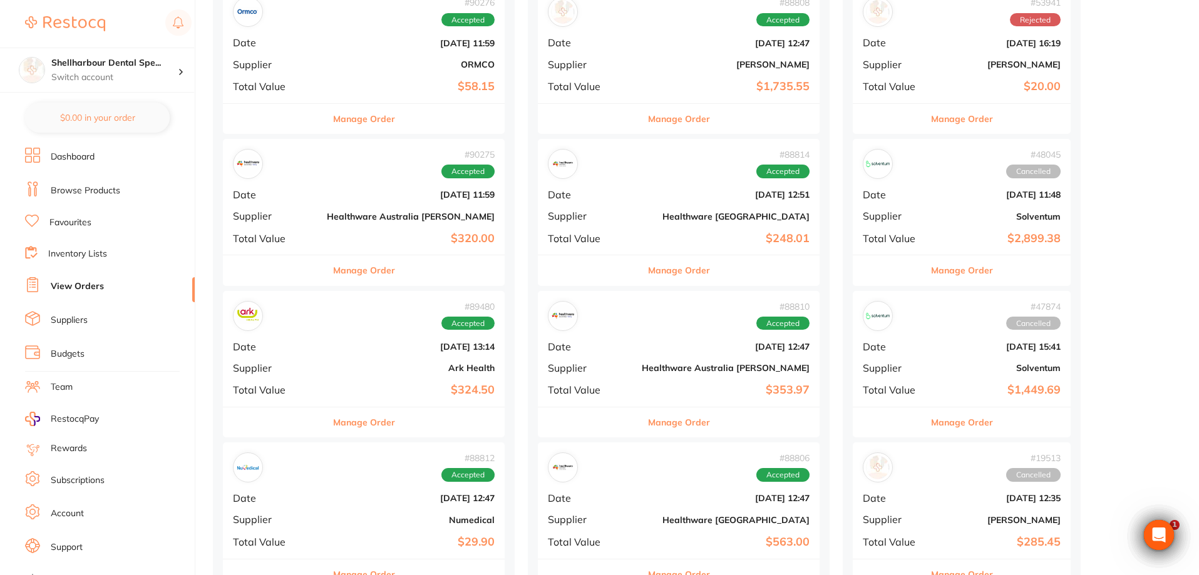
click at [336, 282] on button "Manage Order" at bounding box center [364, 270] width 62 height 30
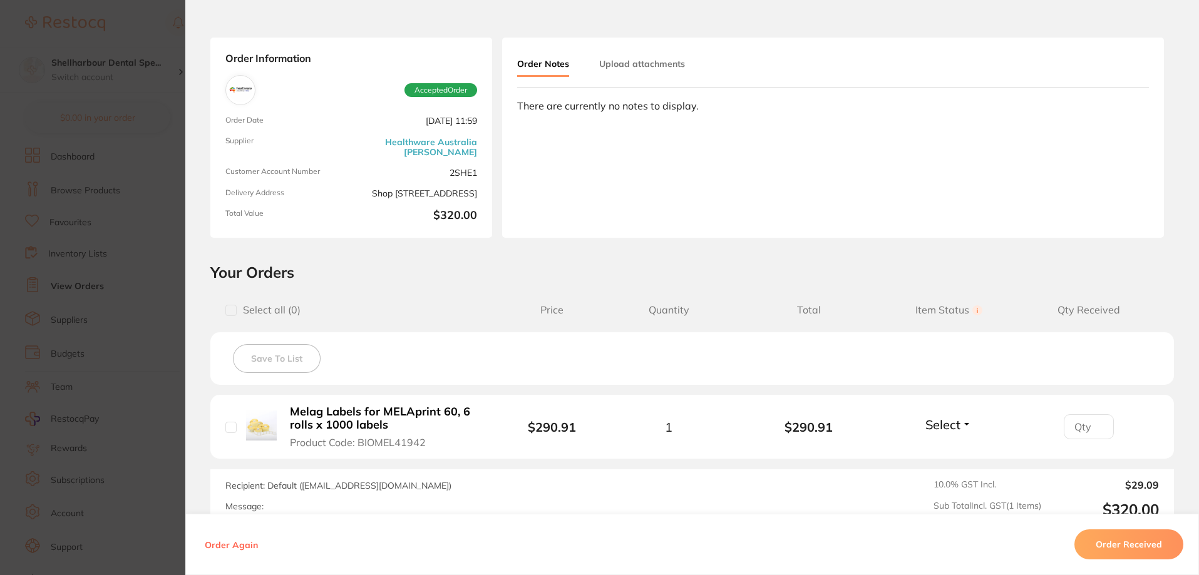
scroll to position [63, 0]
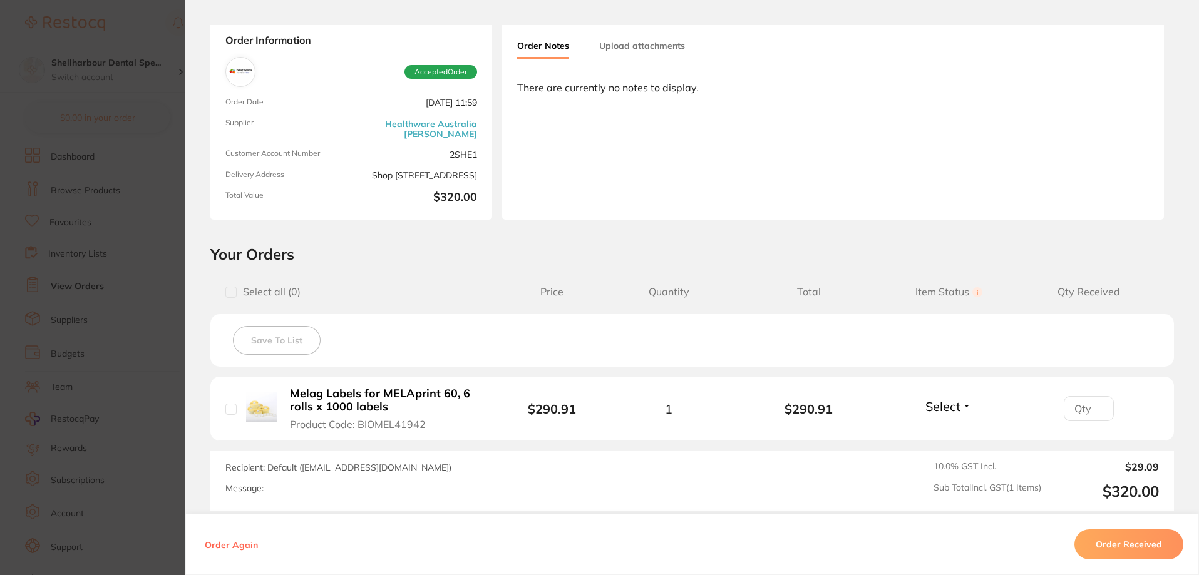
drag, startPoint x: 109, startPoint y: 295, endPoint x: 195, endPoint y: 272, distance: 88.8
click at [110, 295] on section "Order ID: Restocq- 90275 Order Information Accepted Order Order Date Aug 14 202…" at bounding box center [599, 287] width 1199 height 575
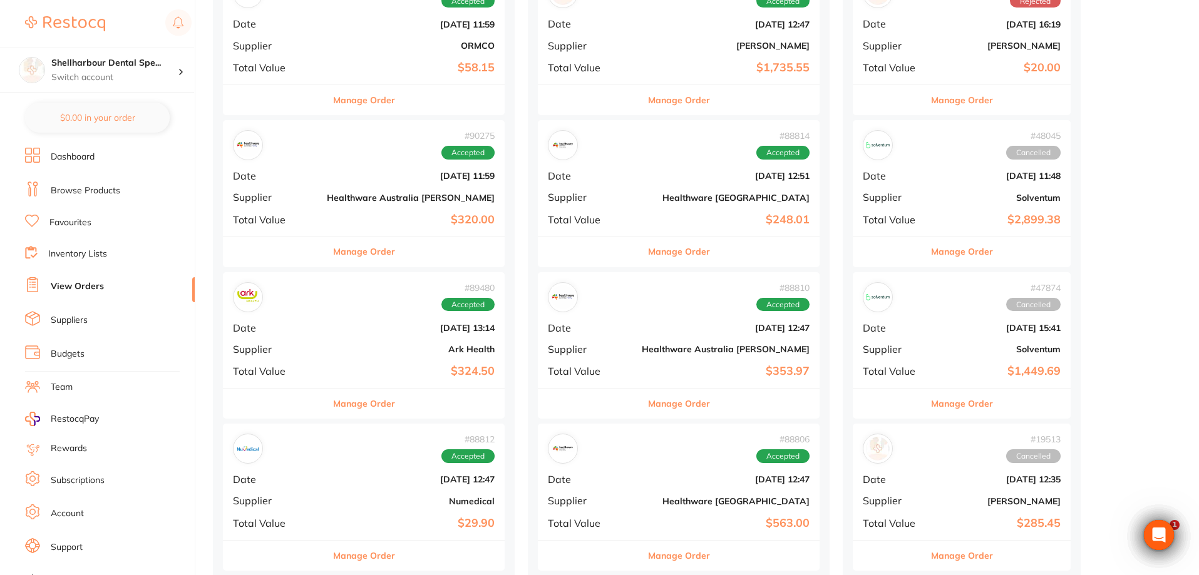
scroll to position [313, 0]
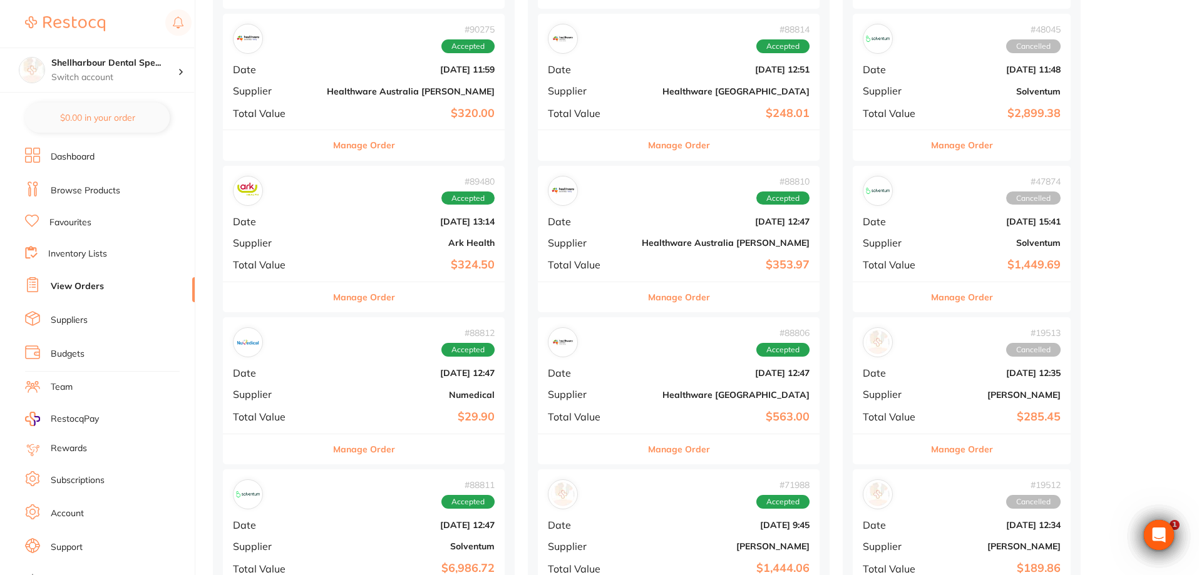
click at [333, 149] on button "Manage Order" at bounding box center [364, 145] width 62 height 30
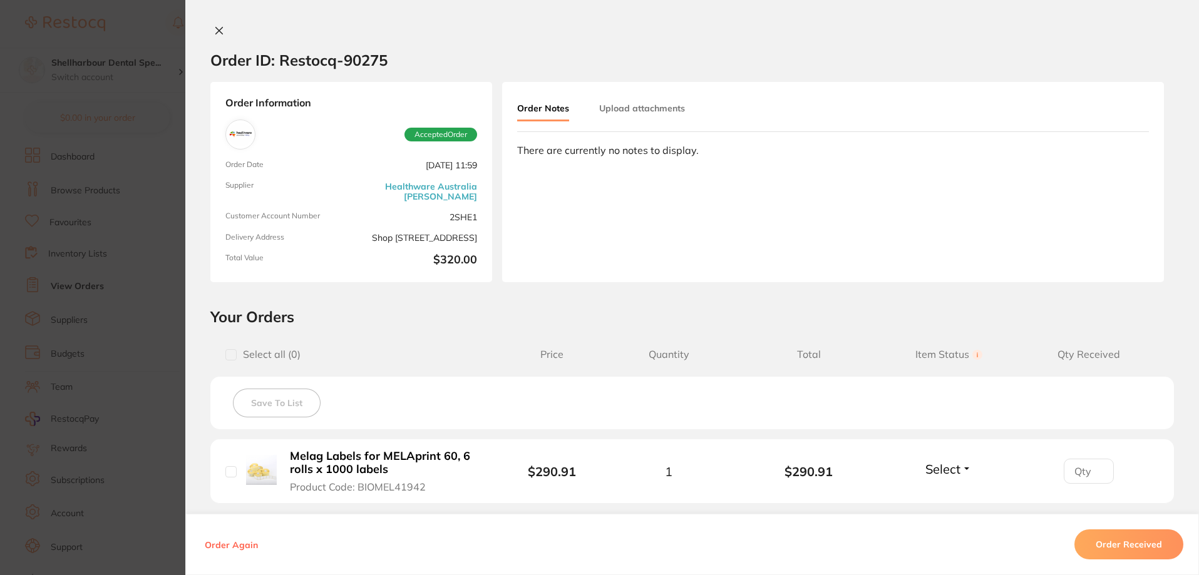
click at [1147, 547] on button "Order Received" at bounding box center [1128, 545] width 109 height 30
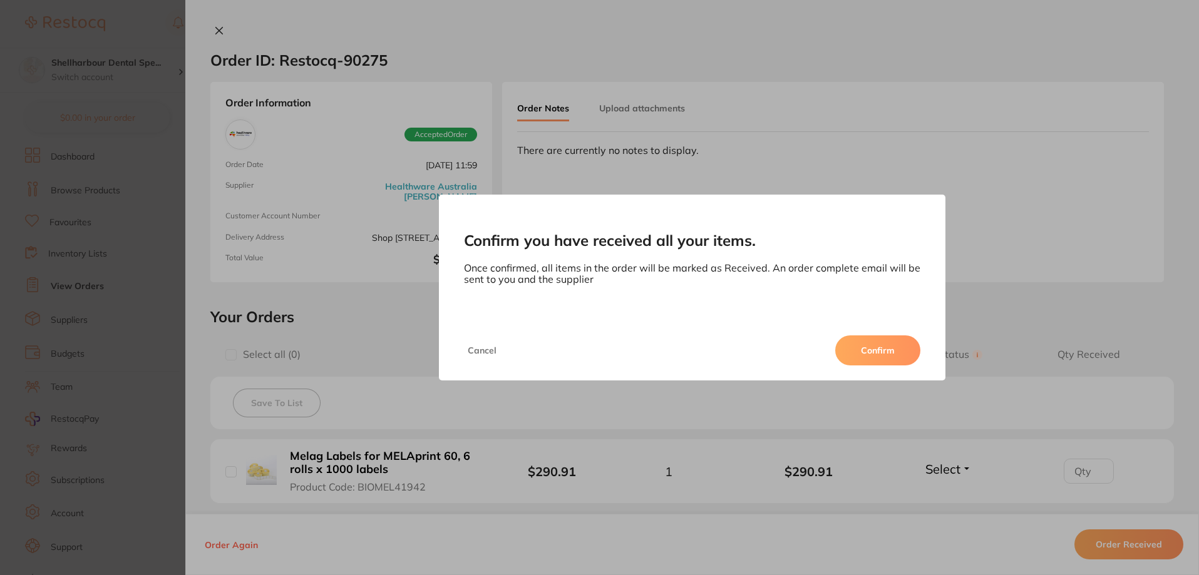
click at [903, 349] on button "Confirm" at bounding box center [877, 351] width 85 height 30
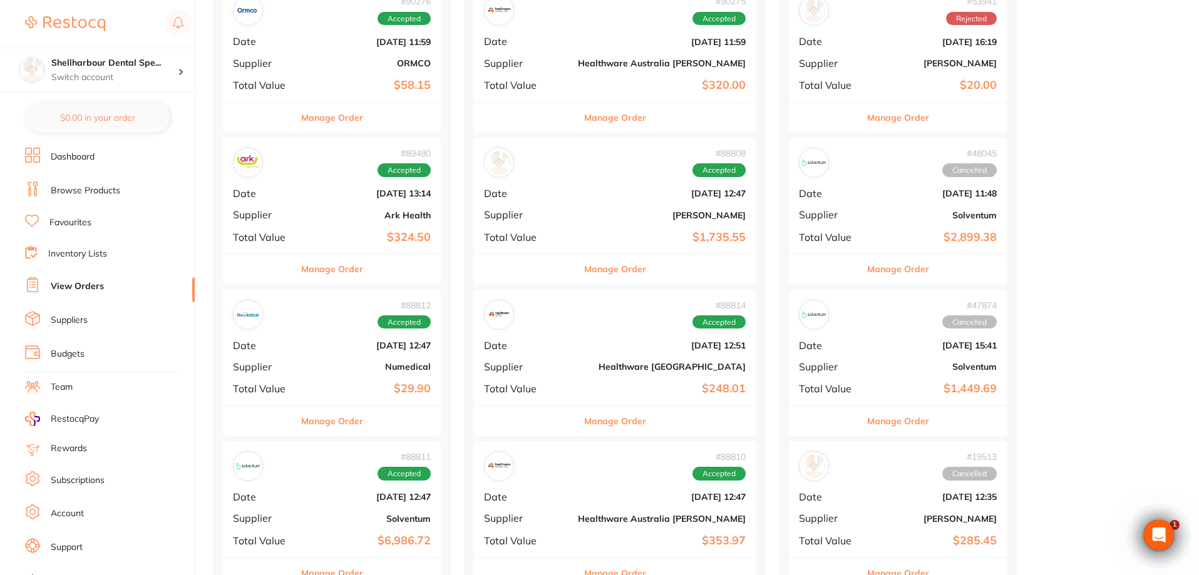
scroll to position [188, 0]
click at [325, 272] on button "Manage Order" at bounding box center [332, 270] width 62 height 30
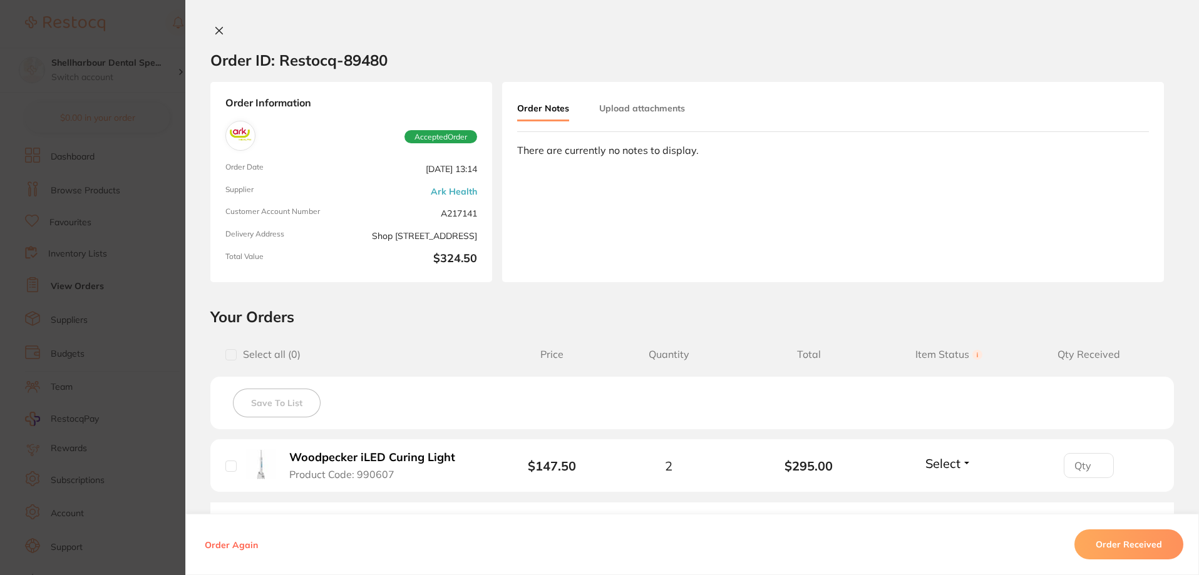
click at [1090, 538] on button "Order Received" at bounding box center [1128, 545] width 109 height 30
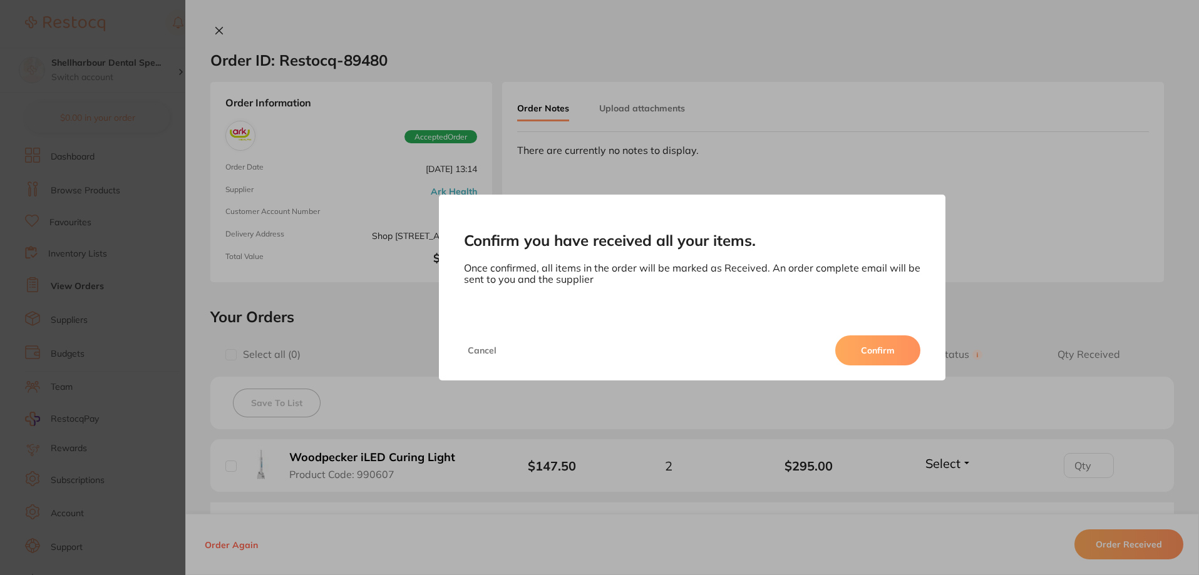
click at [865, 351] on button "Confirm" at bounding box center [877, 351] width 85 height 30
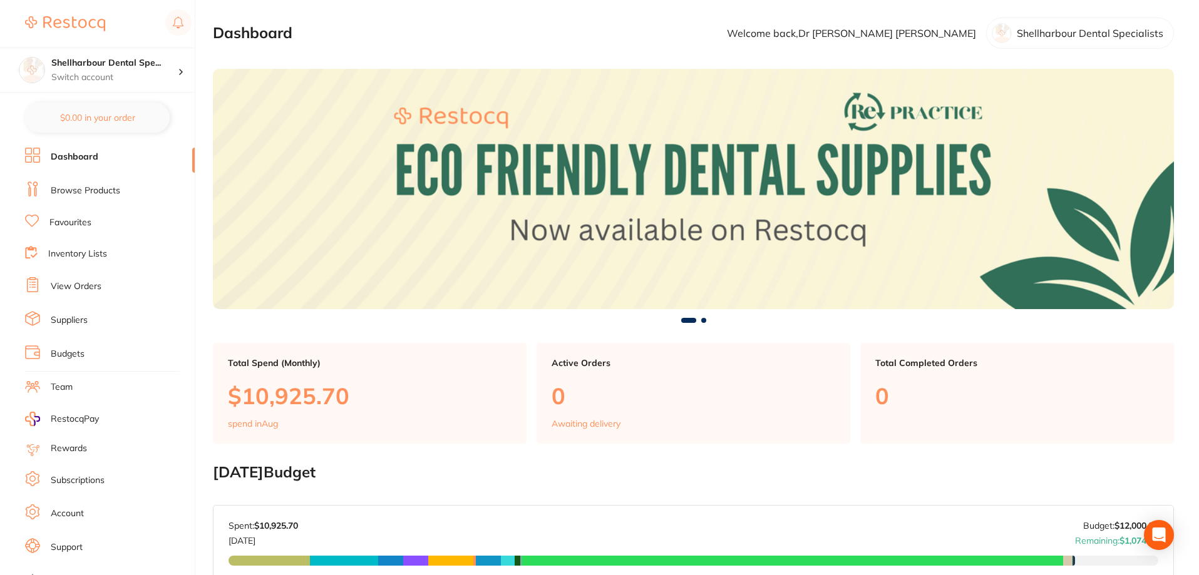
click at [83, 290] on link "View Orders" at bounding box center [76, 286] width 51 height 13
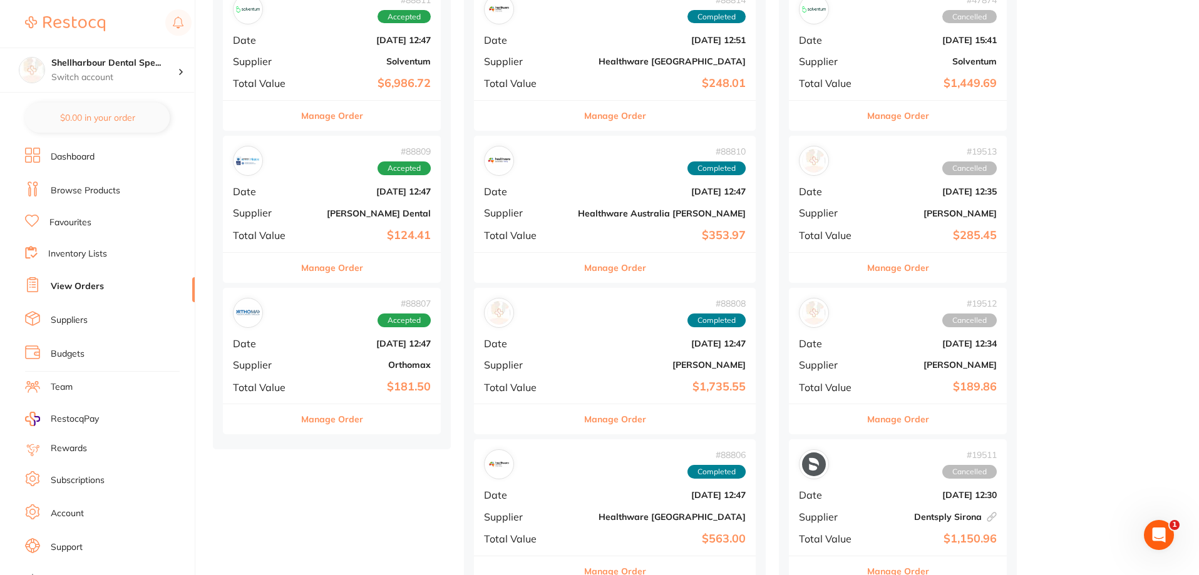
scroll to position [689, 0]
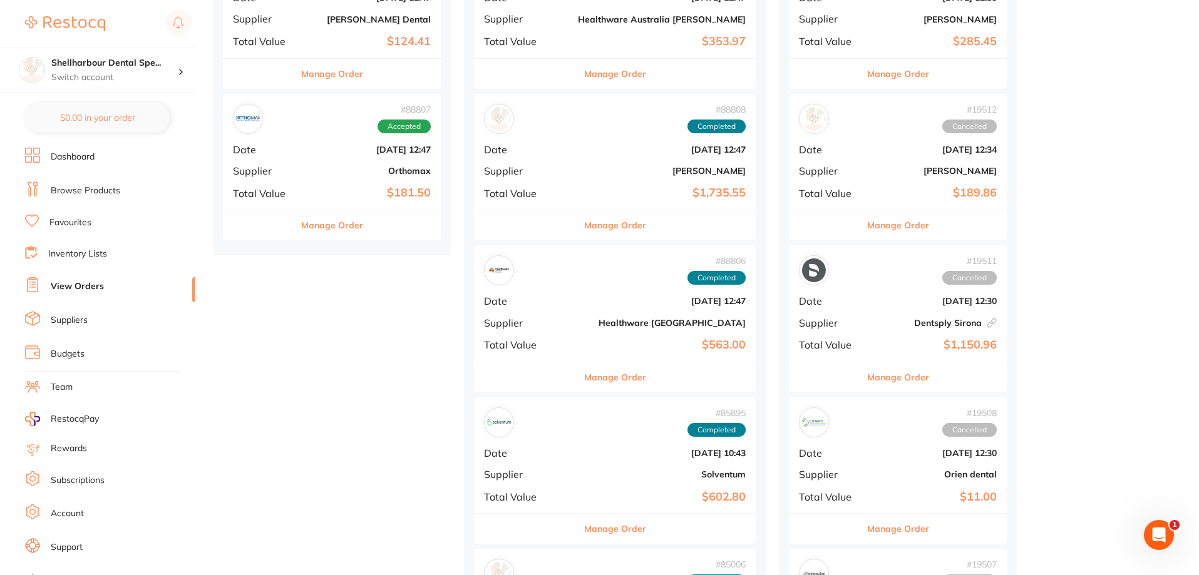
click at [331, 222] on button "Manage Order" at bounding box center [332, 225] width 62 height 30
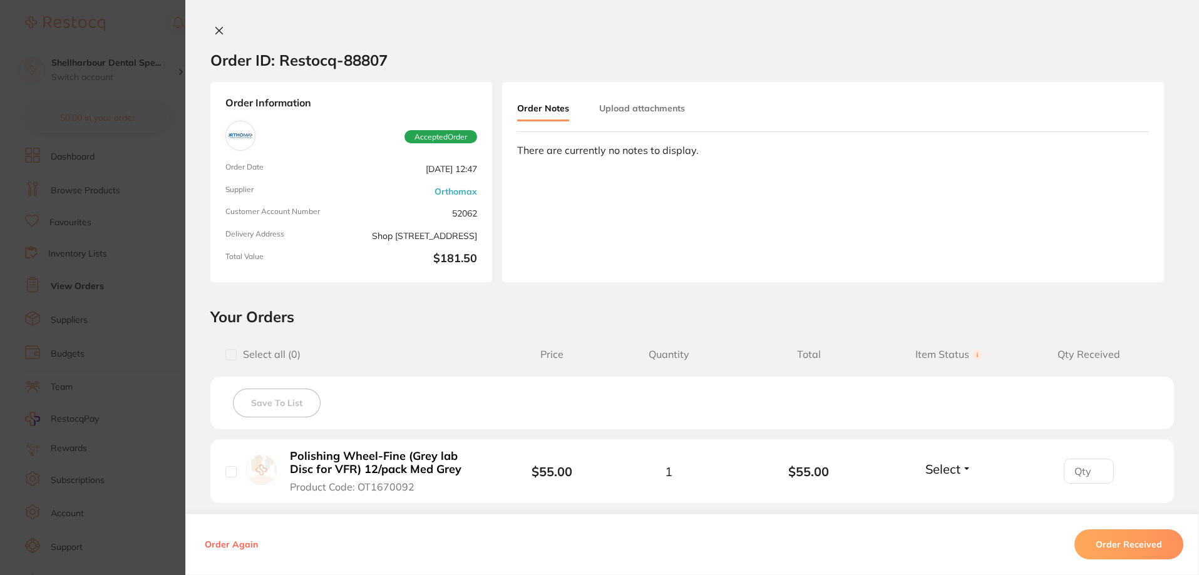
click at [145, 274] on section "Order ID: Restocq- 88807 Order Information Accepted Order Order Date Aug 4 2025…" at bounding box center [599, 287] width 1199 height 575
